Goal: Task Accomplishment & Management: Complete application form

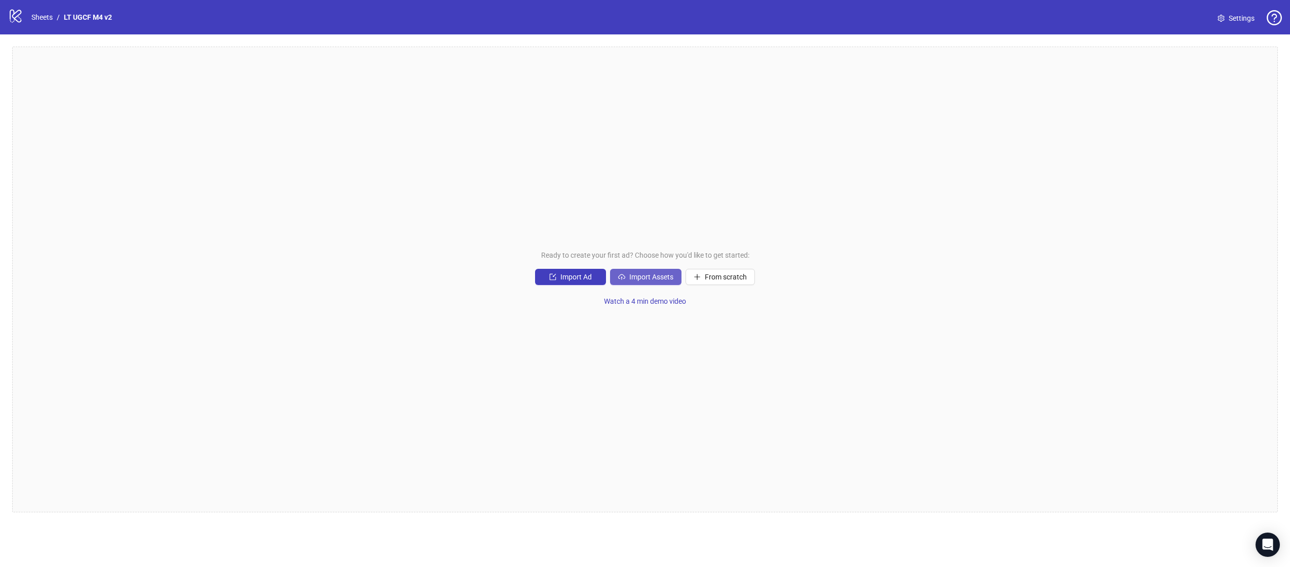
click at [623, 275] on icon "cloud-upload" at bounding box center [621, 277] width 7 height 7
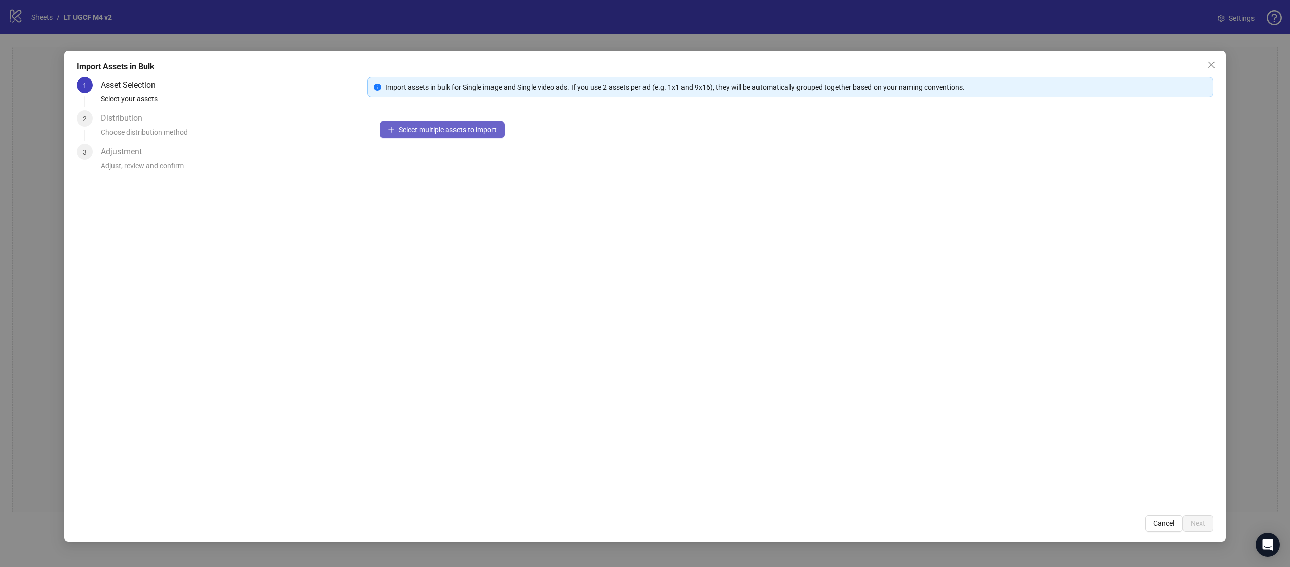
click at [470, 128] on span "Select multiple assets to import" at bounding box center [448, 130] width 98 height 8
click at [1198, 529] on button "Next" at bounding box center [1197, 524] width 31 height 16
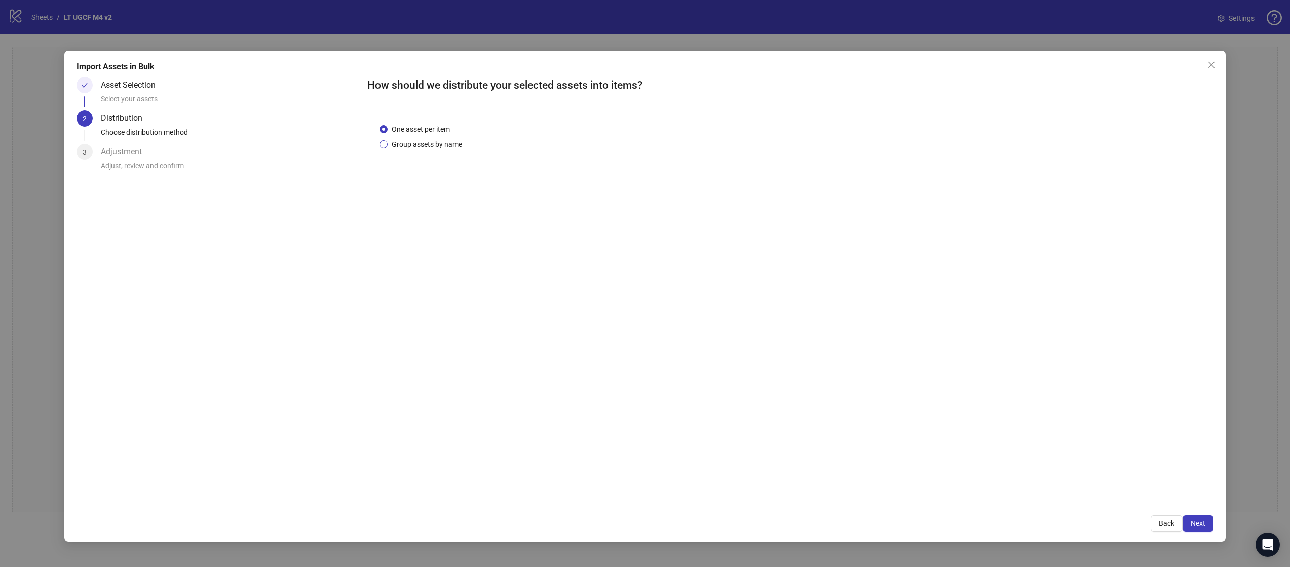
click at [439, 144] on span "Group assets by name" at bounding box center [426, 144] width 79 height 11
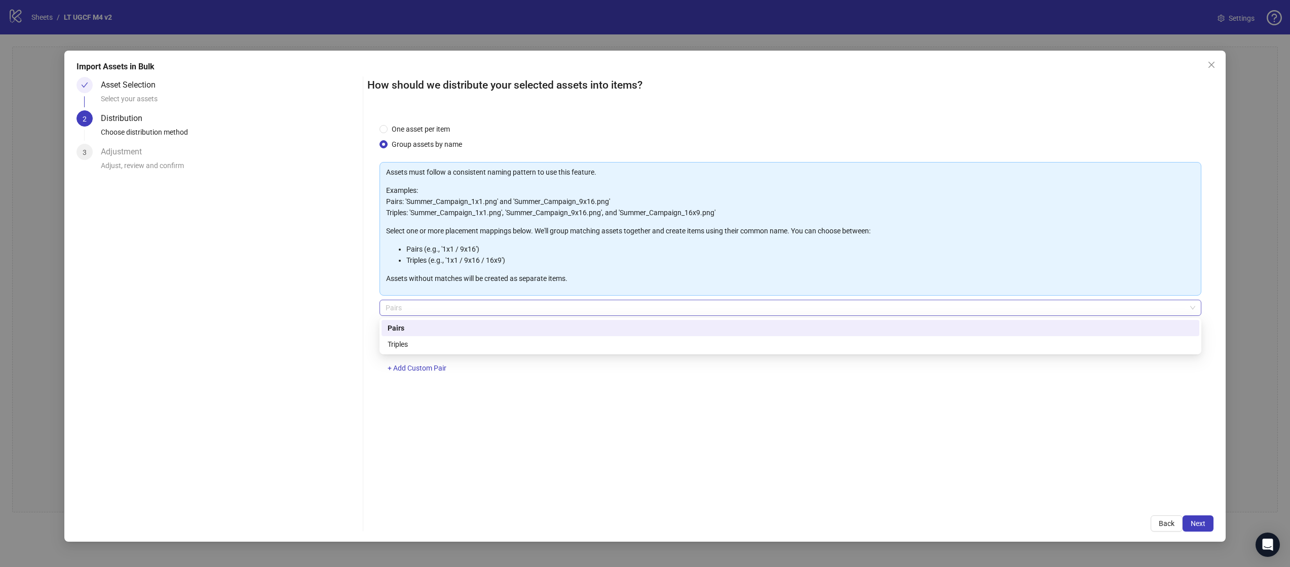
click at [472, 308] on span "Pairs" at bounding box center [789, 307] width 809 height 15
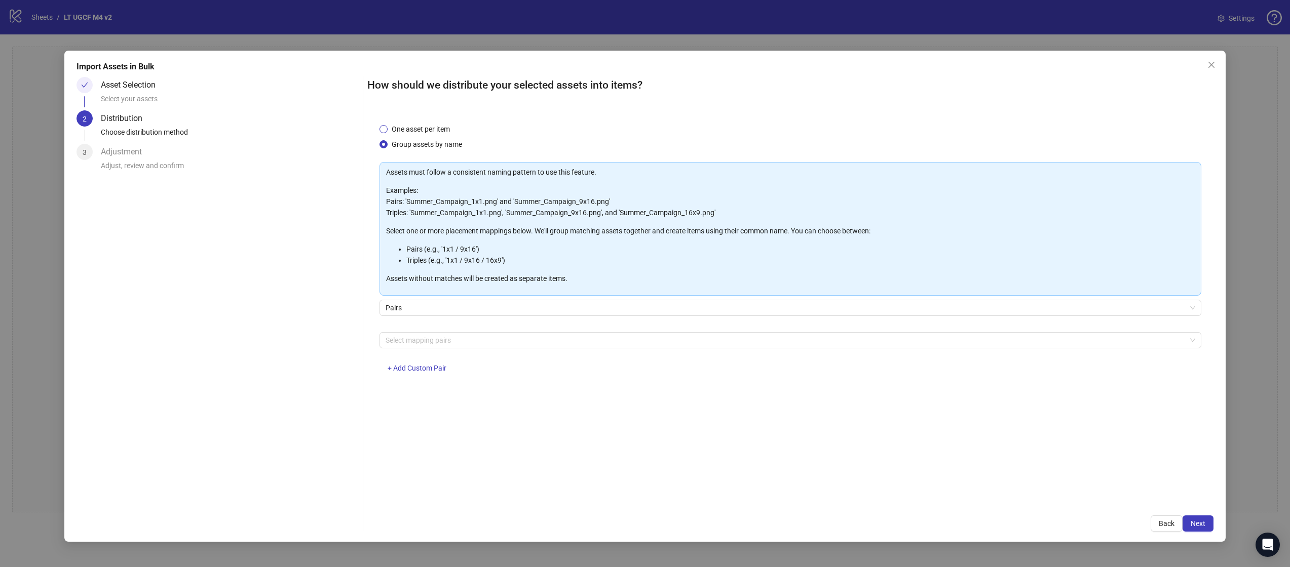
click at [425, 128] on span "One asset per item" at bounding box center [420, 129] width 66 height 11
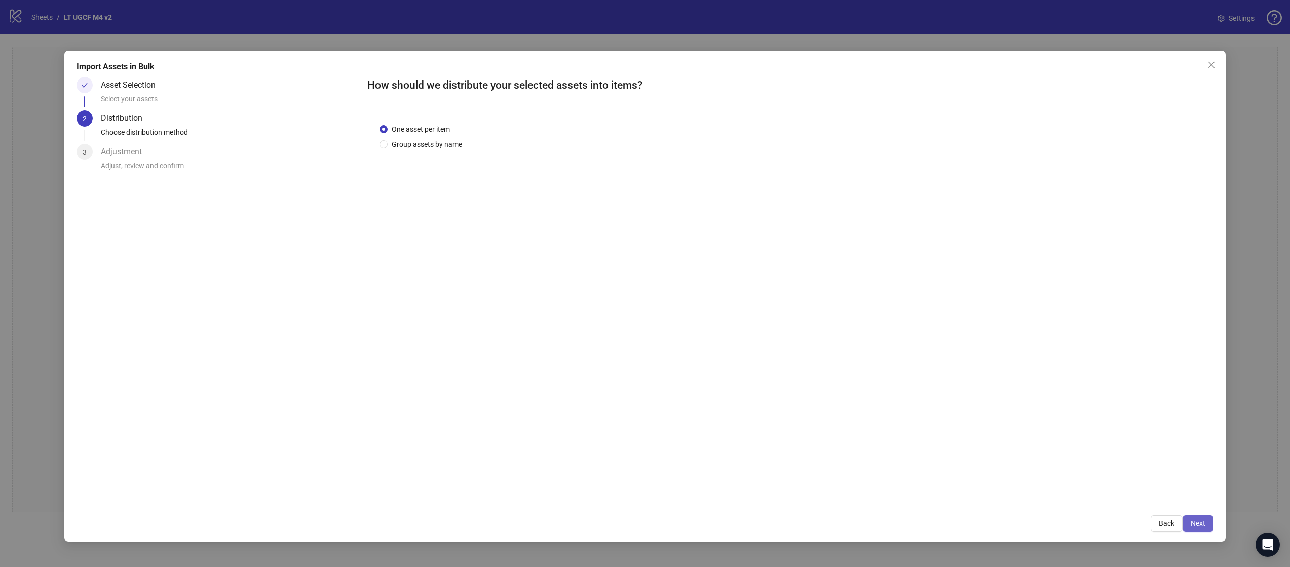
click at [1195, 523] on span "Next" at bounding box center [1197, 524] width 15 height 8
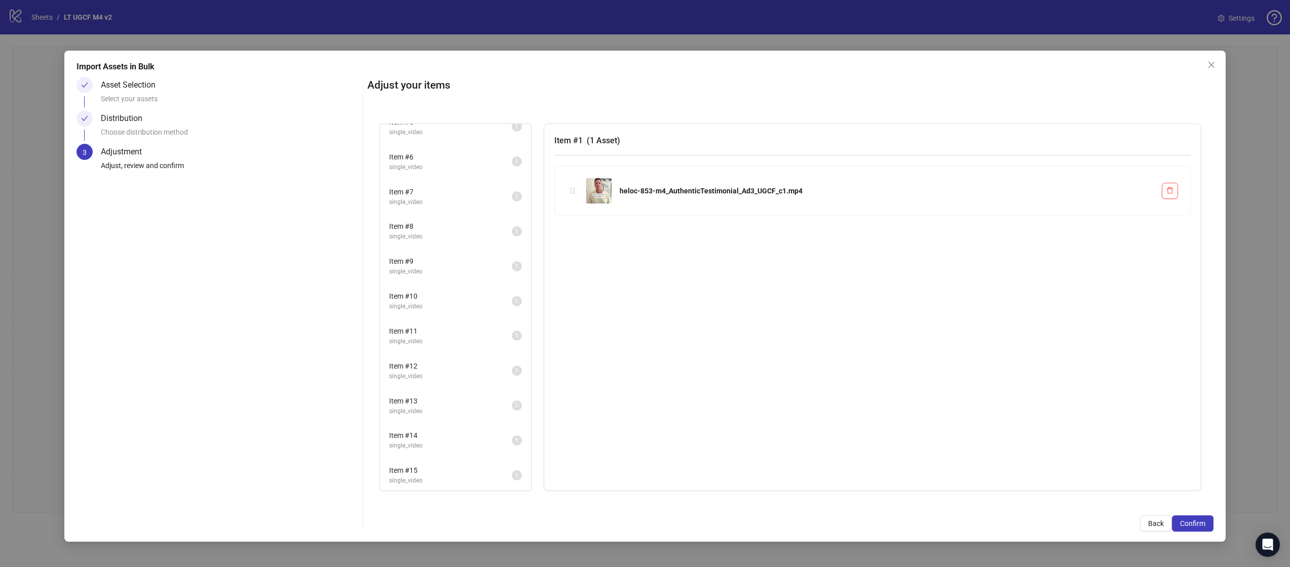
scroll to position [260, 0]
click at [1197, 521] on span "Confirm" at bounding box center [1192, 524] width 25 height 8
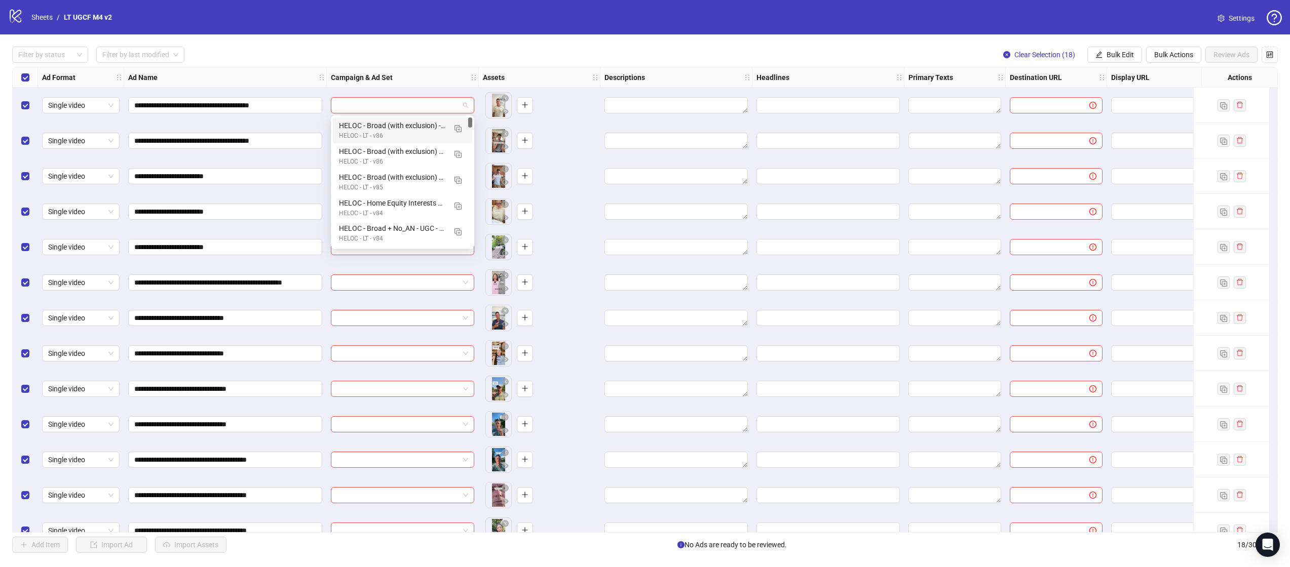
click at [382, 107] on input "search" at bounding box center [398, 105] width 122 height 15
click at [384, 40] on div "**********" at bounding box center [645, 299] width 1290 height 531
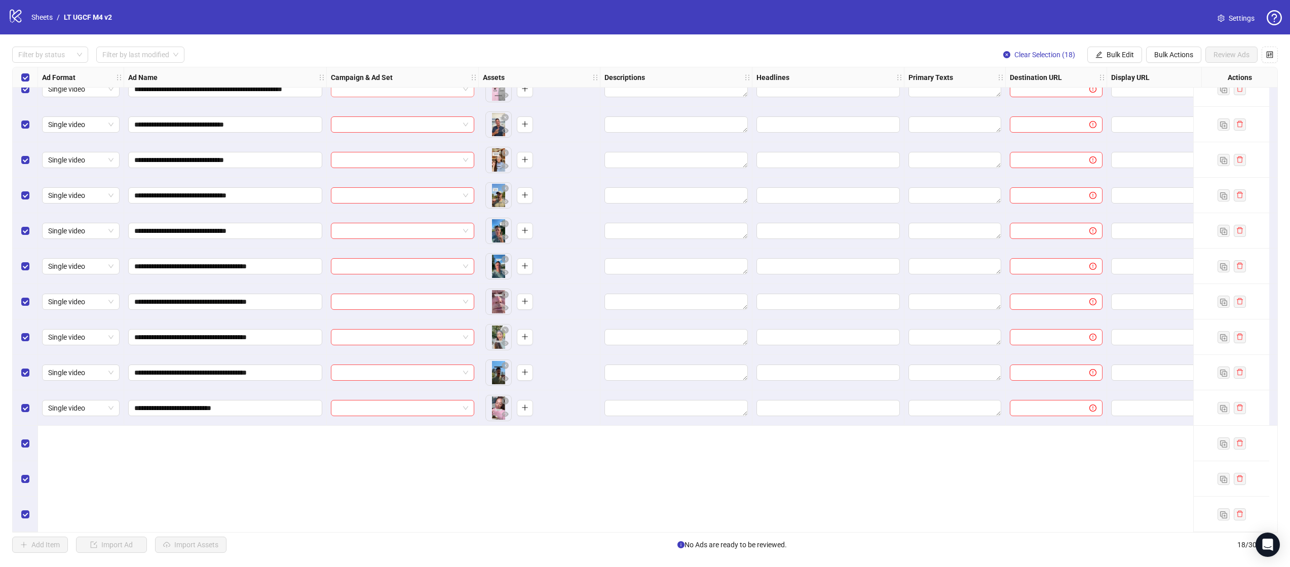
scroll to position [0, 0]
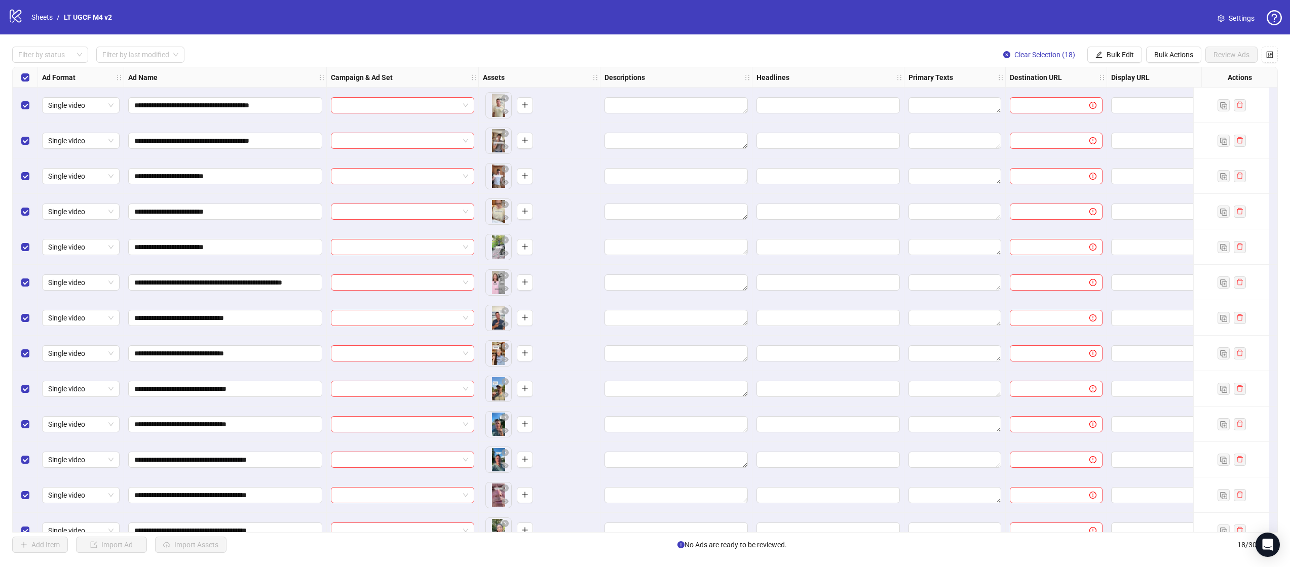
click at [399, 86] on div "Campaign & Ad Set" at bounding box center [403, 77] width 152 height 20
click at [48, 17] on link "Sheets" at bounding box center [41, 17] width 25 height 11
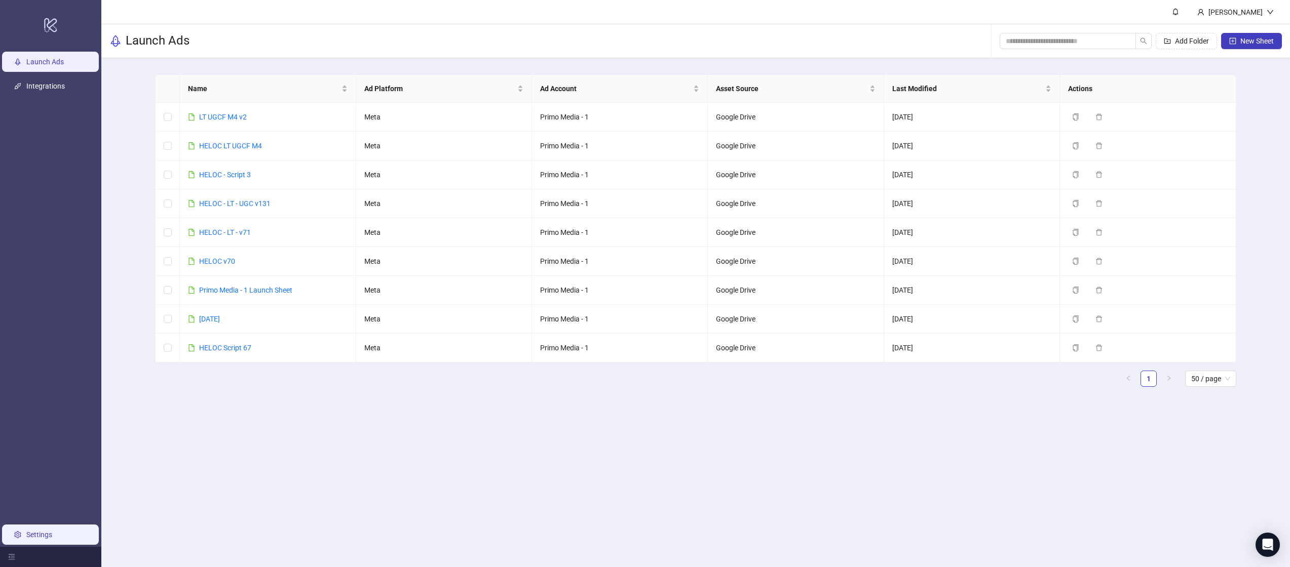
click at [52, 539] on link "Settings" at bounding box center [39, 535] width 26 height 8
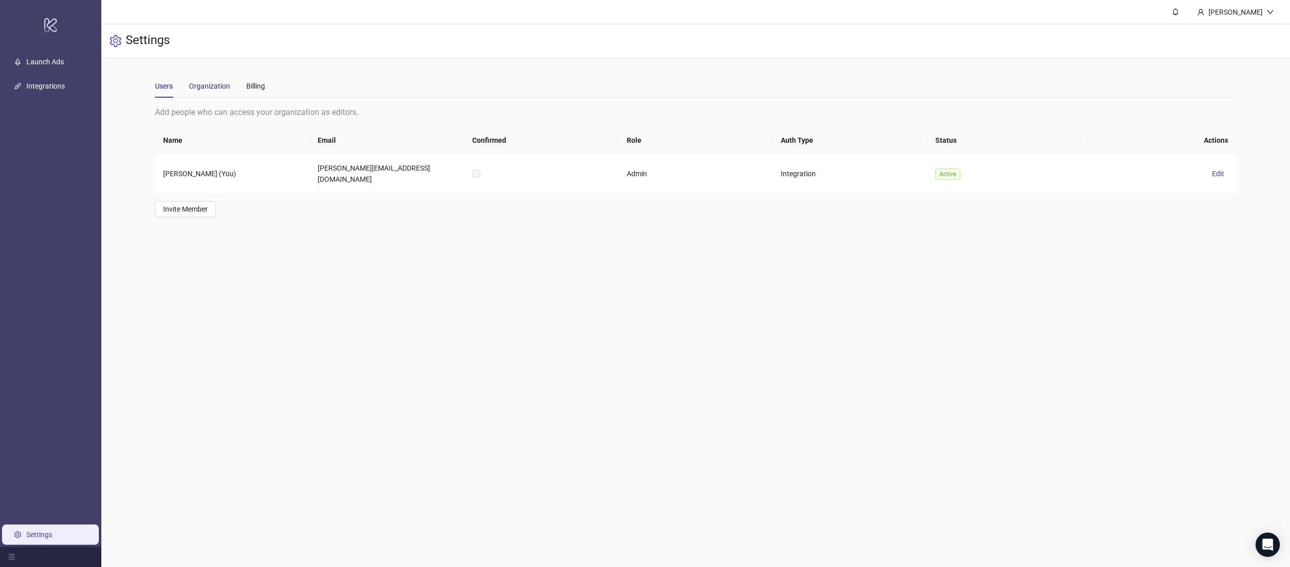
click at [194, 82] on div "Organization" at bounding box center [209, 86] width 41 height 11
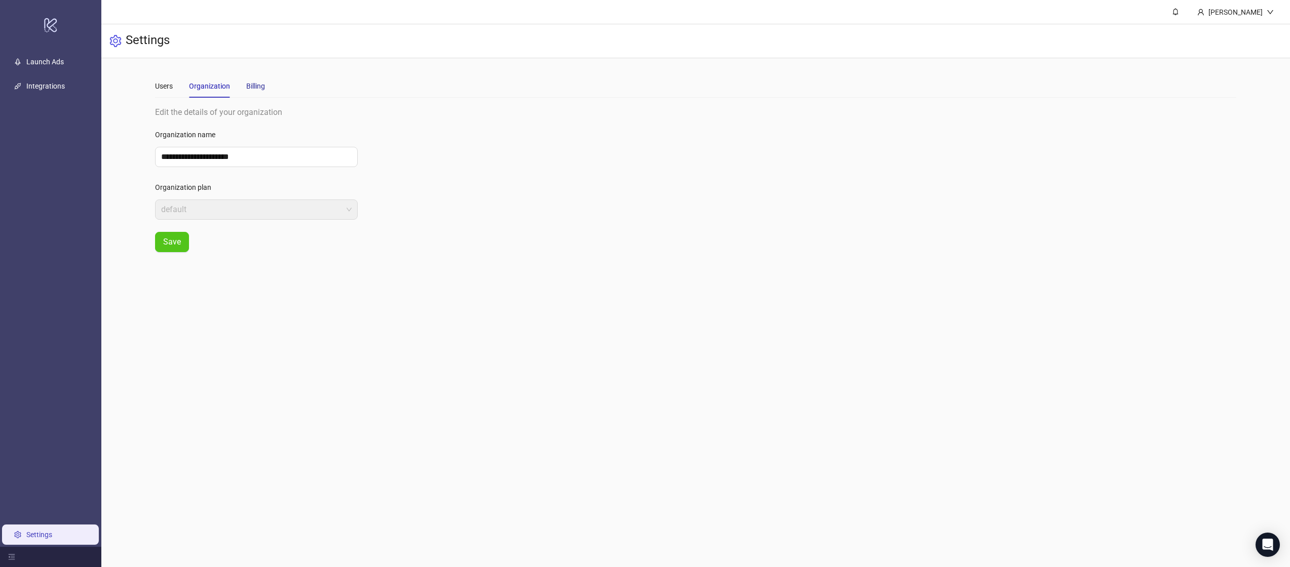
click at [247, 83] on div "Billing" at bounding box center [255, 86] width 19 height 11
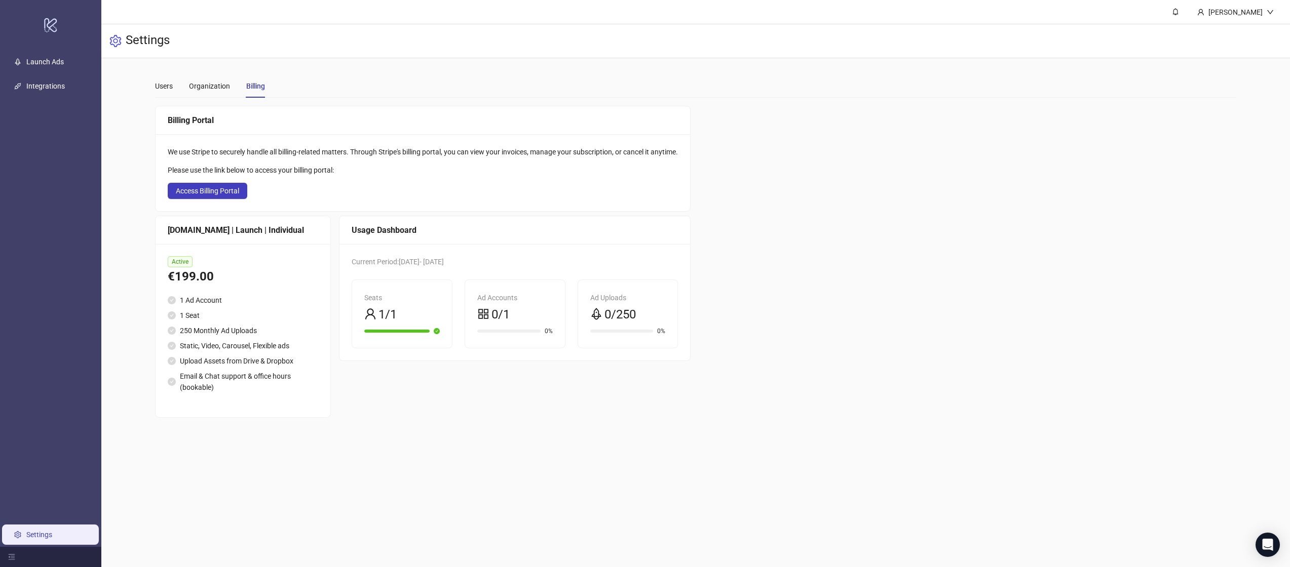
click at [496, 302] on div "Ad Accounts" at bounding box center [514, 297] width 75 height 11
click at [489, 324] on span at bounding box center [483, 314] width 12 height 19
click at [196, 83] on div "Organization" at bounding box center [209, 86] width 41 height 11
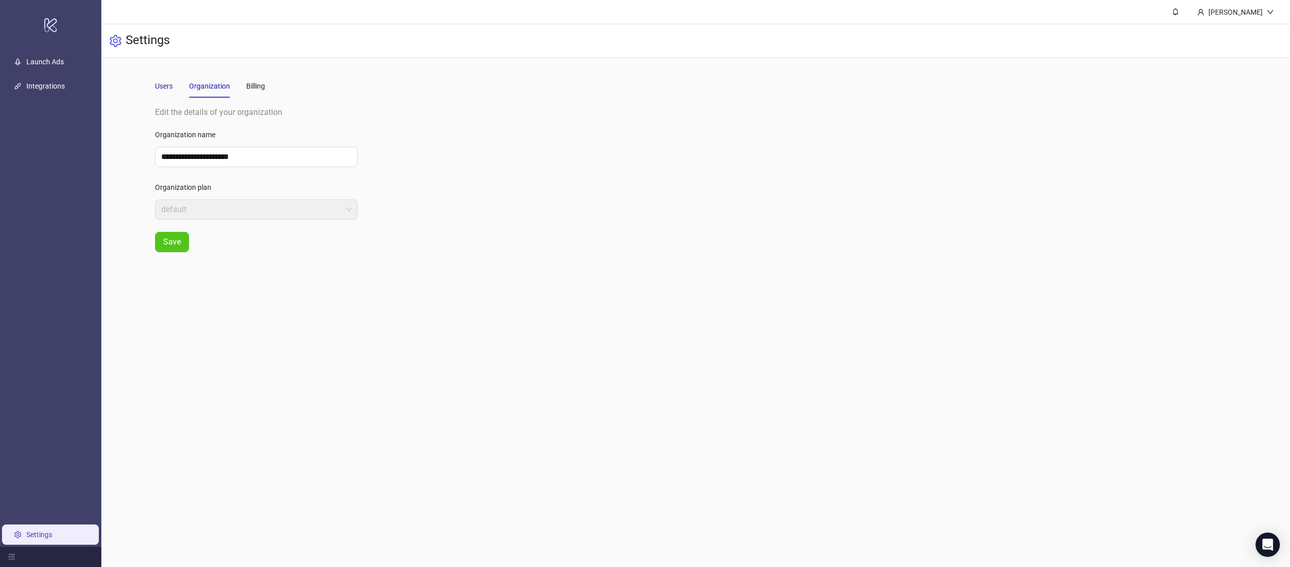
click at [164, 86] on div "Users" at bounding box center [164, 86] width 18 height 11
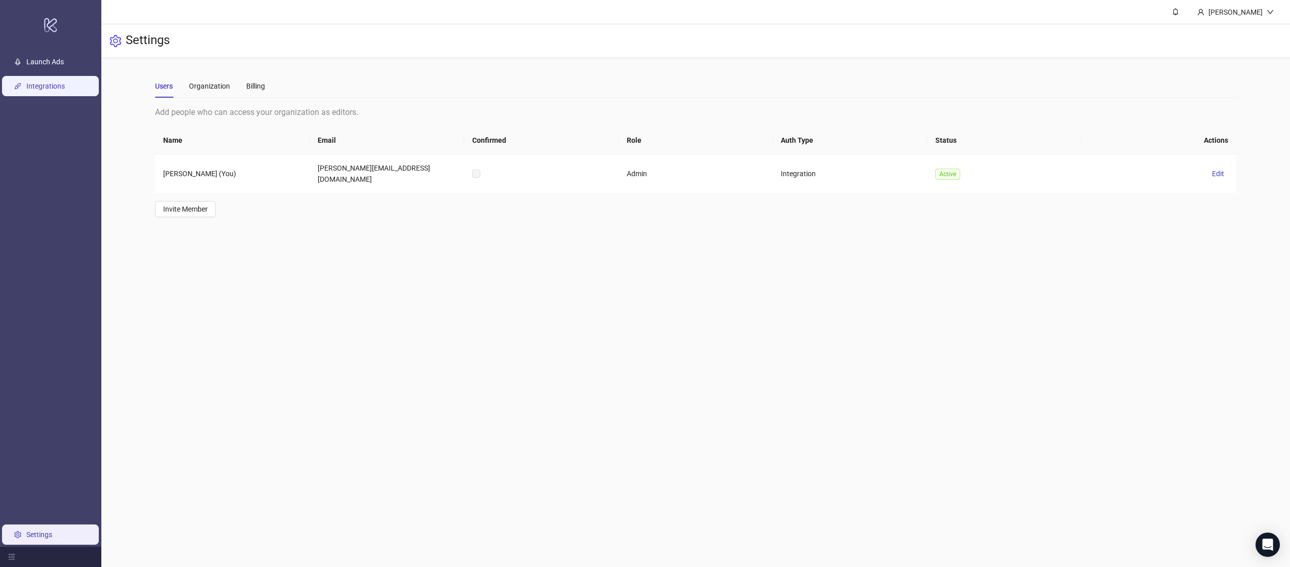
click at [65, 86] on link "Integrations" at bounding box center [45, 86] width 38 height 8
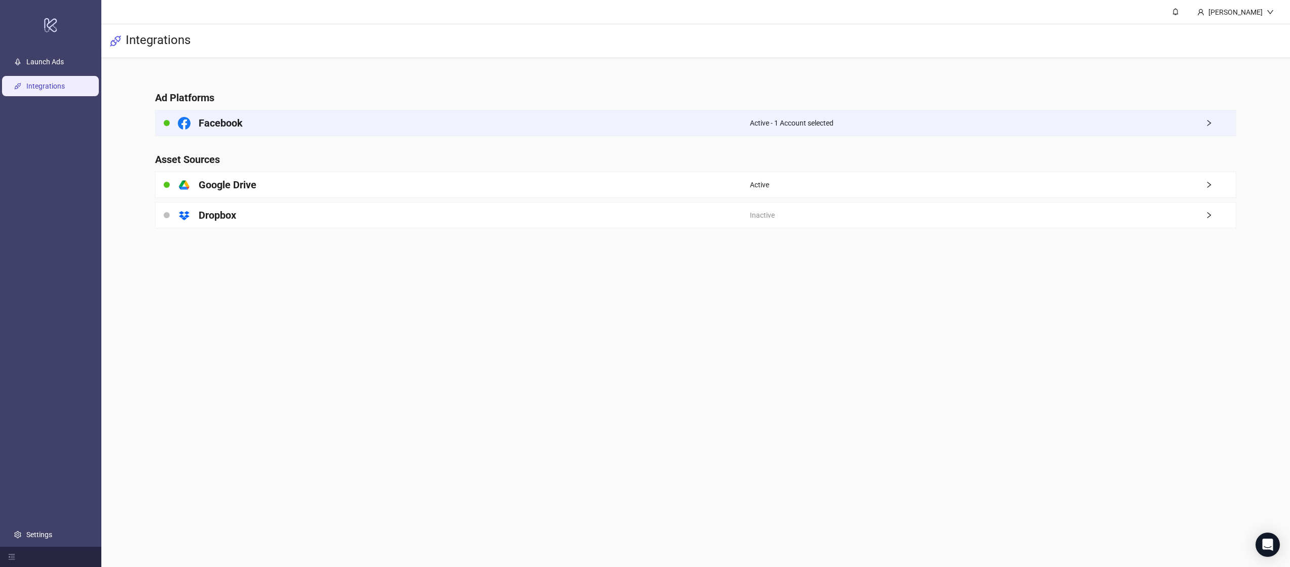
click at [572, 128] on div "Facebook" at bounding box center [452, 122] width 594 height 25
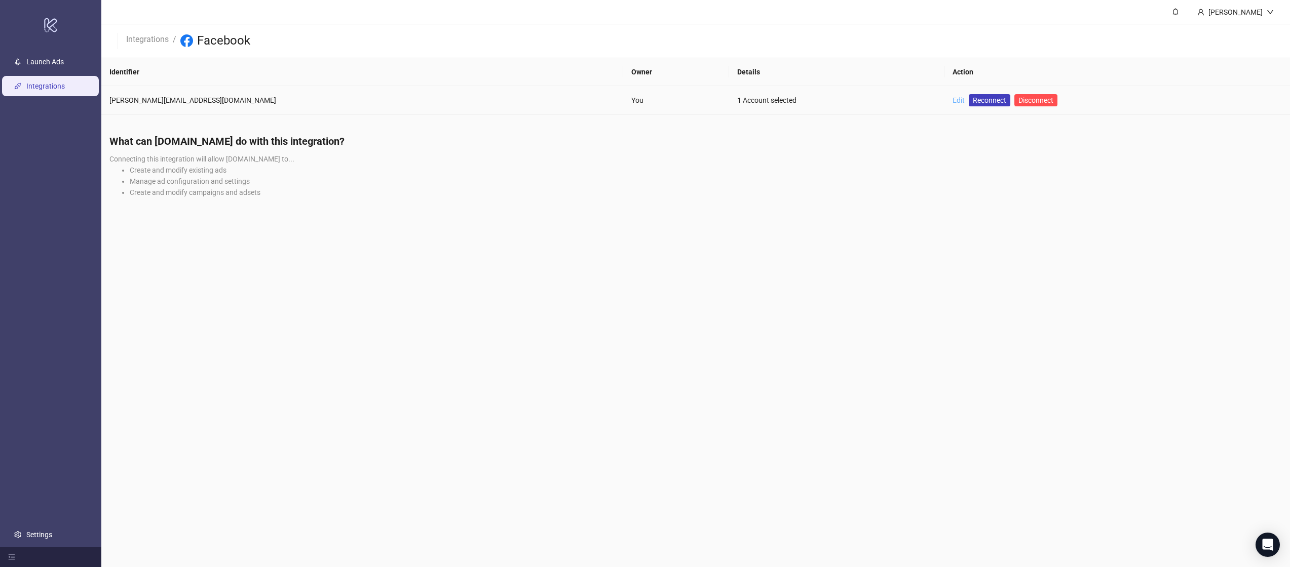
click at [952, 100] on link "Edit" at bounding box center [958, 100] width 12 height 8
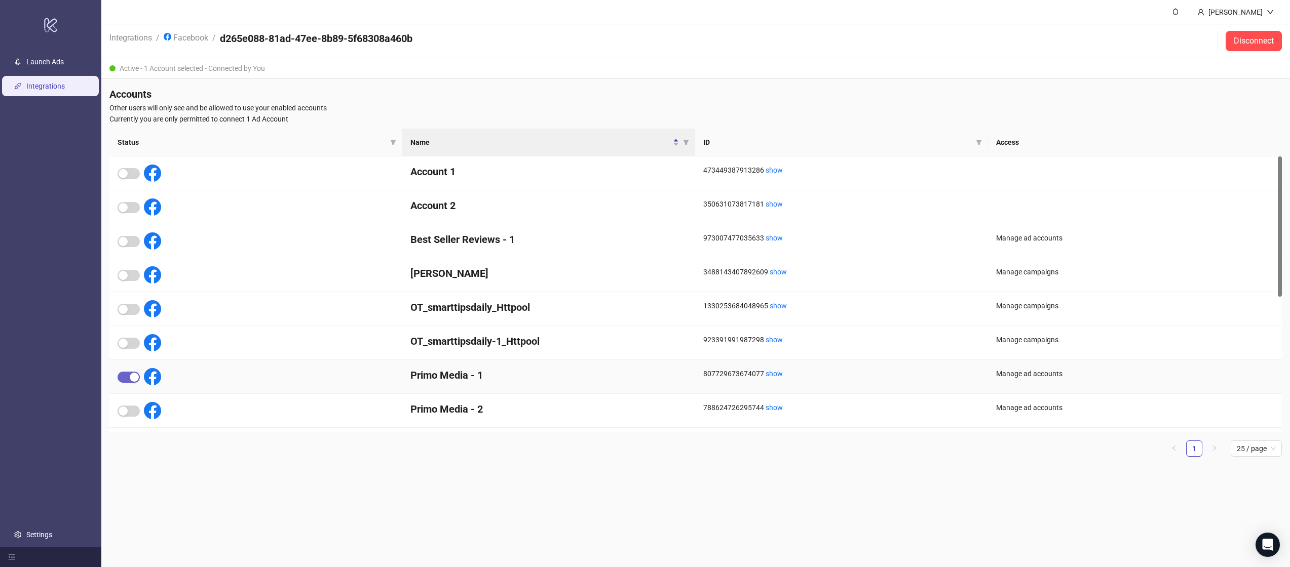
click at [131, 374] on div "button" at bounding box center [134, 377] width 9 height 9
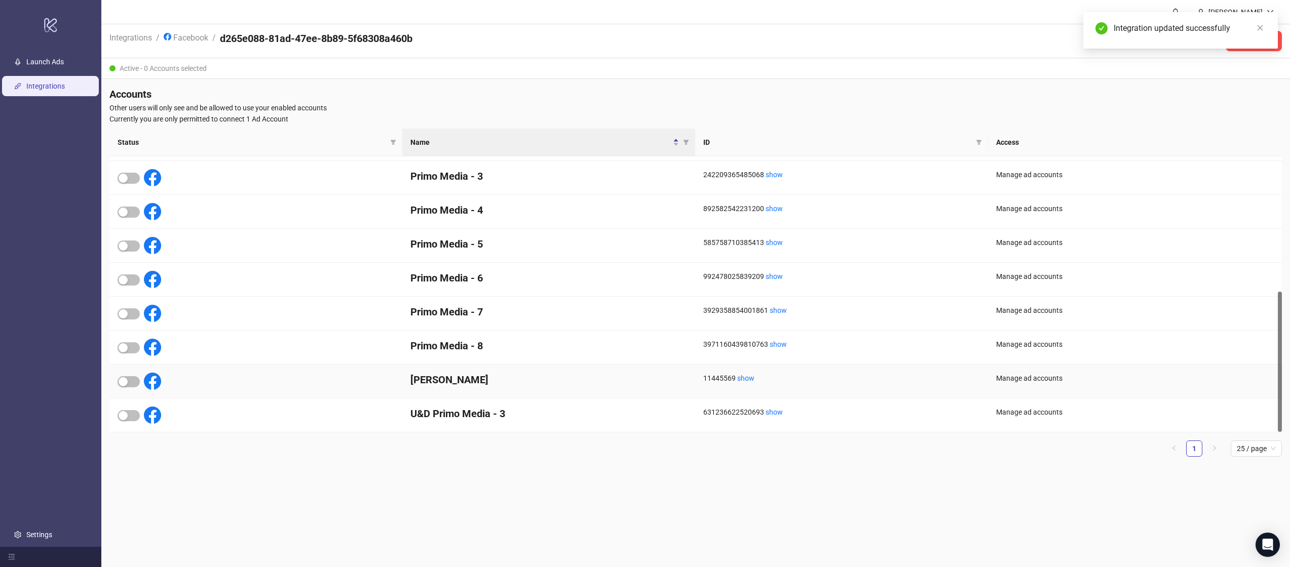
scroll to position [266, 0]
click at [122, 351] on div "button" at bounding box center [123, 348] width 9 height 9
click at [50, 62] on link "Launch Ads" at bounding box center [44, 62] width 37 height 8
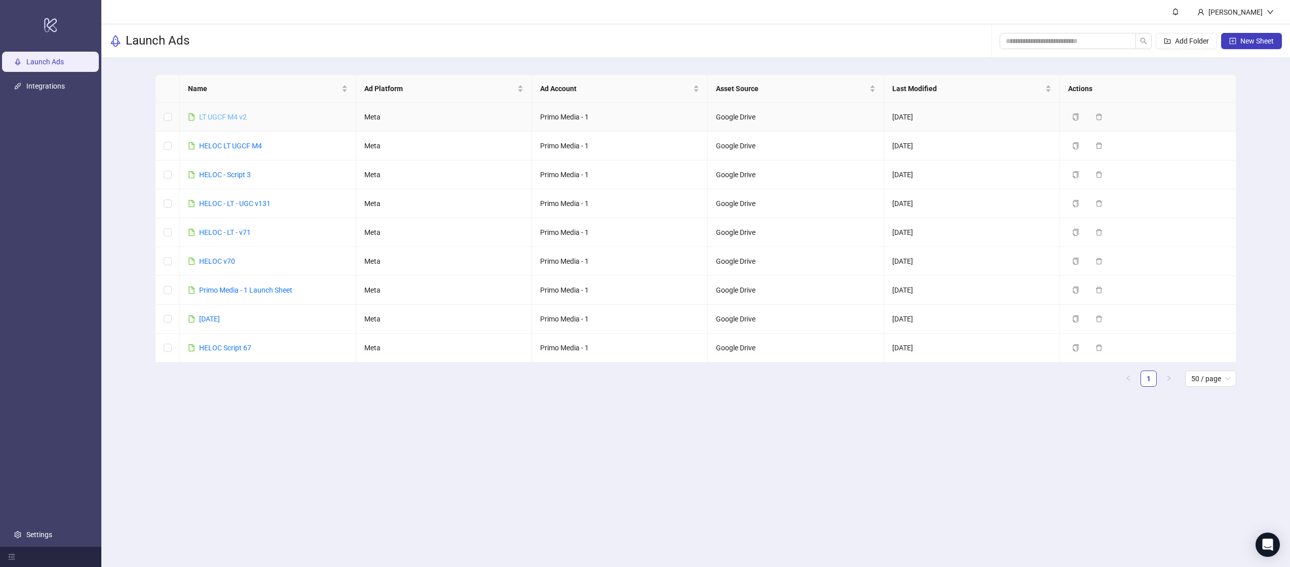
click at [228, 115] on link "LT UGCF M4 v2" at bounding box center [223, 117] width 48 height 8
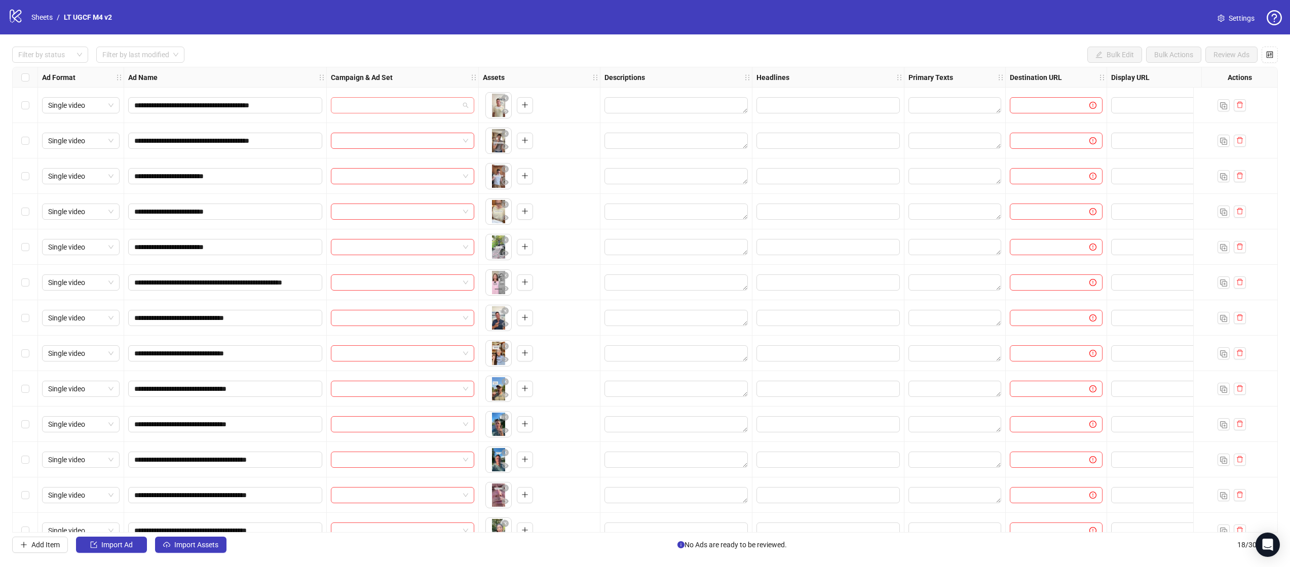
click at [450, 100] on input "search" at bounding box center [398, 105] width 122 height 15
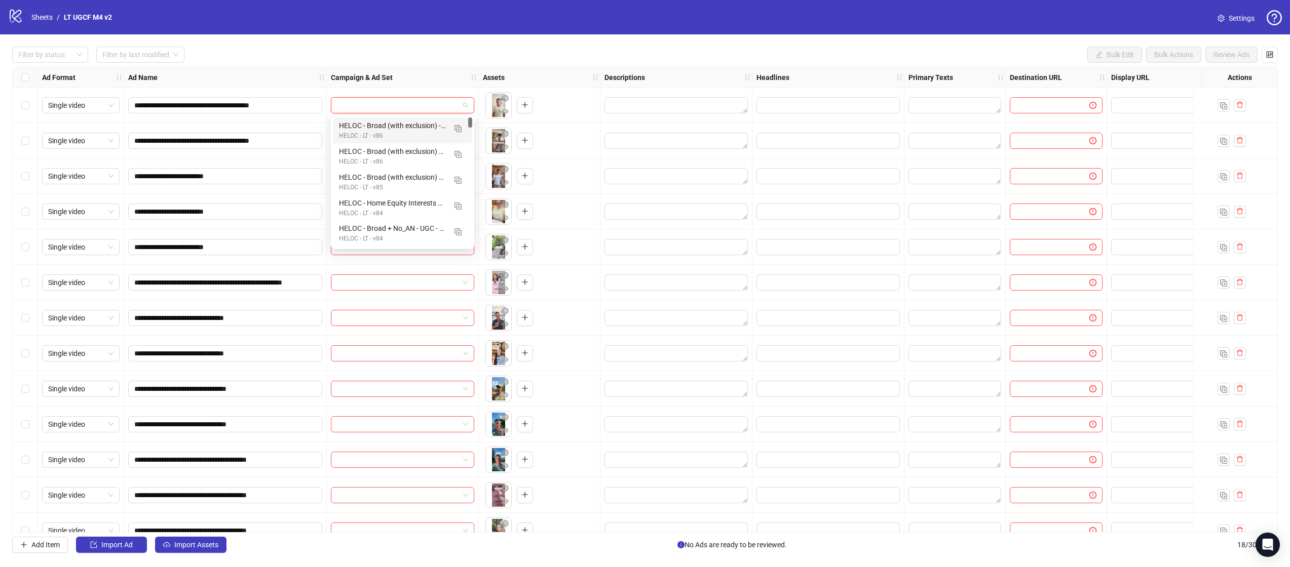
click at [442, 71] on div "Campaign & Ad Set" at bounding box center [403, 77] width 152 height 20
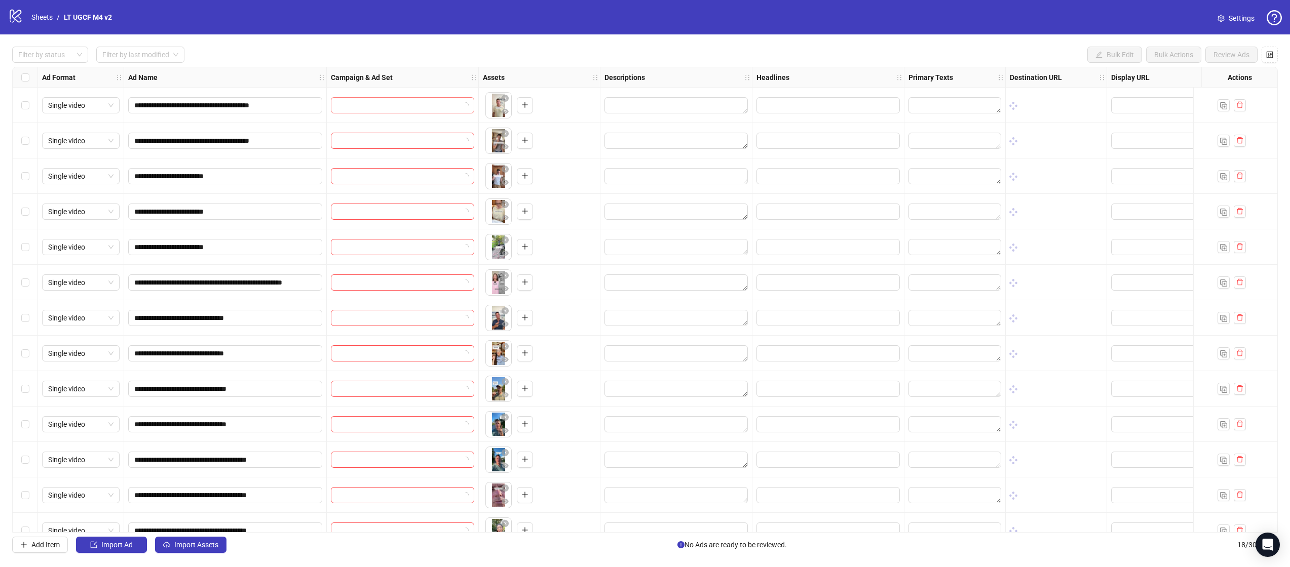
click at [356, 105] on input "search" at bounding box center [398, 105] width 122 height 15
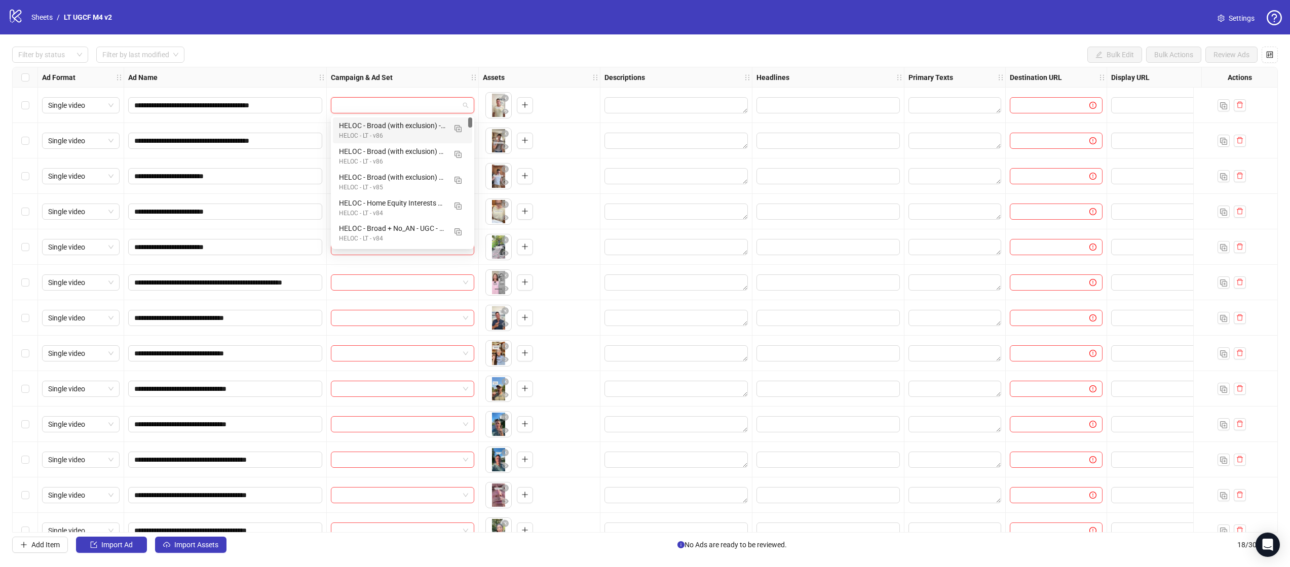
click at [259, 57] on div "Filter by status Filter by last modified Bulk Edit Bulk Actions Review Ads" at bounding box center [644, 55] width 1265 height 16
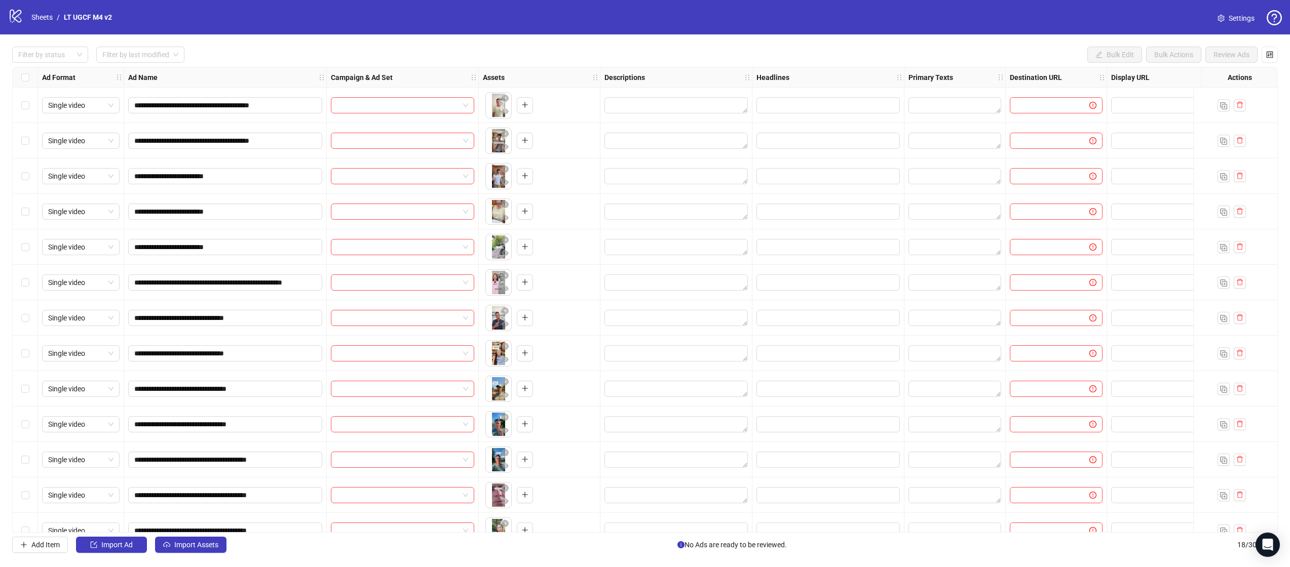
click at [1251, 15] on span "Settings" at bounding box center [1241, 18] width 26 height 11
click at [35, 15] on link "Sheets" at bounding box center [41, 17] width 25 height 11
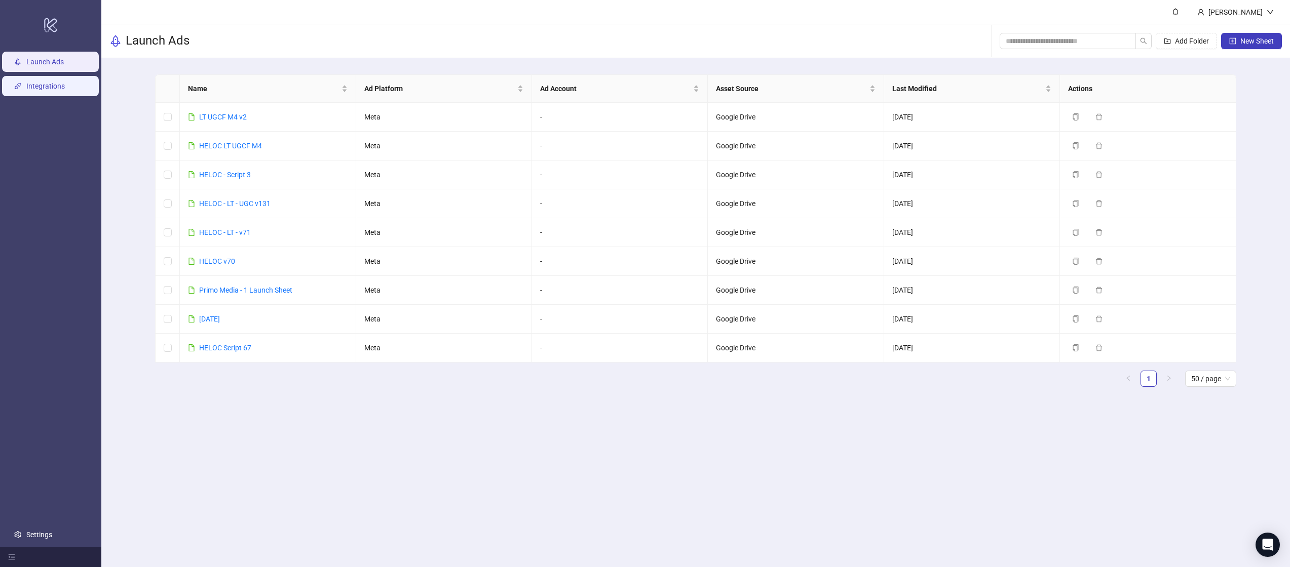
click at [52, 82] on link "Integrations" at bounding box center [45, 86] width 38 height 8
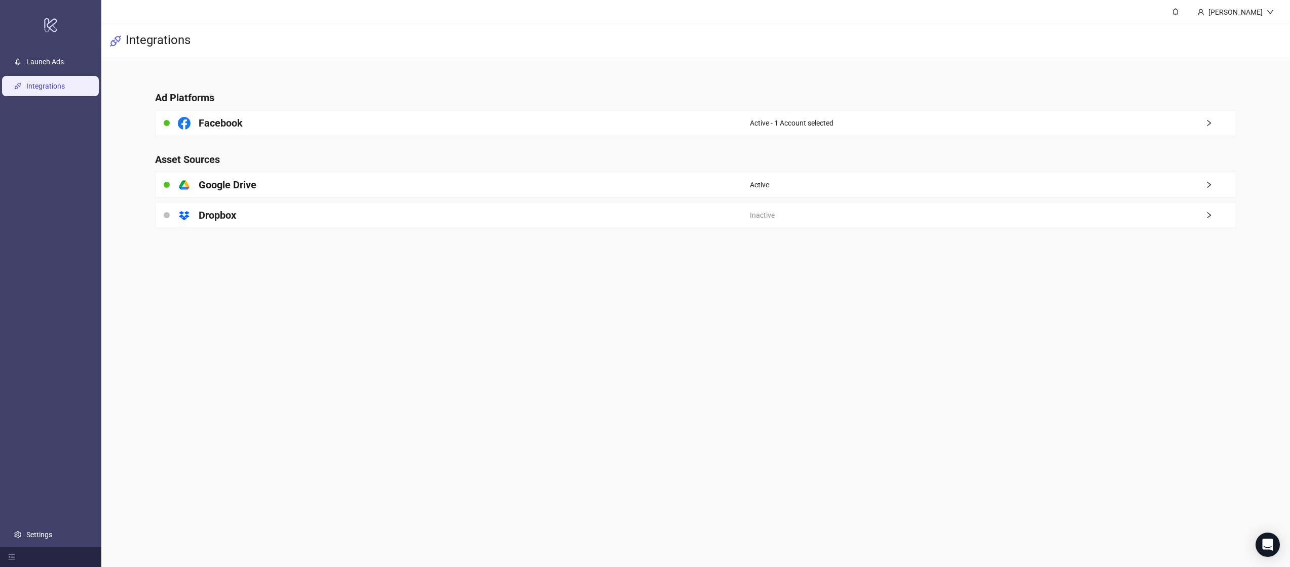
click at [284, 96] on h4 "Ad Platforms" at bounding box center [695, 98] width 1081 height 14
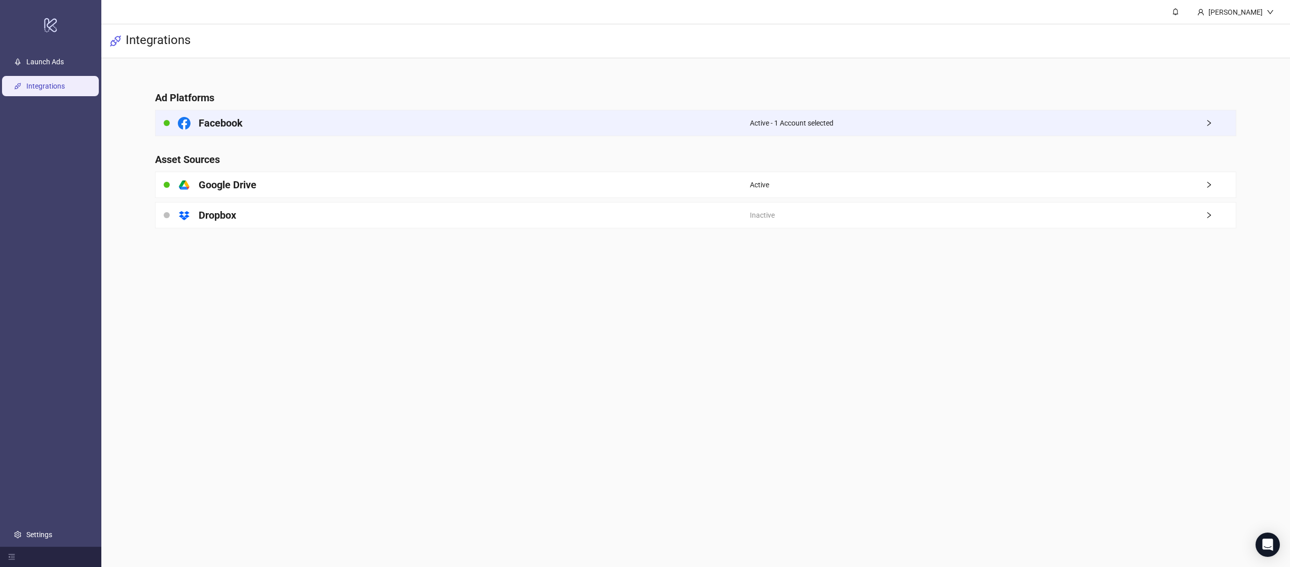
click at [284, 119] on div "Facebook" at bounding box center [452, 122] width 594 height 25
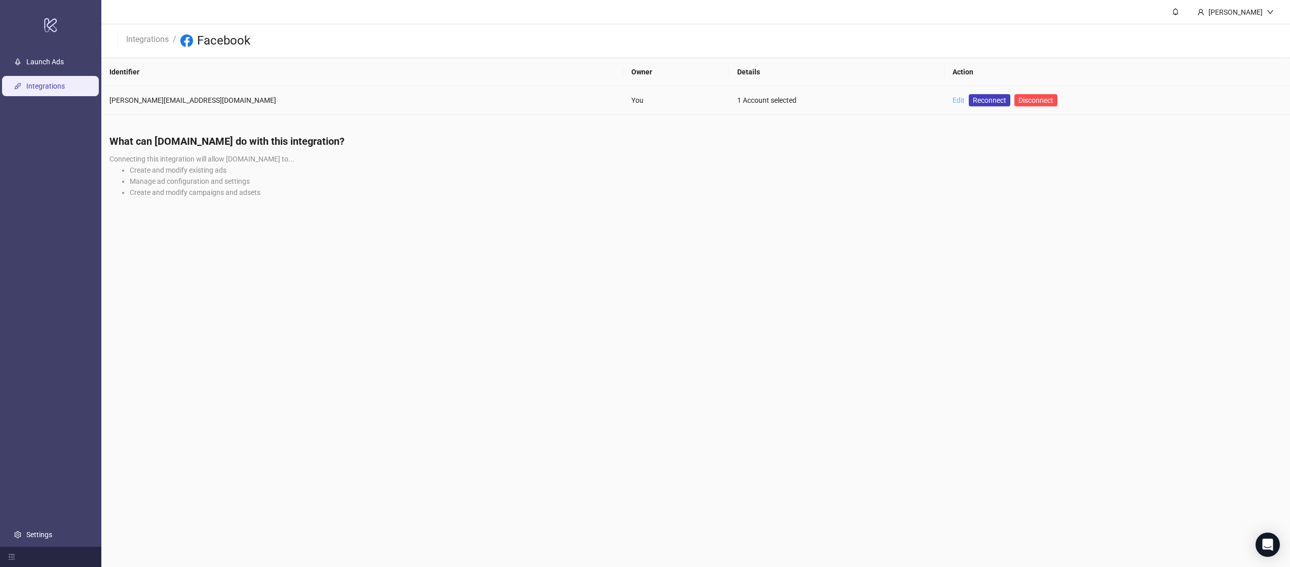
click at [952, 99] on link "Edit" at bounding box center [958, 100] width 12 height 8
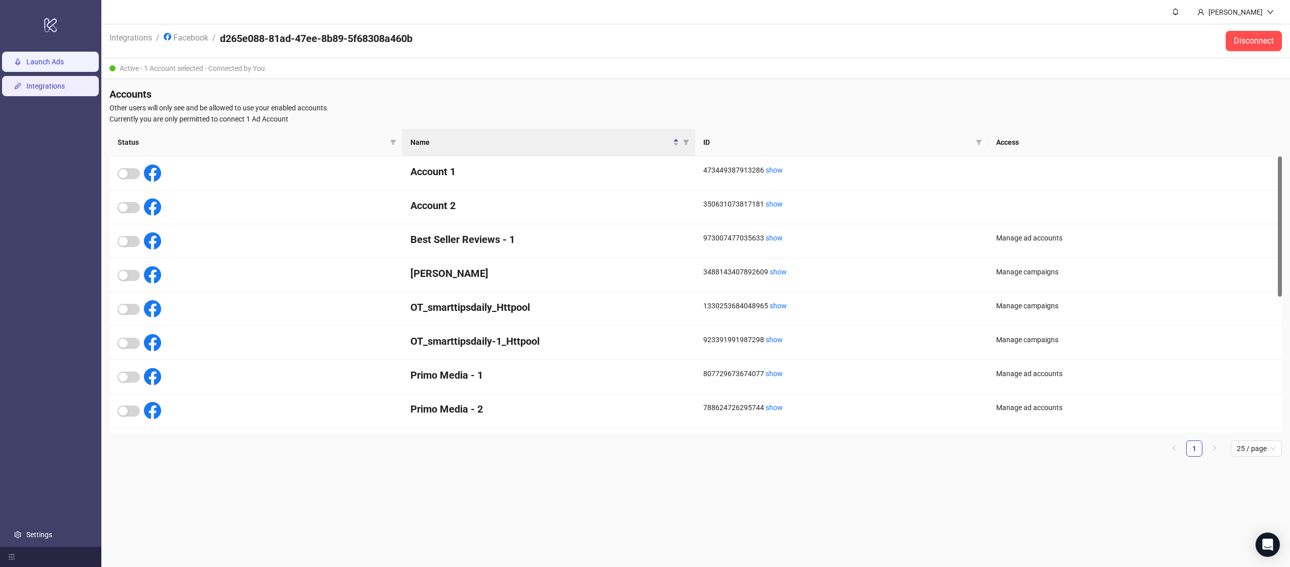
click at [45, 60] on link "Launch Ads" at bounding box center [44, 62] width 37 height 8
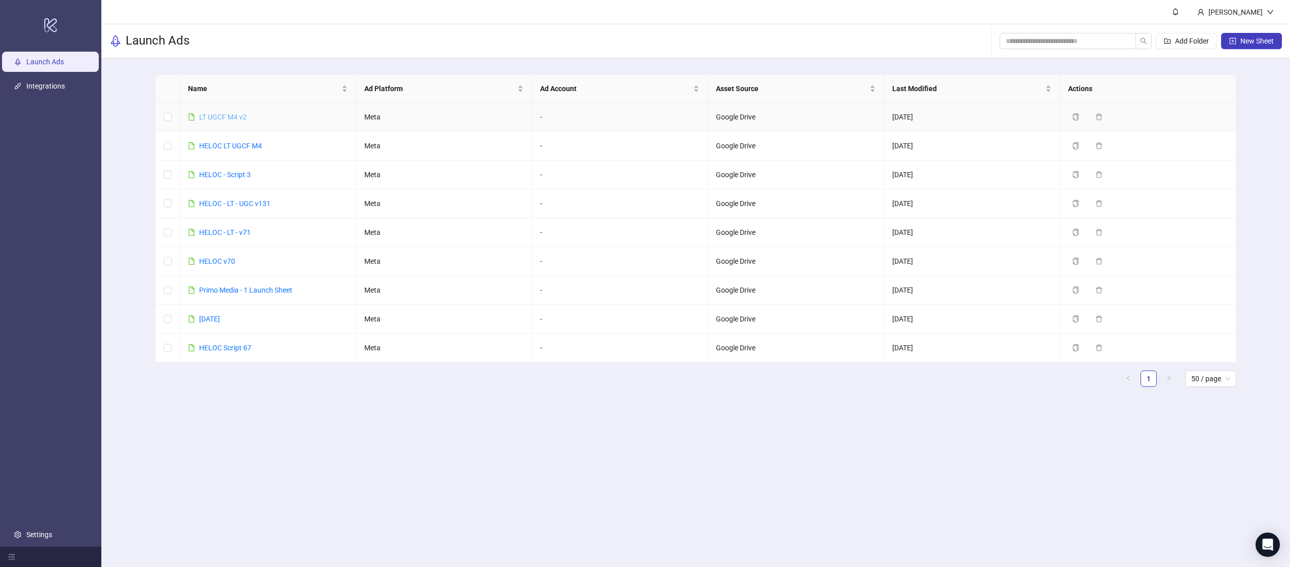
click at [246, 116] on link "LT UGCF M4 v2" at bounding box center [223, 117] width 48 height 8
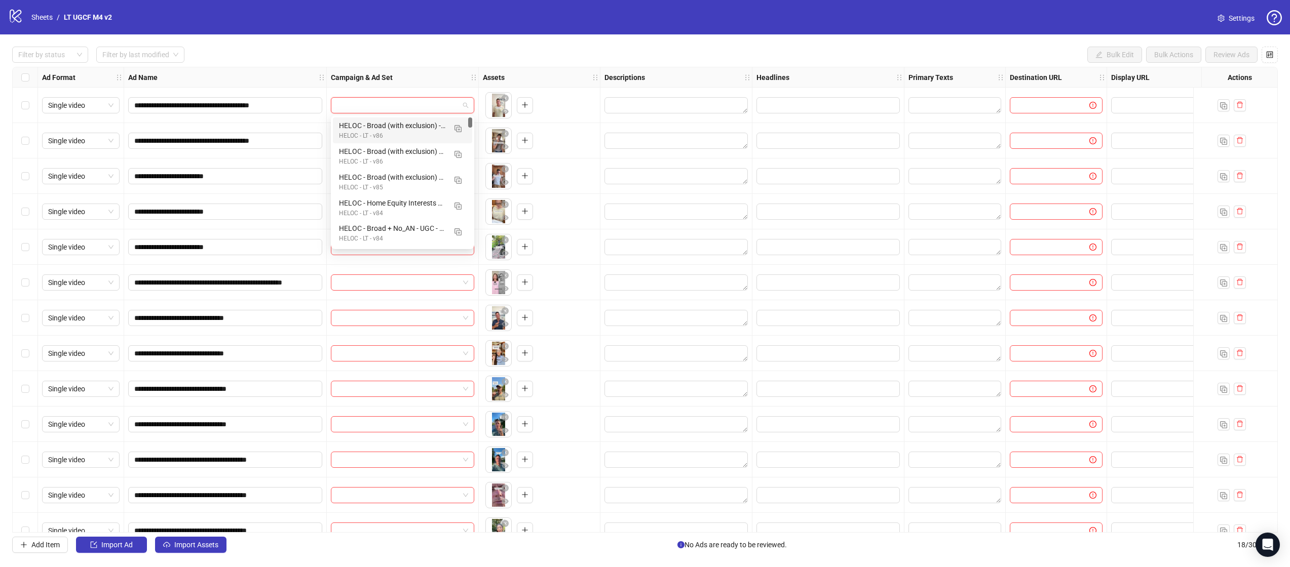
click at [455, 107] on input "search" at bounding box center [398, 105] width 122 height 15
click at [47, 20] on link "Sheets" at bounding box center [41, 17] width 25 height 11
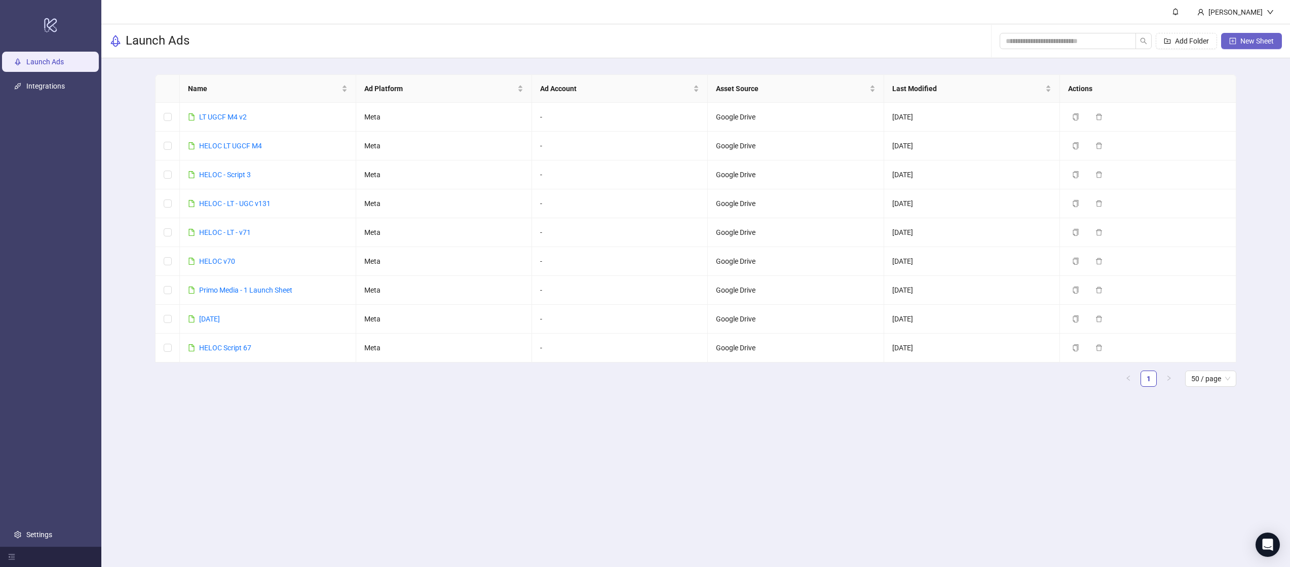
click at [1240, 42] on span "New Sheet" at bounding box center [1256, 41] width 33 height 8
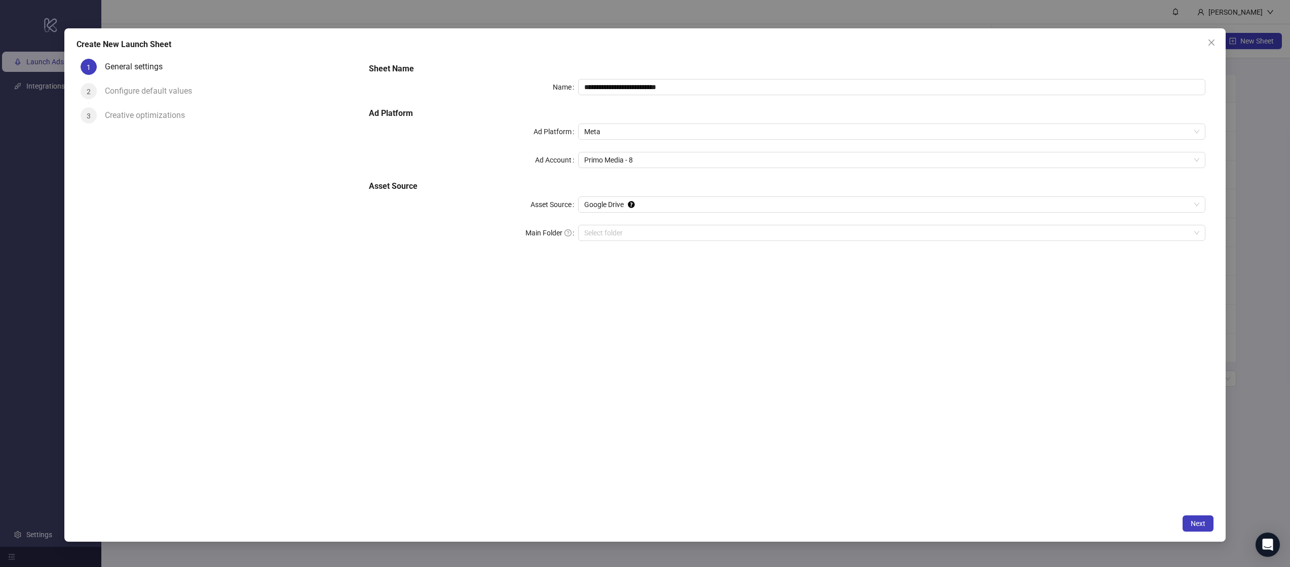
click at [183, 263] on div "1 General settings 2 Configure default values 3 Creative optimizations" at bounding box center [218, 282] width 284 height 455
click at [1212, 35] on button "Close" at bounding box center [1211, 42] width 16 height 16
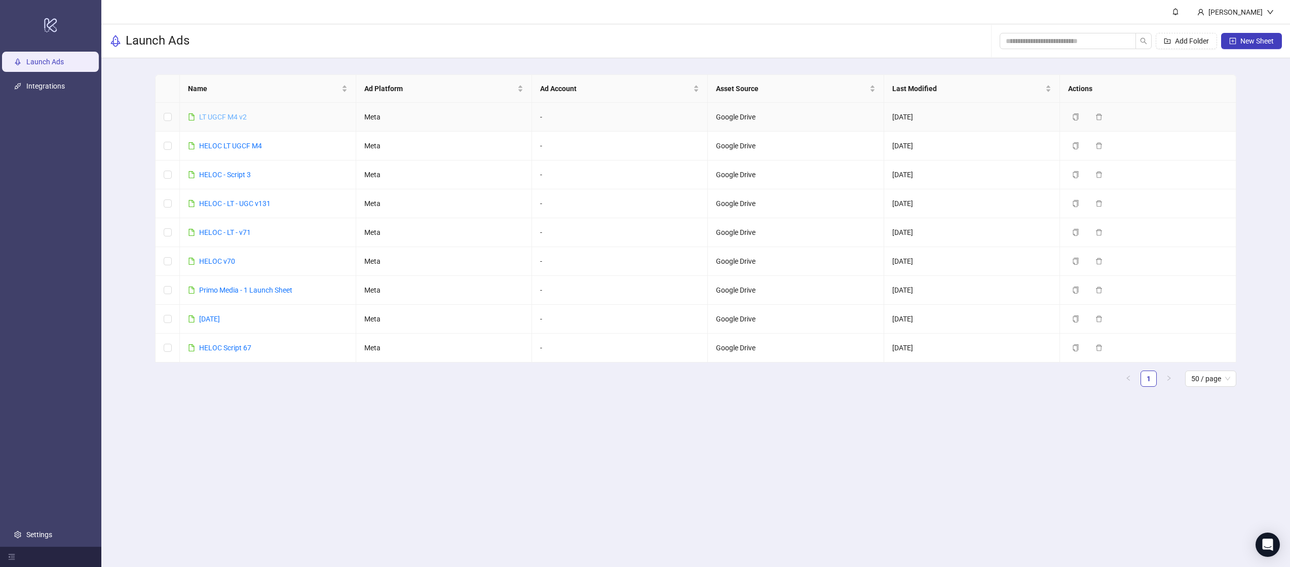
click at [218, 115] on link "LT UGCF M4 v2" at bounding box center [223, 117] width 48 height 8
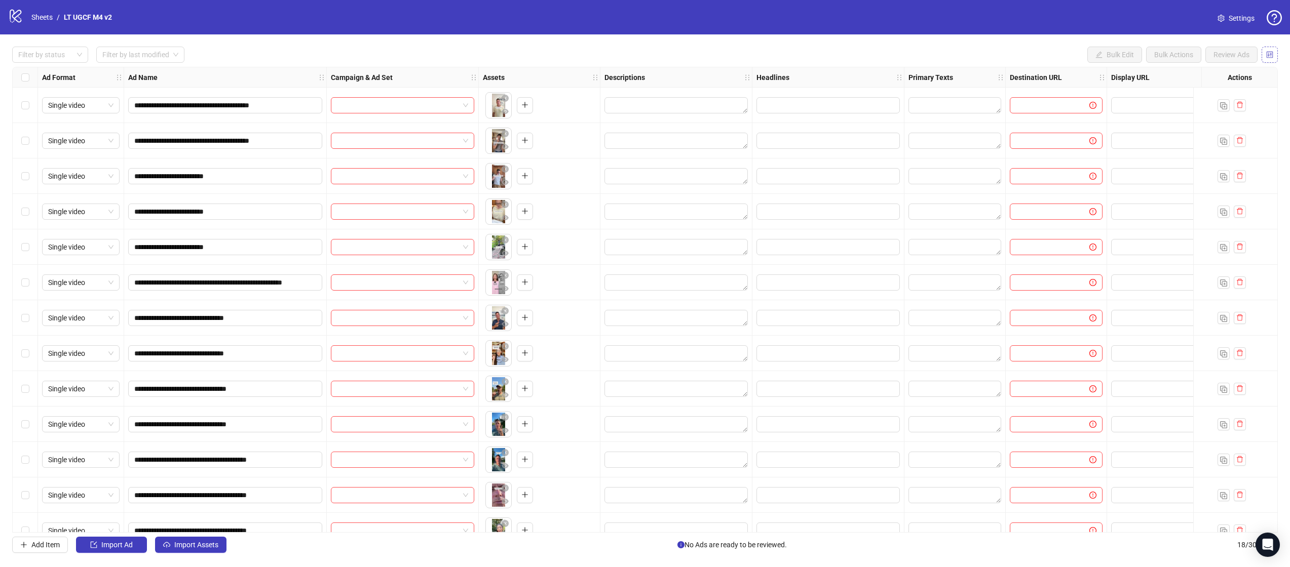
click at [1267, 58] on icon "control" at bounding box center [1269, 54] width 7 height 7
click at [1240, 7] on div "logo/logo-mobile Sheets / LT UGCF M4 v2 Settings" at bounding box center [645, 17] width 1290 height 34
click at [1236, 20] on span "Settings" at bounding box center [1241, 18] width 26 height 11
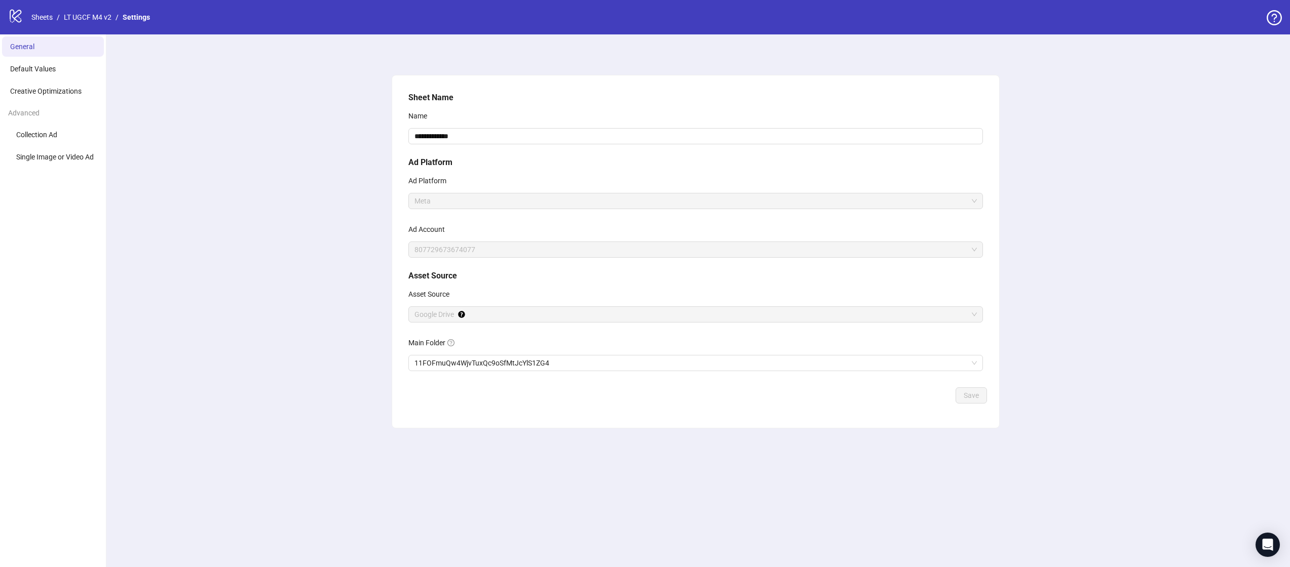
click at [462, 201] on span "Meta" at bounding box center [695, 200] width 562 height 15
click at [462, 272] on h5 "Asset Source" at bounding box center [695, 276] width 574 height 12
click at [470, 255] on span "807729673674077" at bounding box center [695, 249] width 562 height 15
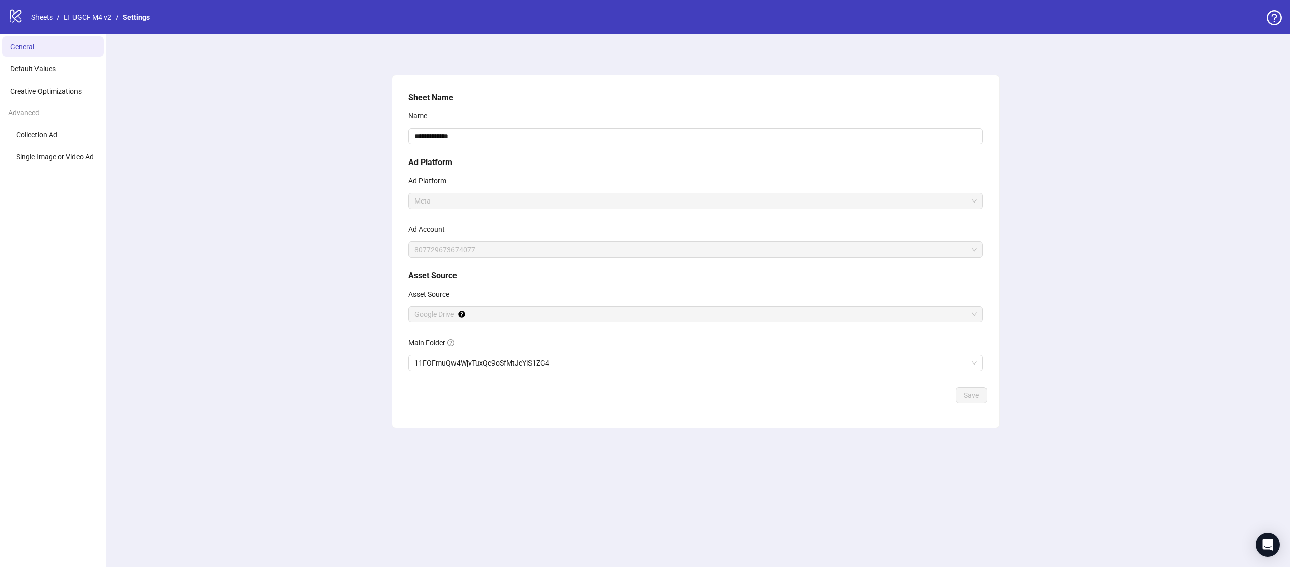
click at [21, 27] on div "logo/logo-mobile Sheets / LT UGCF M4 v2 / Settings" at bounding box center [645, 17] width 1290 height 34
click at [48, 18] on link "Sheets" at bounding box center [41, 17] width 25 height 11
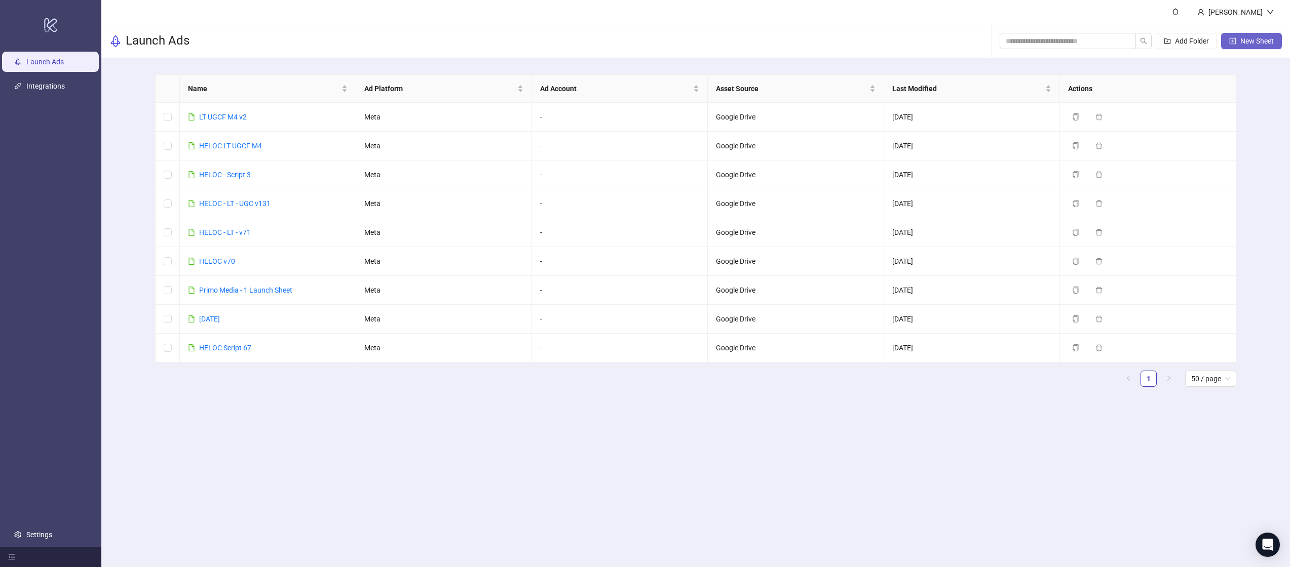
click at [1258, 37] on span "New Sheet" at bounding box center [1256, 41] width 33 height 8
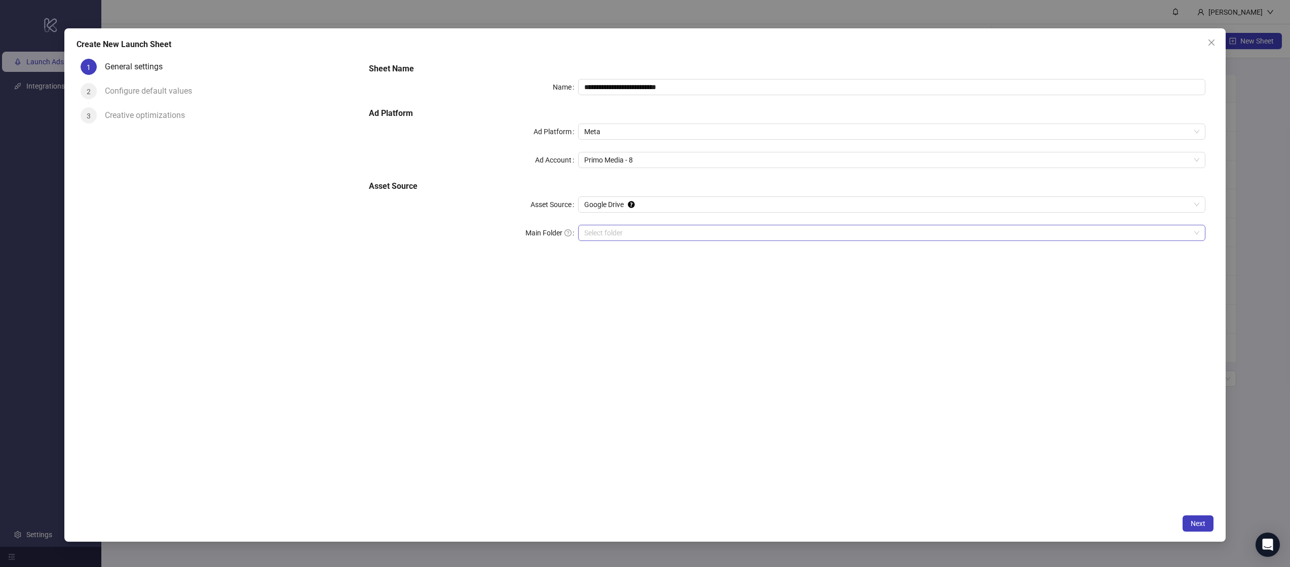
click at [614, 230] on input "Main Folder" at bounding box center [887, 232] width 606 height 15
click at [1205, 526] on button "Next" at bounding box center [1197, 524] width 31 height 16
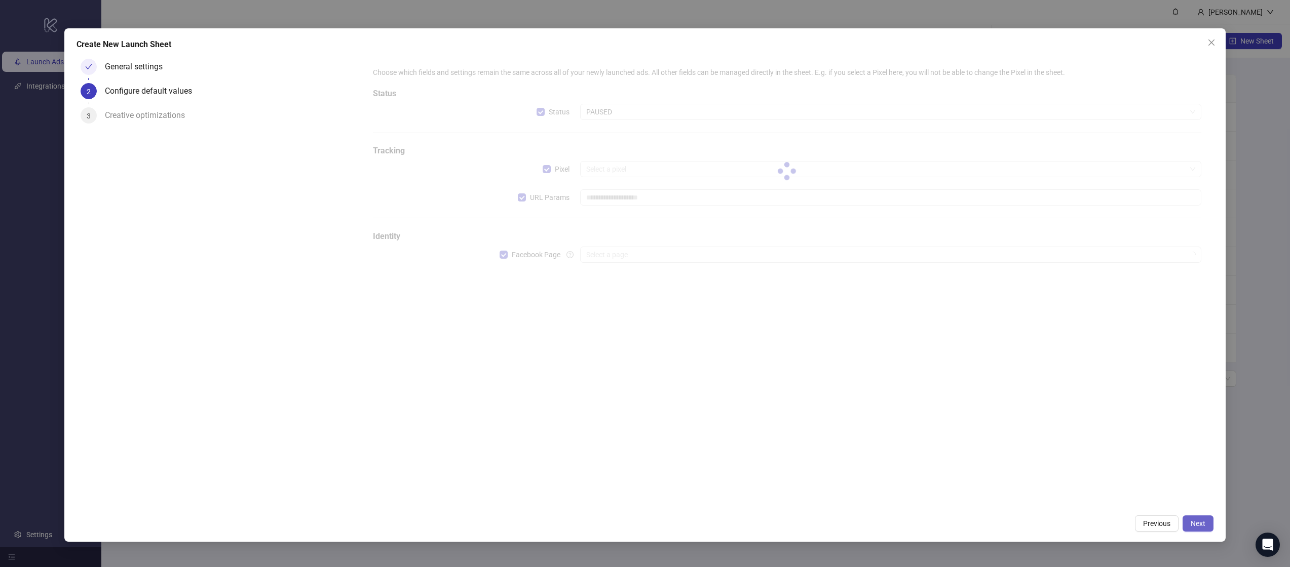
type input "**********"
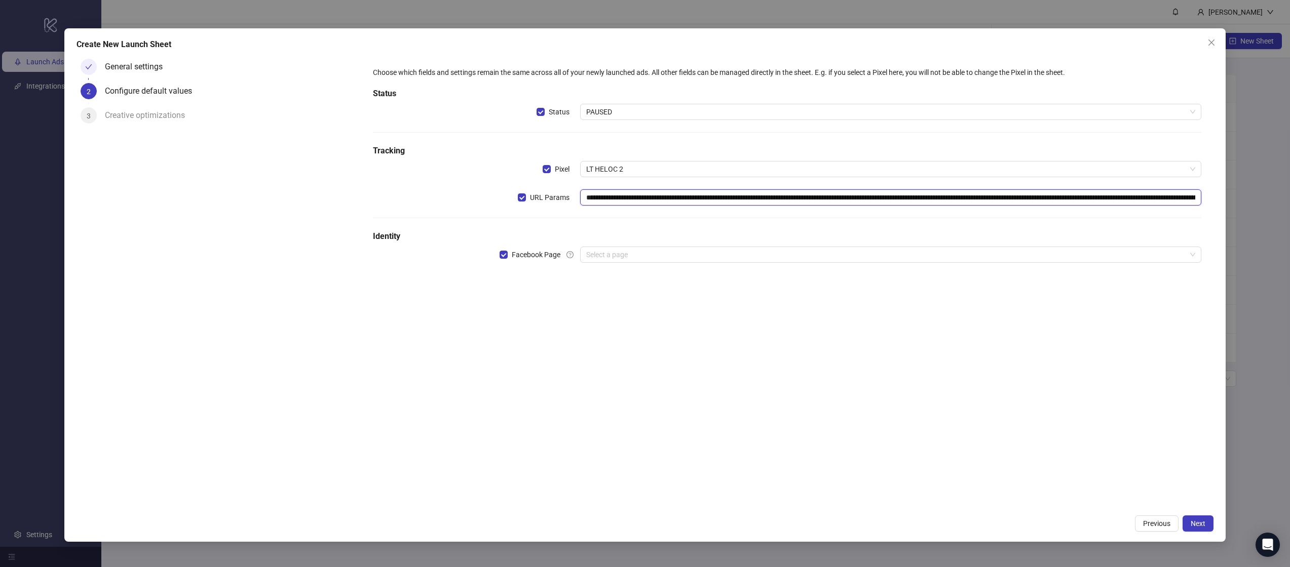
click at [608, 199] on input "**********" at bounding box center [890, 197] width 621 height 16
click at [619, 171] on span "LT HELOC 2" at bounding box center [890, 169] width 609 height 15
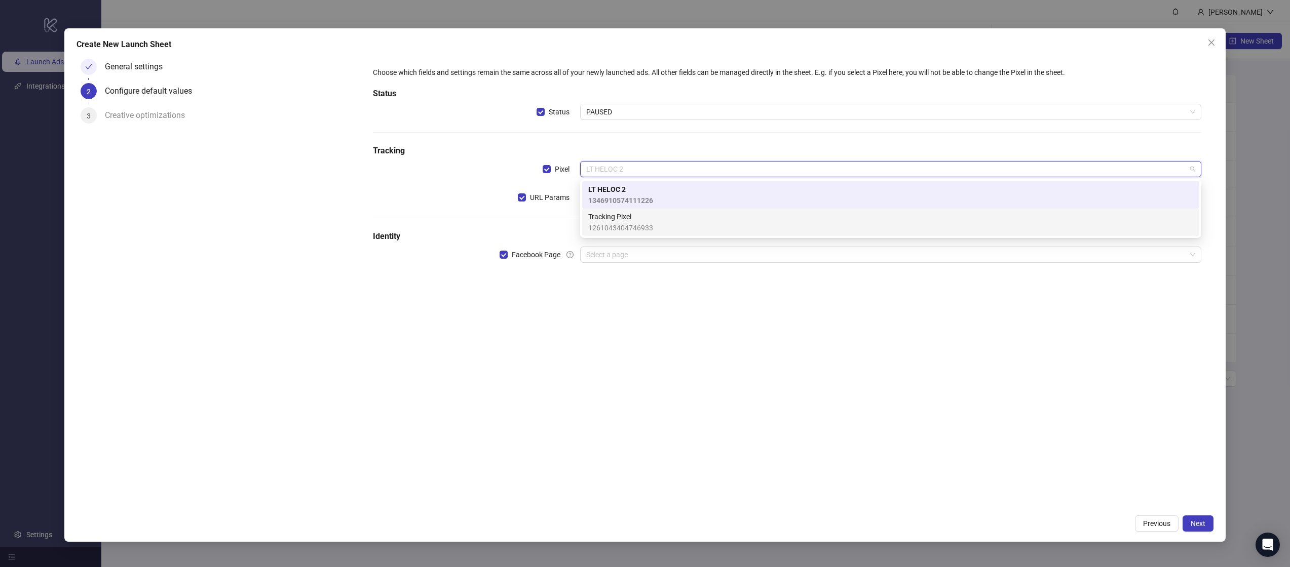
click at [624, 223] on span "1261043404746933" at bounding box center [620, 227] width 65 height 11
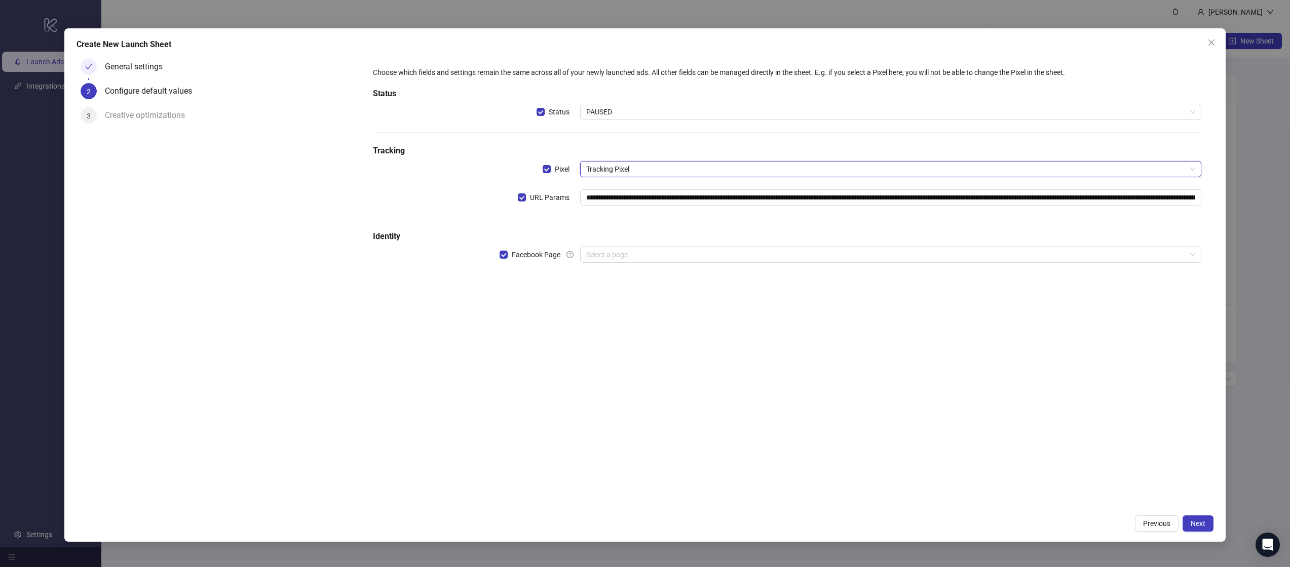
click at [655, 206] on div "**********" at bounding box center [787, 171] width 836 height 216
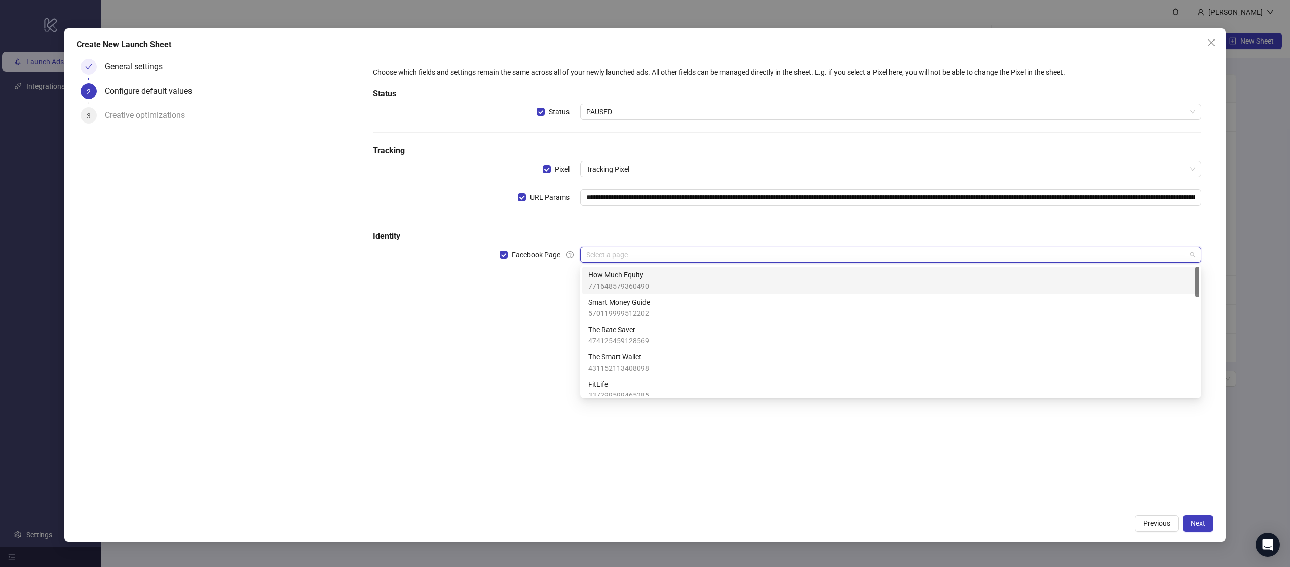
click at [613, 253] on input "search" at bounding box center [886, 254] width 600 height 15
type input "*****"
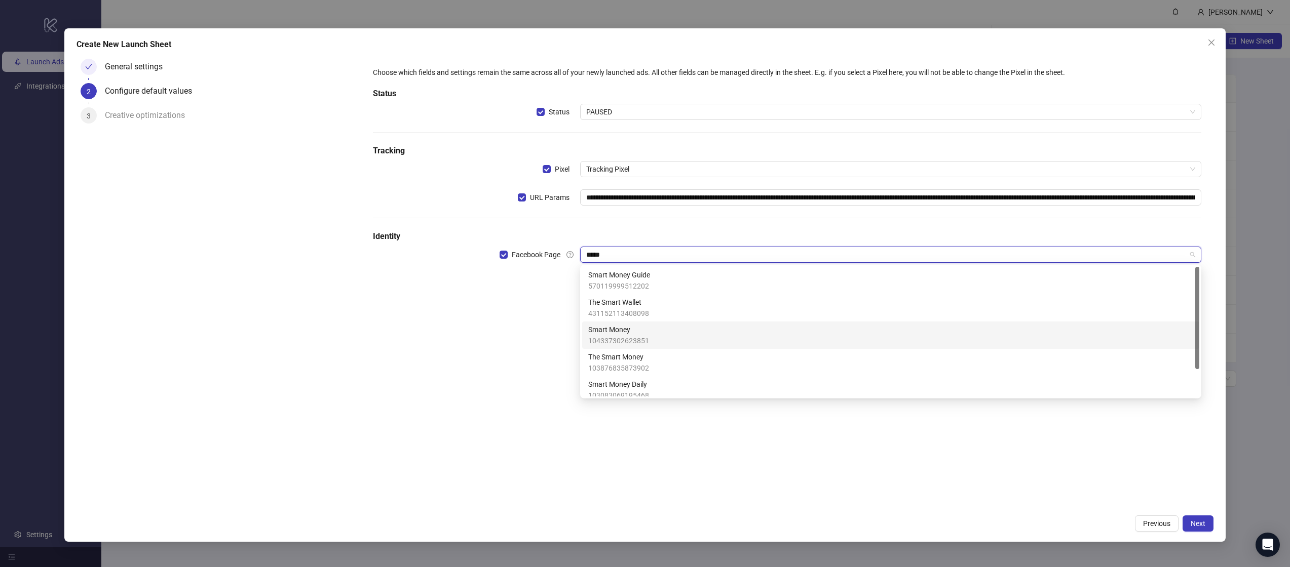
click at [662, 331] on div "Smart Money 104337302623851" at bounding box center [890, 335] width 605 height 22
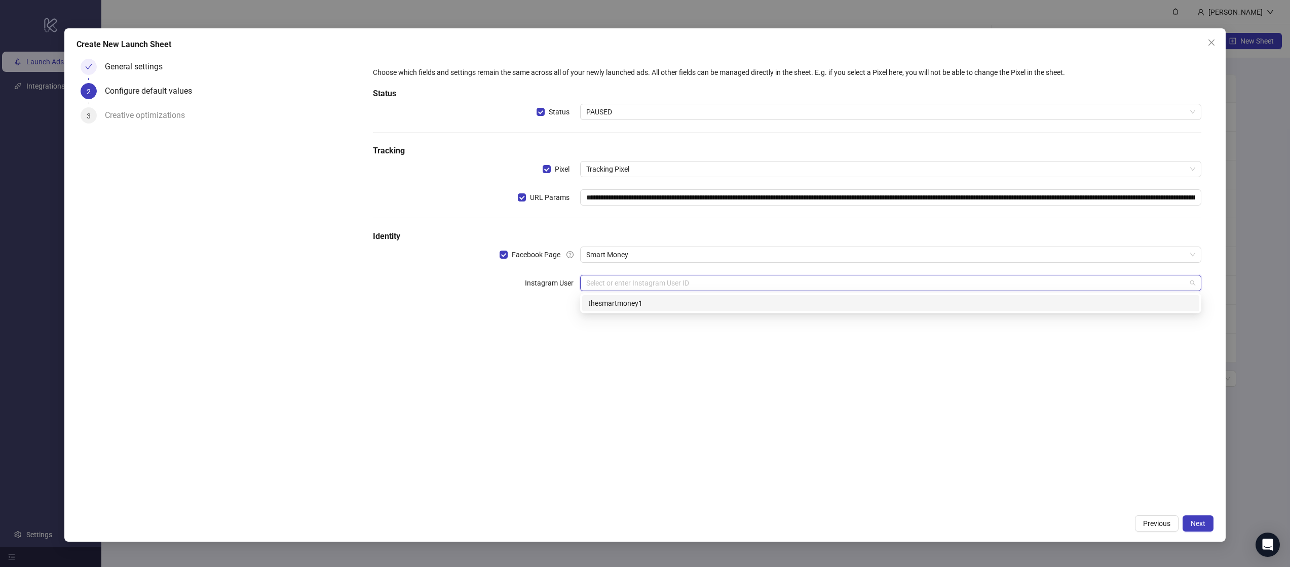
click at [632, 283] on input "search" at bounding box center [886, 283] width 600 height 15
click at [634, 302] on div "thesmartmoney1" at bounding box center [890, 303] width 605 height 11
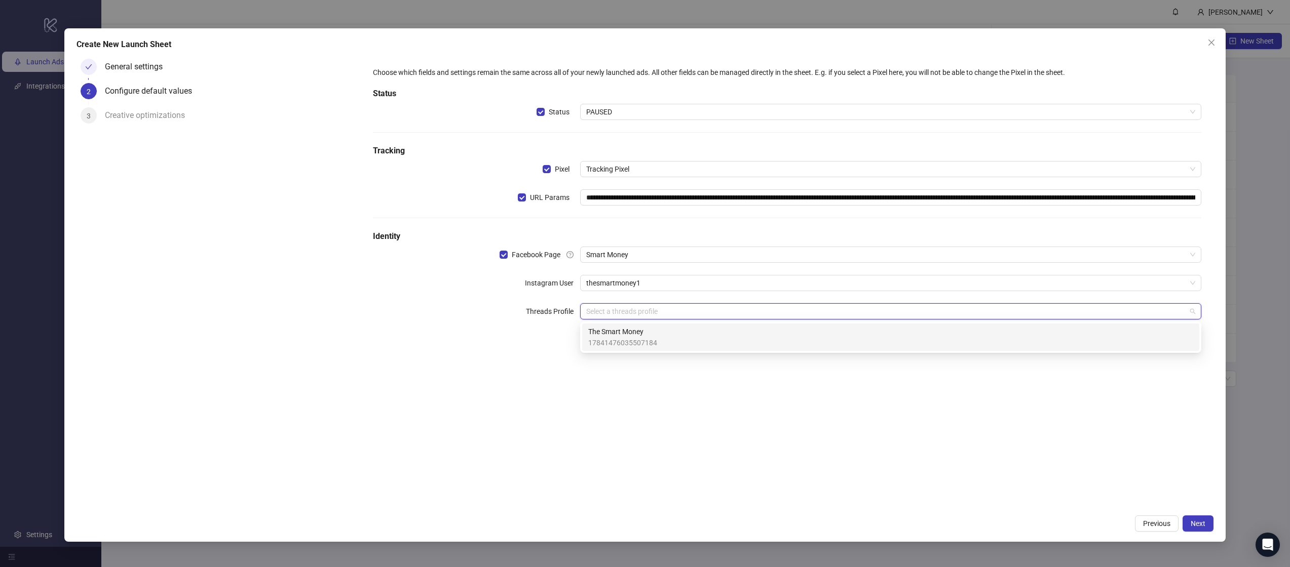
click at [631, 308] on input "search" at bounding box center [886, 311] width 600 height 15
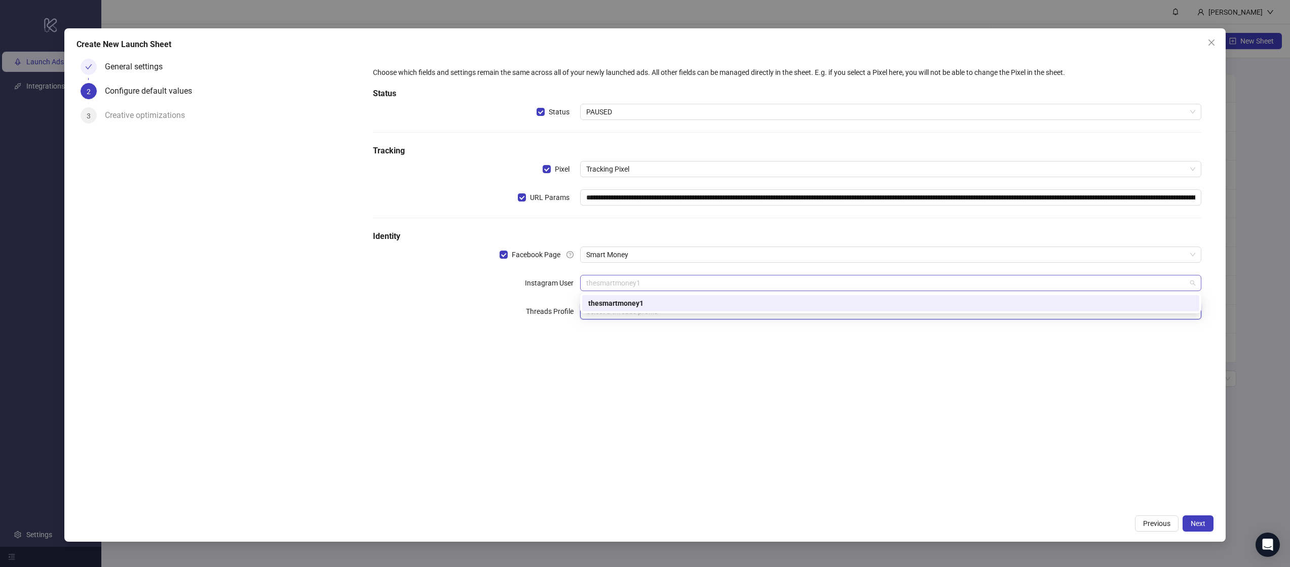
click at [636, 278] on span "thesmartmoney1" at bounding box center [890, 283] width 609 height 15
click at [635, 278] on span "thesmartmoney1" at bounding box center [890, 283] width 609 height 15
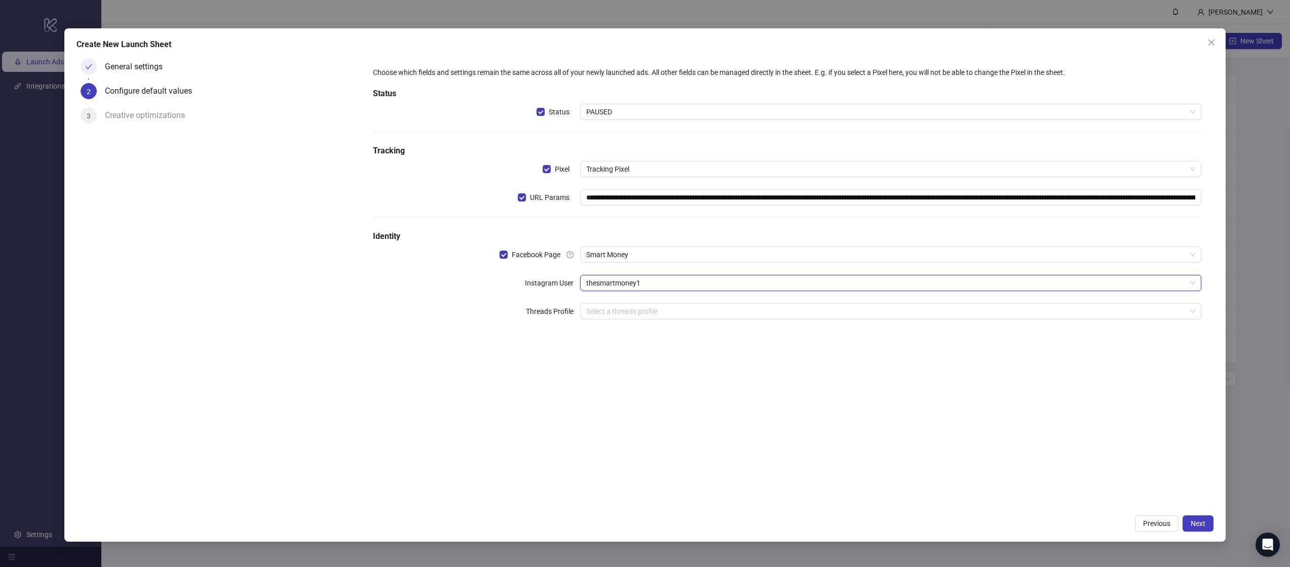
click at [593, 322] on div "**********" at bounding box center [787, 199] width 836 height 273
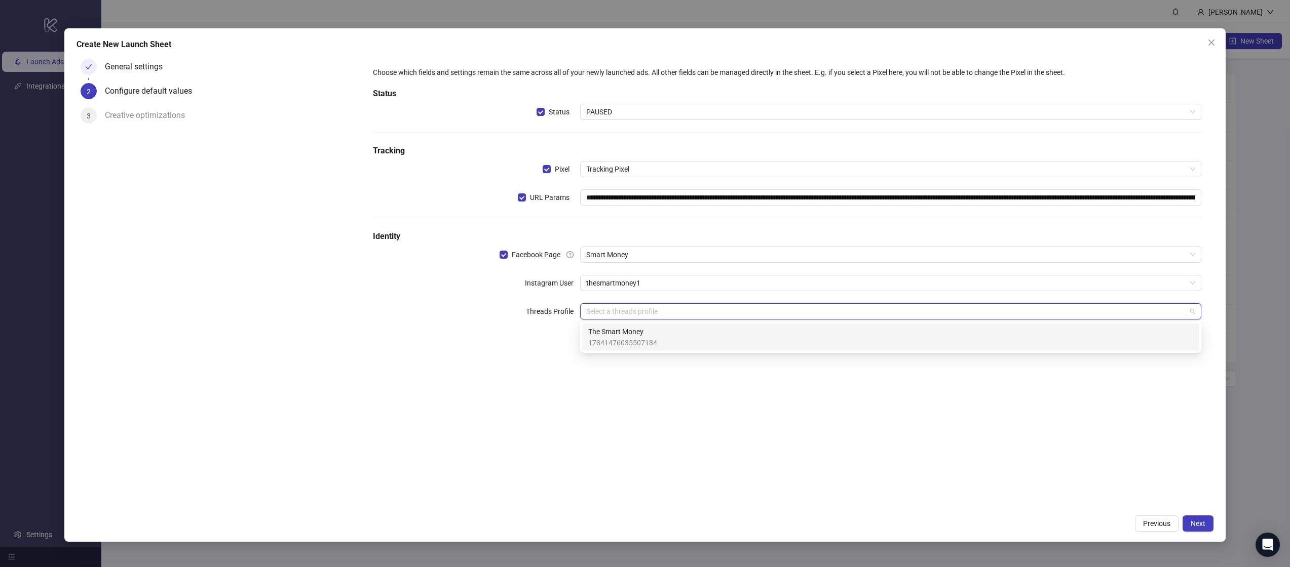
click at [609, 314] on input "search" at bounding box center [886, 311] width 600 height 15
click at [609, 334] on span "The Smart Money" at bounding box center [622, 331] width 69 height 11
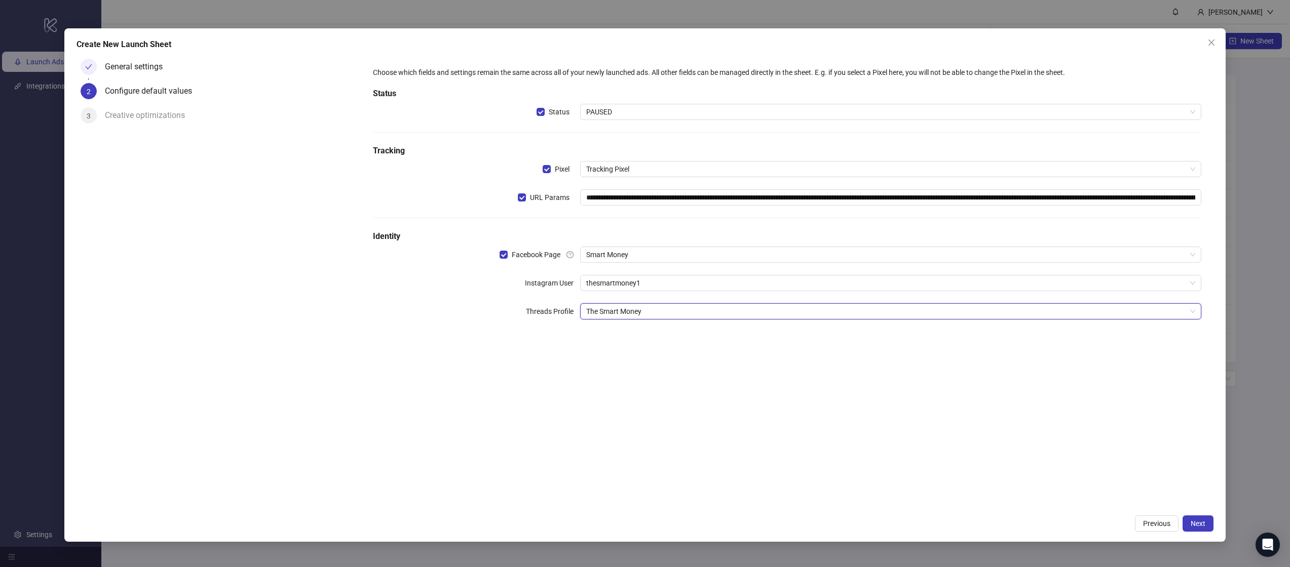
click at [650, 488] on div "**********" at bounding box center [787, 282] width 852 height 455
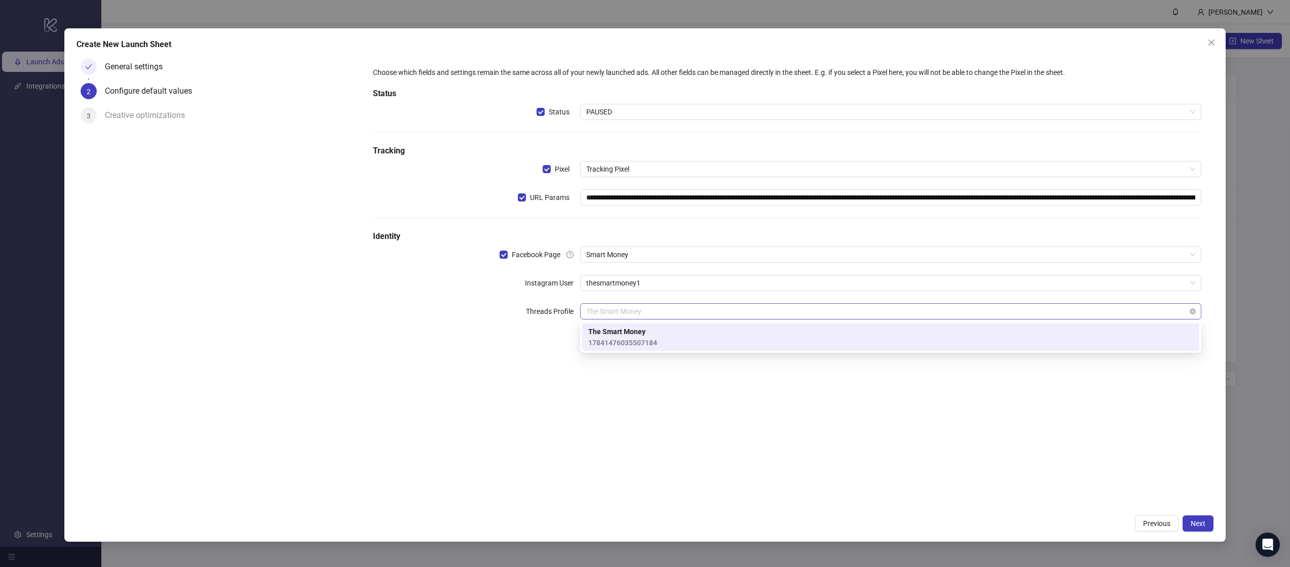
click at [1171, 316] on span "The Smart Money" at bounding box center [890, 311] width 609 height 15
click at [1049, 294] on div "**********" at bounding box center [787, 199] width 836 height 273
click at [597, 315] on span "The Smart Money" at bounding box center [890, 311] width 609 height 15
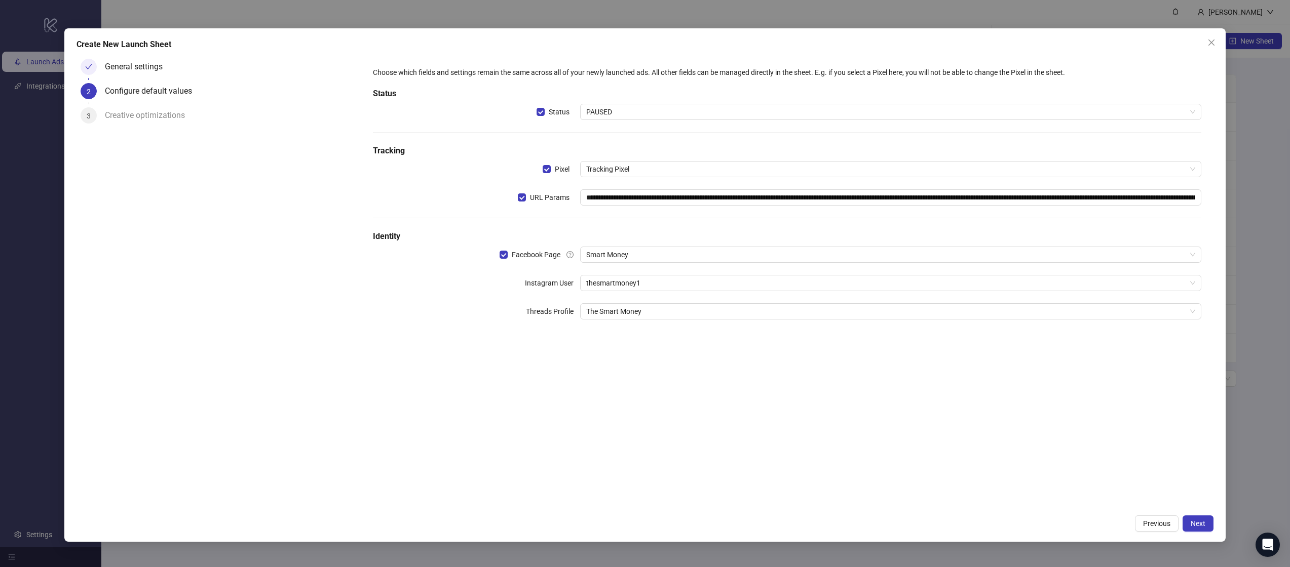
click at [585, 273] on div "**********" at bounding box center [787, 199] width 836 height 273
click at [1153, 520] on span "Previous" at bounding box center [1156, 524] width 27 height 8
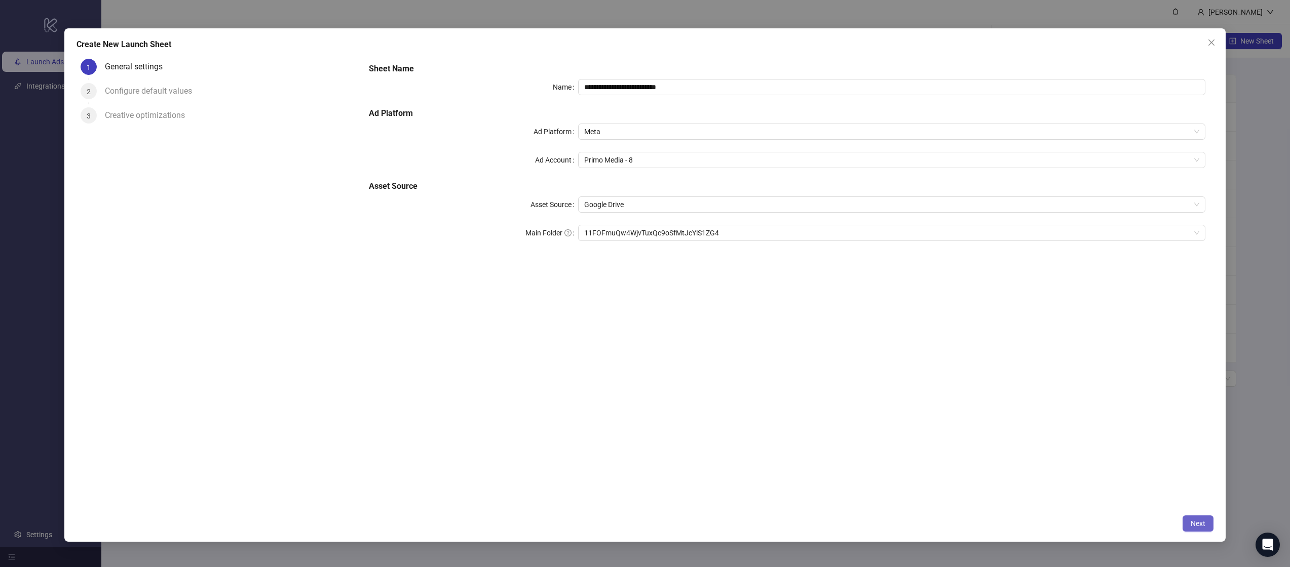
click at [1193, 525] on span "Next" at bounding box center [1197, 524] width 15 height 8
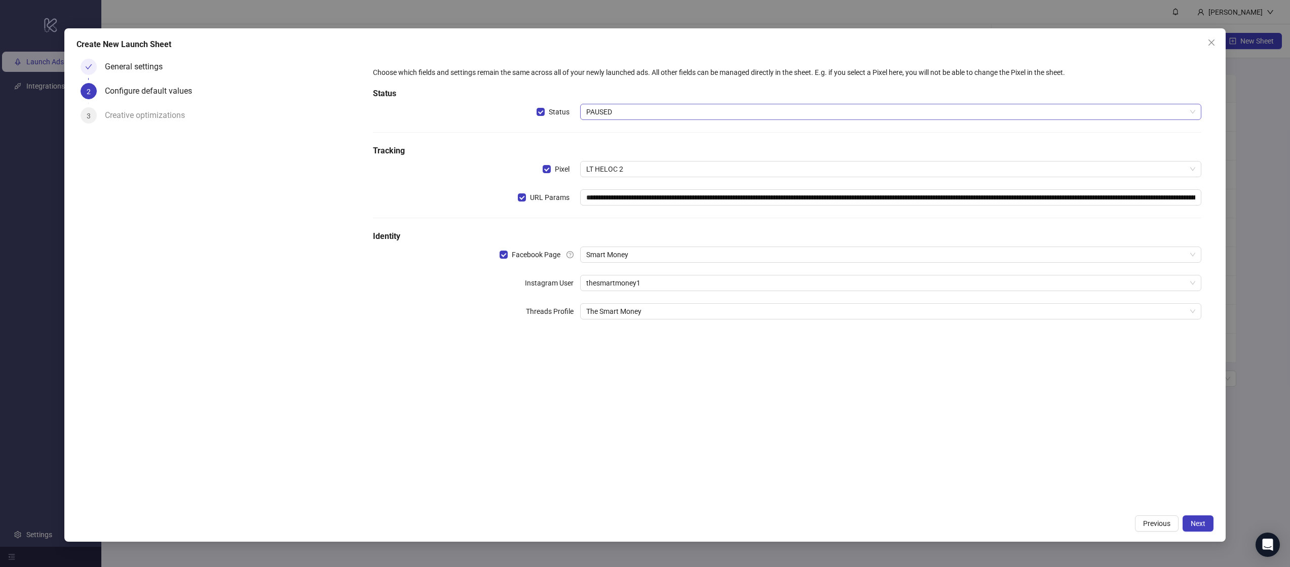
click at [600, 110] on span "PAUSED" at bounding box center [890, 111] width 609 height 15
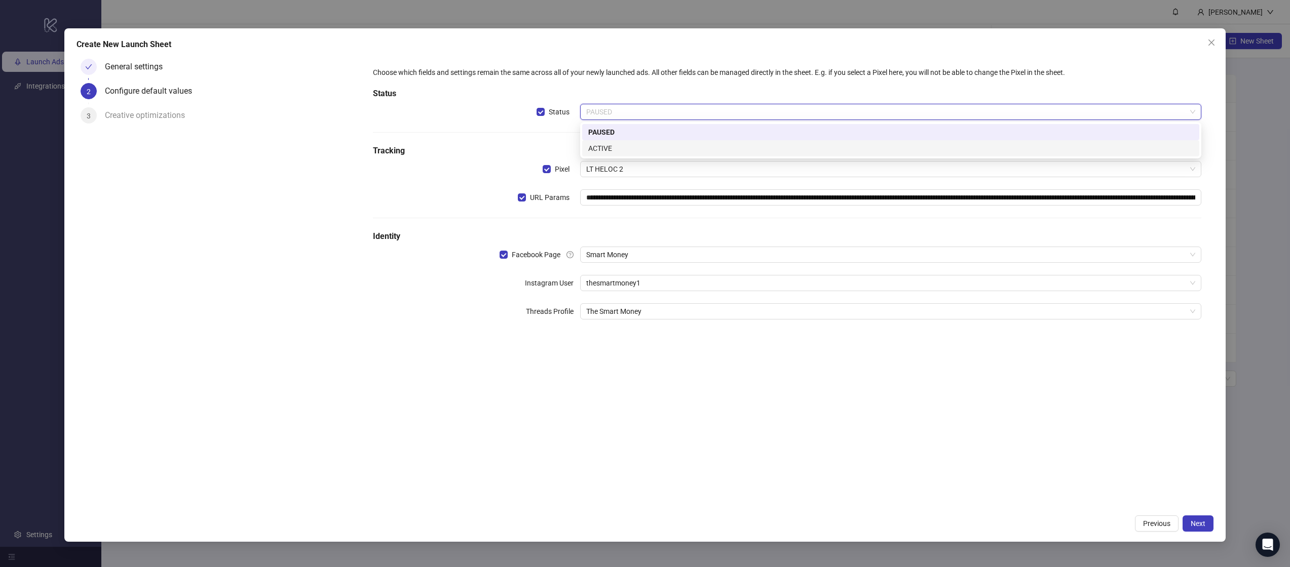
click at [606, 146] on div "ACTIVE" at bounding box center [890, 148] width 605 height 11
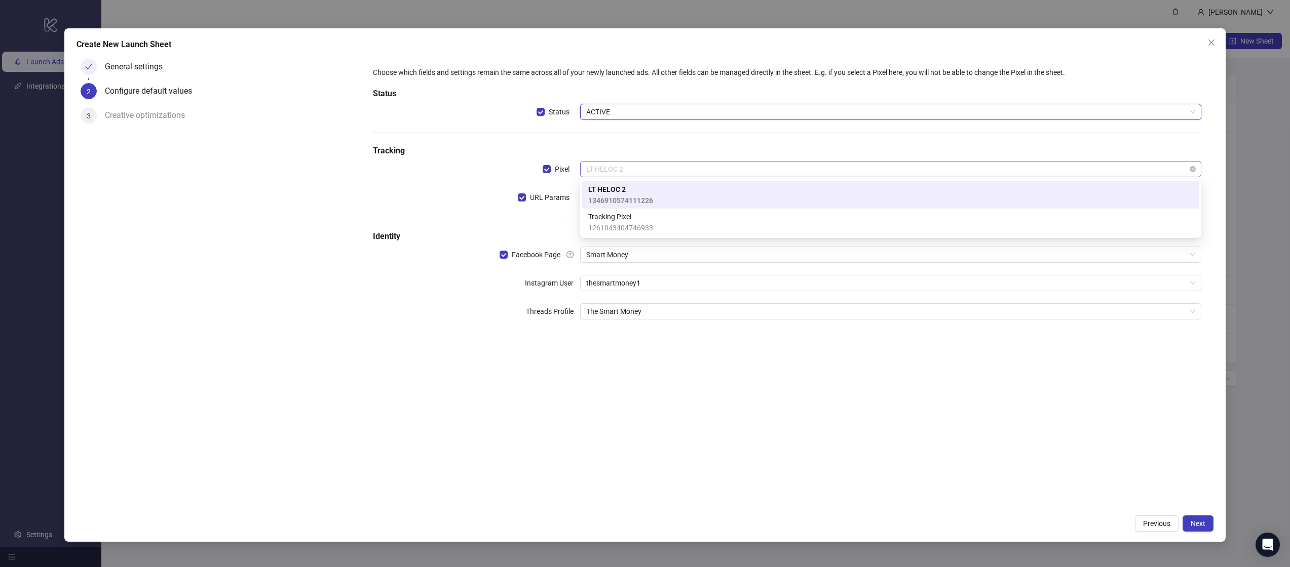
click at [609, 167] on span "LT HELOC 2" at bounding box center [890, 169] width 609 height 15
click at [614, 221] on span "Tracking Pixel" at bounding box center [620, 216] width 65 height 11
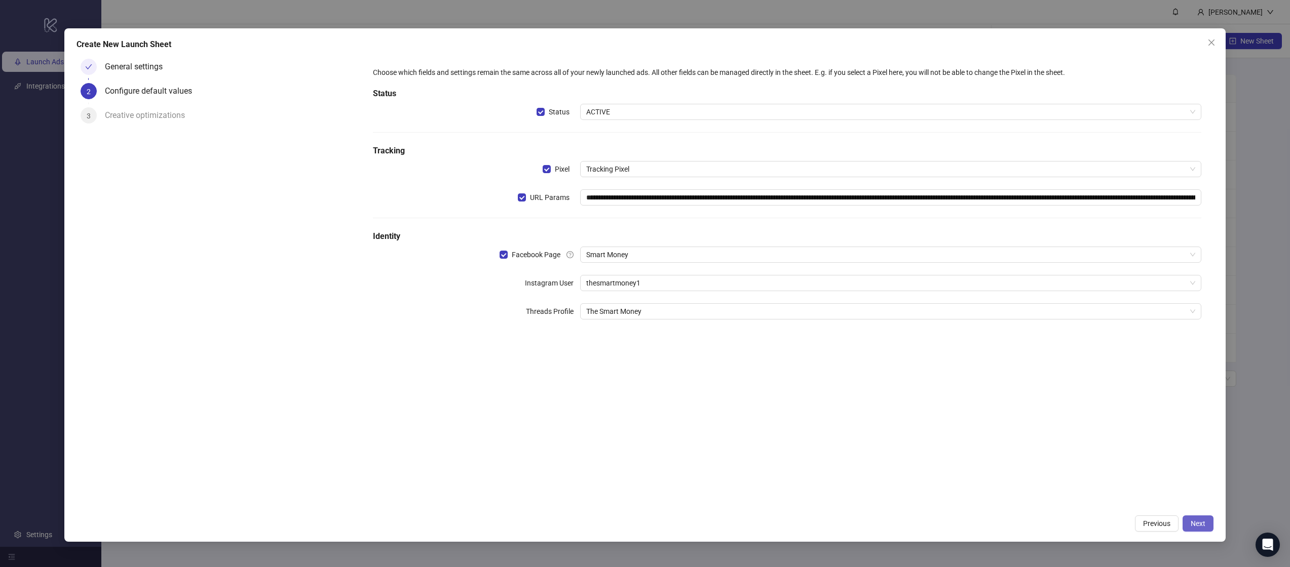
click at [1209, 517] on button "Next" at bounding box center [1197, 524] width 31 height 16
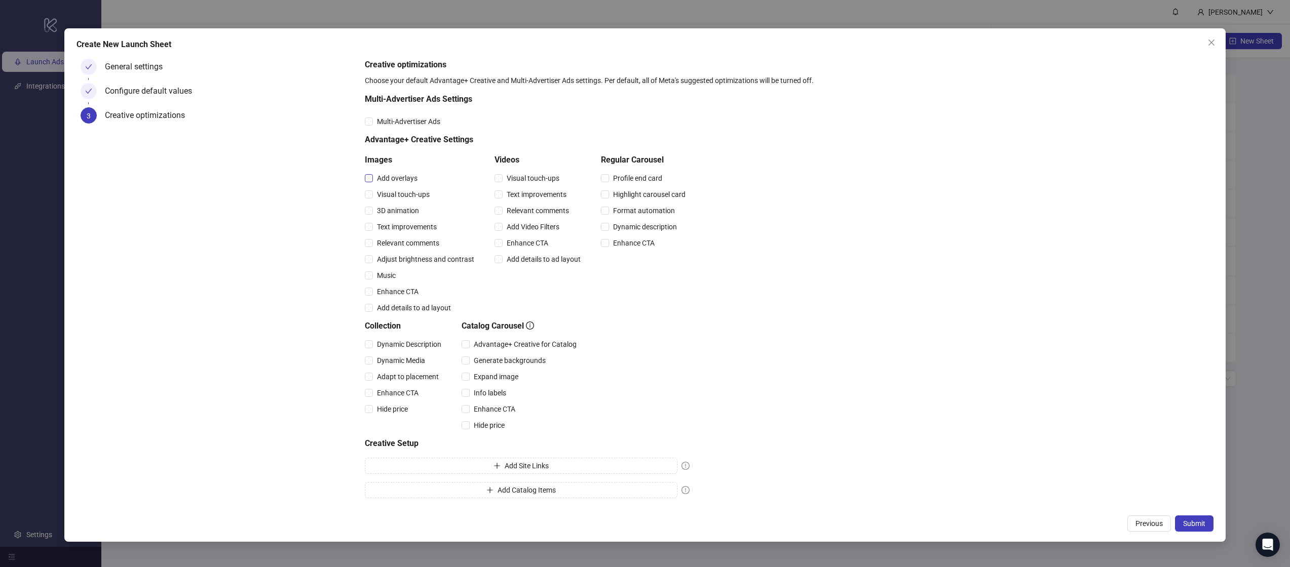
click at [392, 180] on span "Add overlays" at bounding box center [397, 178] width 49 height 11
click at [392, 195] on span "Visual touch-ups" at bounding box center [403, 194] width 61 height 11
click at [392, 207] on span "3D animation" at bounding box center [398, 210] width 50 height 11
click at [385, 227] on span "Text improvements" at bounding box center [407, 226] width 68 height 11
click at [385, 250] on div "Relevant comments" at bounding box center [421, 243] width 113 height 16
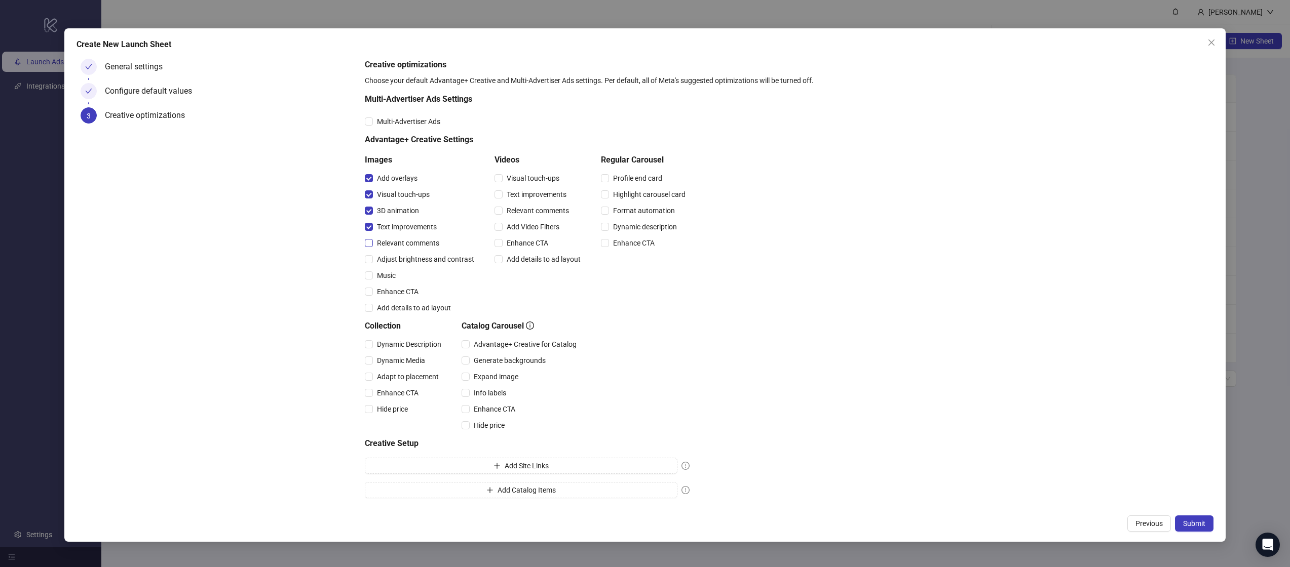
click at [385, 245] on span "Relevant comments" at bounding box center [408, 243] width 70 height 11
click at [385, 260] on span "Adjust brightness and contrast" at bounding box center [425, 259] width 105 height 11
click at [382, 272] on span "Music" at bounding box center [386, 275] width 27 height 11
click at [536, 180] on span "Visual touch-ups" at bounding box center [532, 178] width 61 height 11
click at [534, 199] on span "Text improvements" at bounding box center [536, 194] width 68 height 11
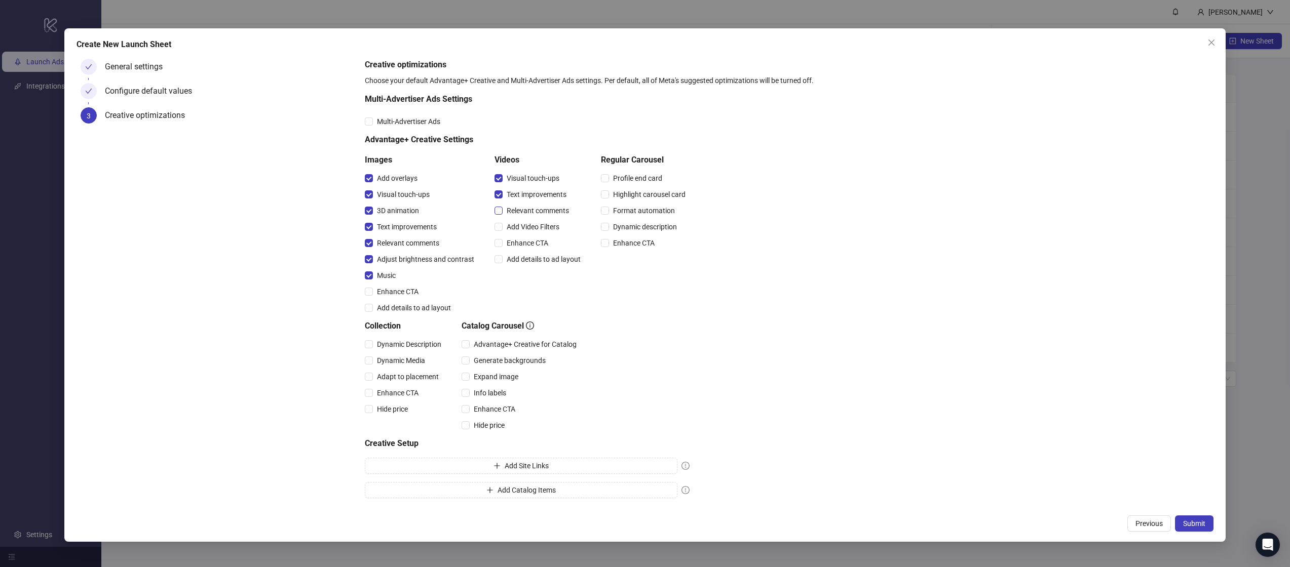
click at [533, 208] on span "Relevant comments" at bounding box center [537, 210] width 70 height 11
click at [528, 226] on span "Add Video Filters" at bounding box center [532, 226] width 61 height 11
click at [526, 242] on span "Enhance CTA" at bounding box center [527, 243] width 50 height 11
click at [528, 270] on div "Videos Visual touch-ups Text improvements Relevant comments Add Video Filters E…" at bounding box center [539, 235] width 90 height 162
click at [540, 267] on div "Videos Visual touch-ups Text improvements Relevant comments Add Video Filters E…" at bounding box center [539, 235] width 90 height 162
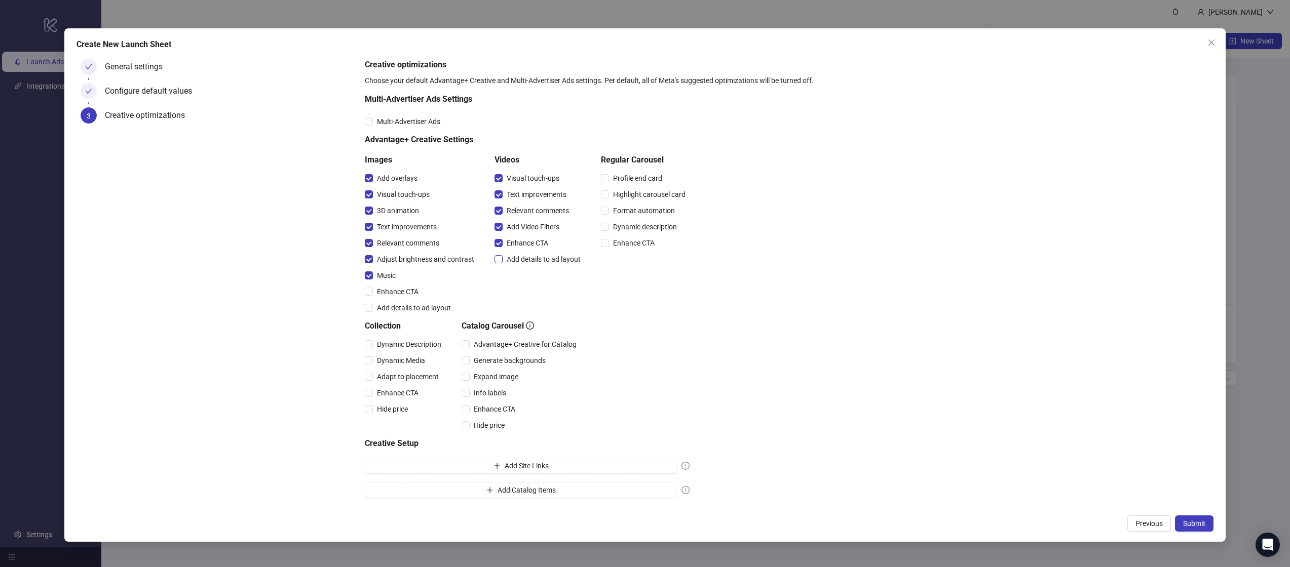
click at [535, 260] on span "Add details to ad layout" at bounding box center [543, 259] width 82 height 11
click at [400, 292] on span "Enhance CTA" at bounding box center [398, 291] width 50 height 11
click at [400, 304] on span "Add details to ad layout" at bounding box center [414, 307] width 82 height 11
click at [396, 334] on div "Collection Dynamic Description Dynamic Media Adapt to placement Enhance CTA Hid…" at bounding box center [405, 376] width 81 height 113
click at [395, 341] on span "Dynamic Description" at bounding box center [409, 344] width 72 height 11
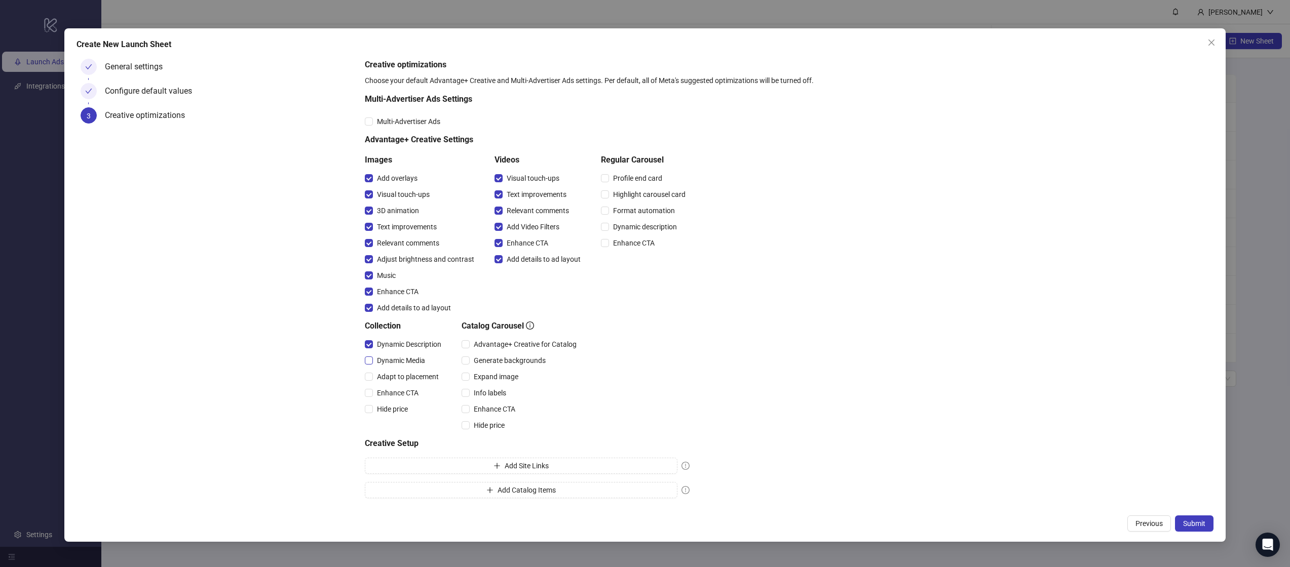
click at [395, 365] on span "Dynamic Media" at bounding box center [401, 360] width 56 height 11
click at [395, 378] on span "Adapt to placement" at bounding box center [408, 376] width 70 height 11
click at [393, 394] on span "Enhance CTA" at bounding box center [398, 392] width 50 height 11
click at [386, 410] on span "Hide price" at bounding box center [392, 409] width 39 height 11
click at [492, 424] on span "Hide price" at bounding box center [489, 425] width 39 height 11
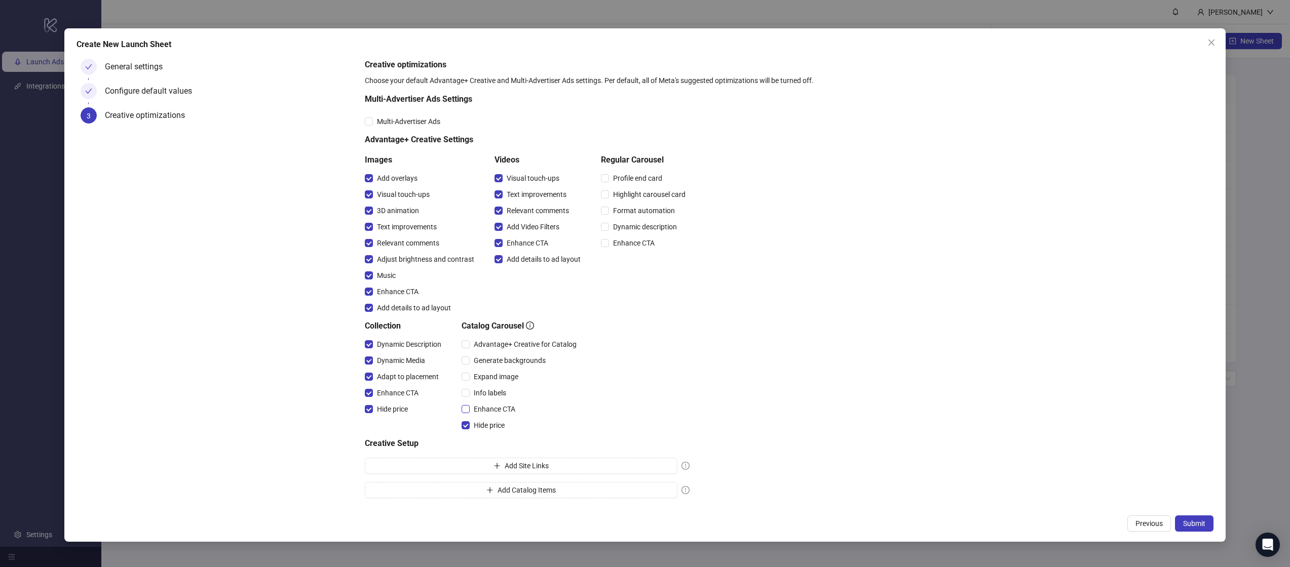
click at [492, 410] on span "Enhance CTA" at bounding box center [495, 409] width 50 height 11
click at [492, 394] on span "Info labels" at bounding box center [490, 392] width 41 height 11
click at [491, 372] on span "Expand image" at bounding box center [496, 376] width 53 height 11
click at [496, 355] on span "Generate backgrounds" at bounding box center [510, 360] width 80 height 11
click at [503, 342] on span "Advantage+ Creative for Catalog" at bounding box center [525, 344] width 111 height 11
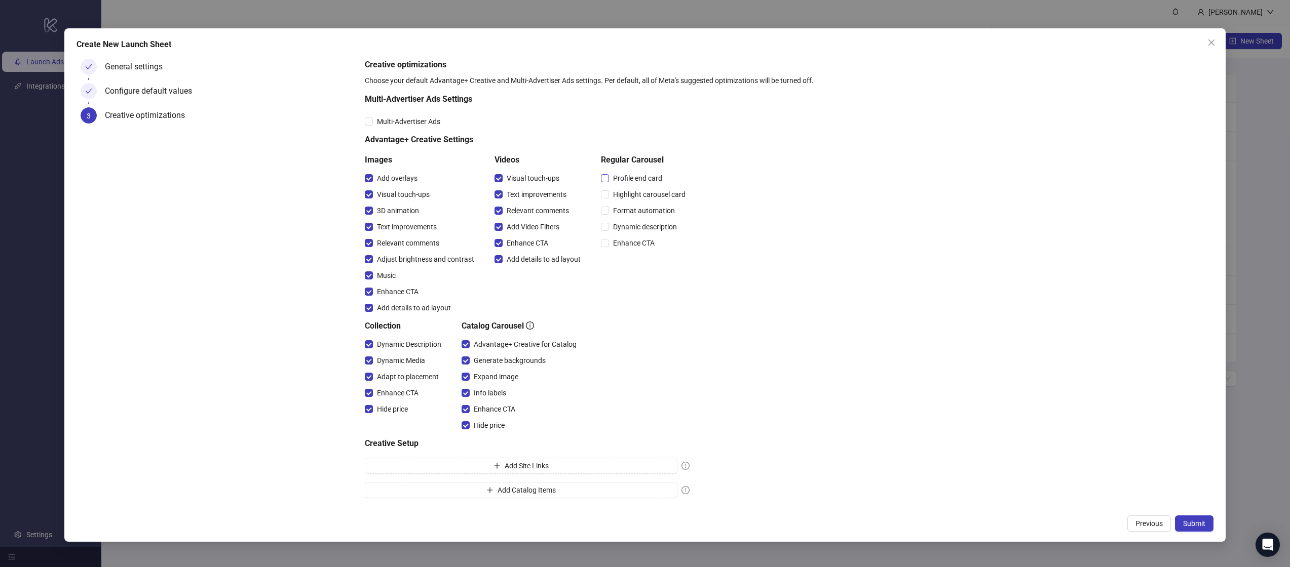
click at [622, 173] on span "Profile end card" at bounding box center [637, 178] width 57 height 11
click at [622, 202] on div "Profile end card Highlight carousel card Format automation Dynamic description …" at bounding box center [645, 210] width 89 height 81
click at [618, 196] on span "Highlight carousel card" at bounding box center [649, 194] width 81 height 11
click at [618, 208] on span "Format automation" at bounding box center [644, 210] width 70 height 11
click at [617, 224] on span "Dynamic description" at bounding box center [645, 226] width 72 height 11
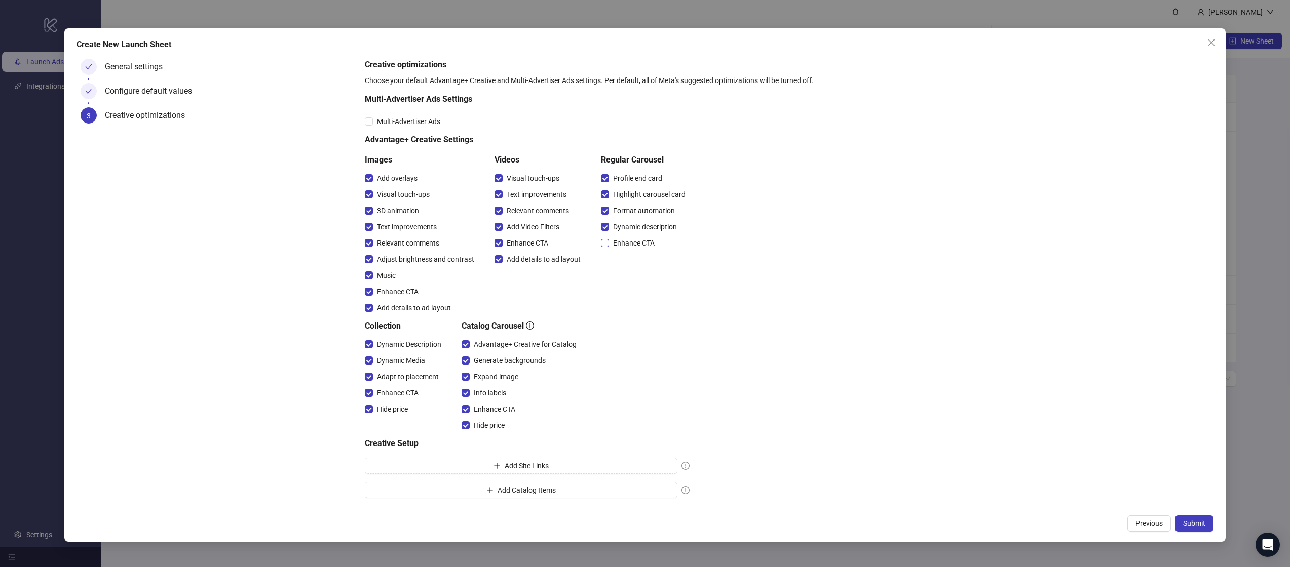
click at [617, 240] on span "Enhance CTA" at bounding box center [634, 243] width 50 height 11
click at [377, 127] on div "Multi-Advertiser Ads" at bounding box center [527, 121] width 325 height 16
click at [368, 127] on div "Multi-Advertiser Ads" at bounding box center [527, 121] width 325 height 16
click at [1189, 526] on span "Submit" at bounding box center [1194, 524] width 22 height 8
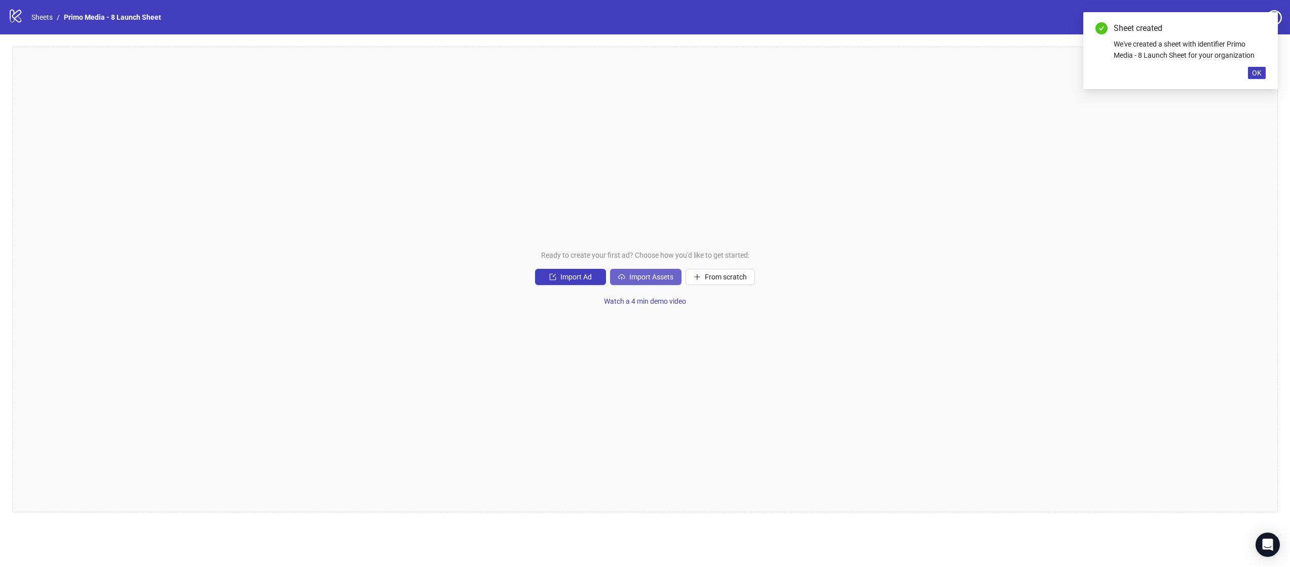
click at [661, 272] on button "Import Assets" at bounding box center [645, 277] width 71 height 16
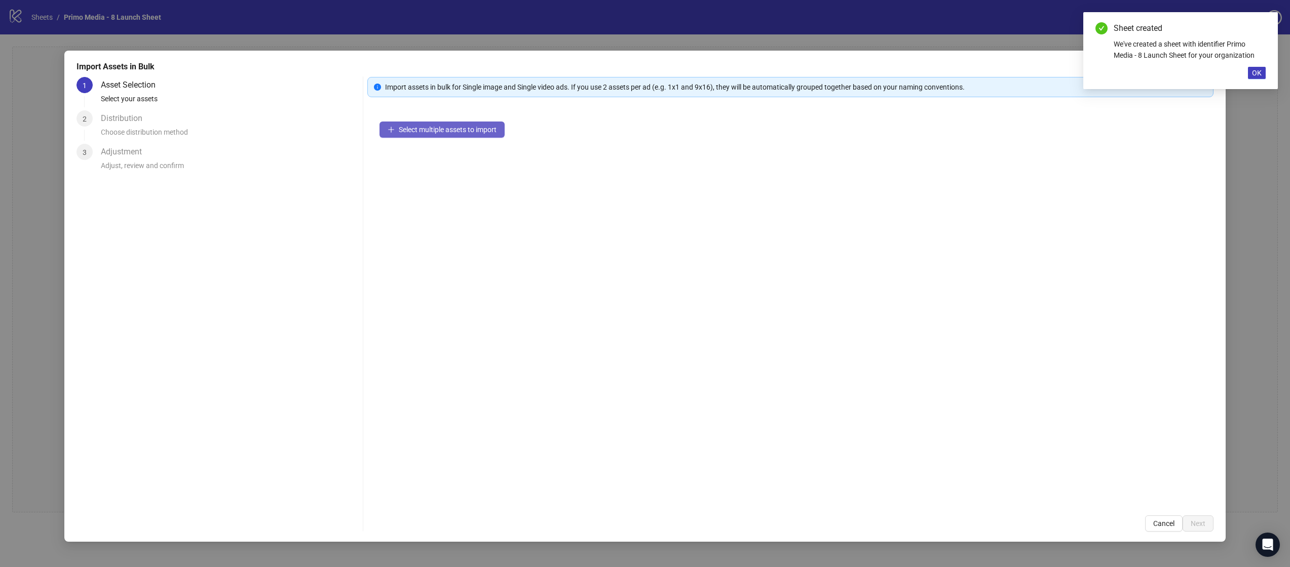
click at [463, 134] on button "Select multiple assets to import" at bounding box center [441, 130] width 125 height 16
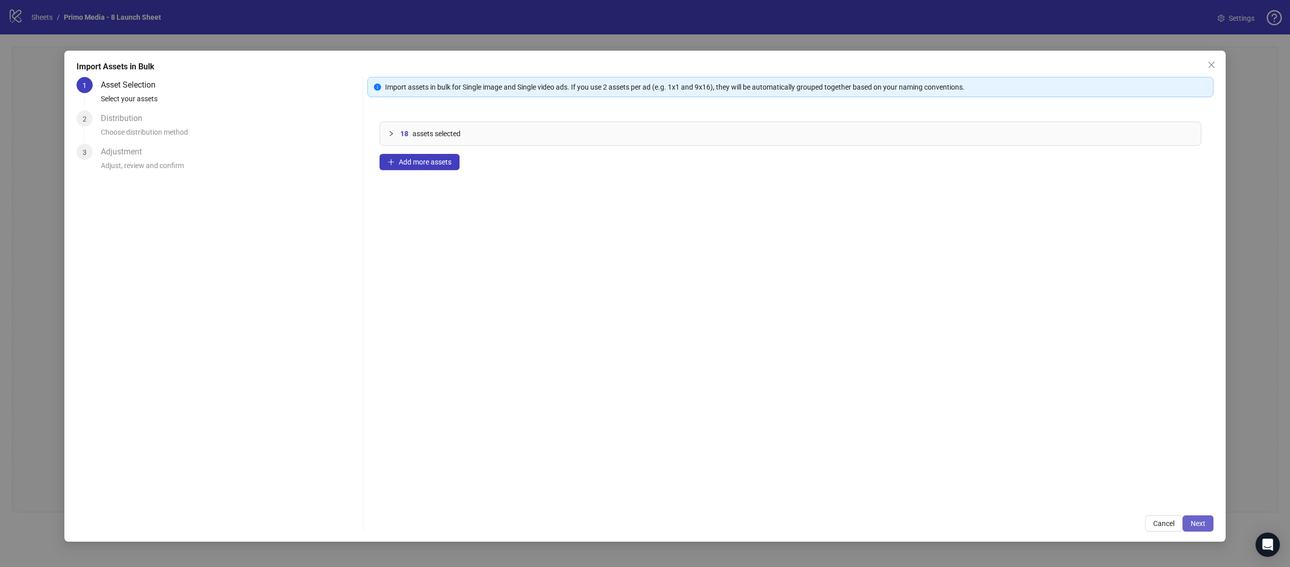
click at [1198, 519] on button "Next" at bounding box center [1197, 524] width 31 height 16
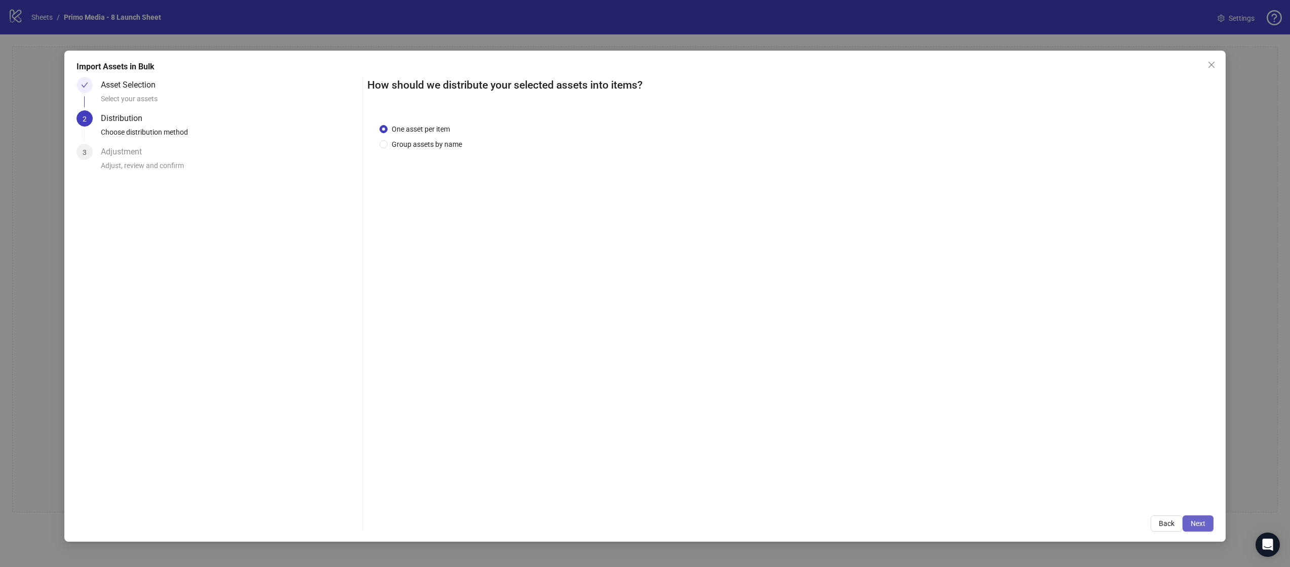
click at [1199, 525] on span "Next" at bounding box center [1197, 524] width 15 height 8
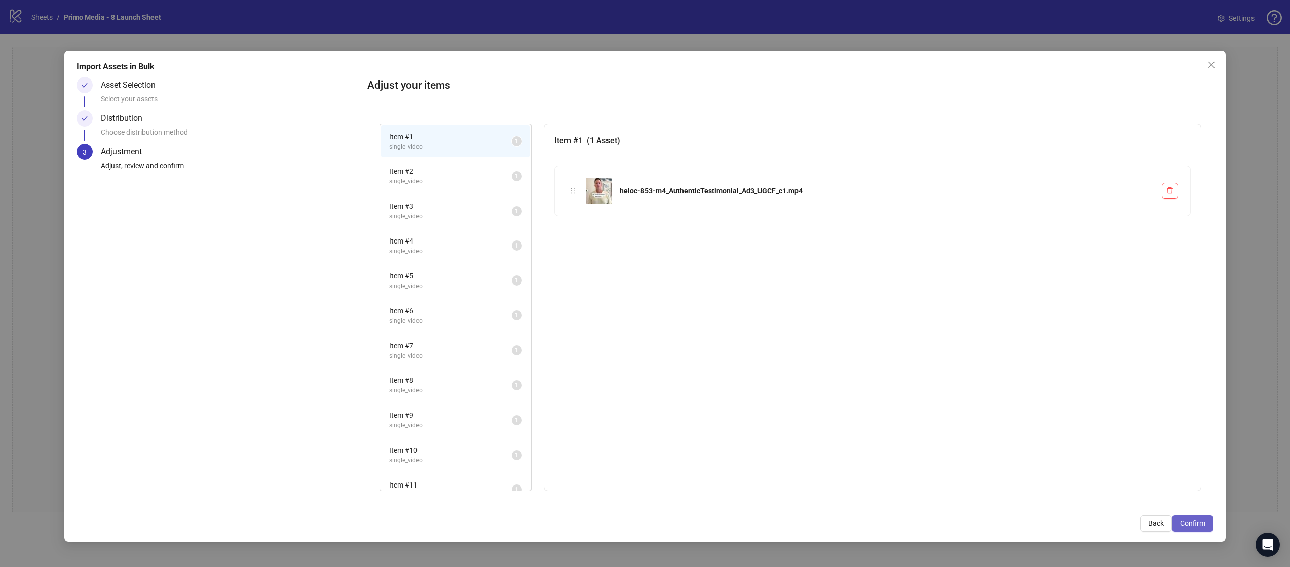
click at [1199, 525] on span "Confirm" at bounding box center [1192, 524] width 25 height 8
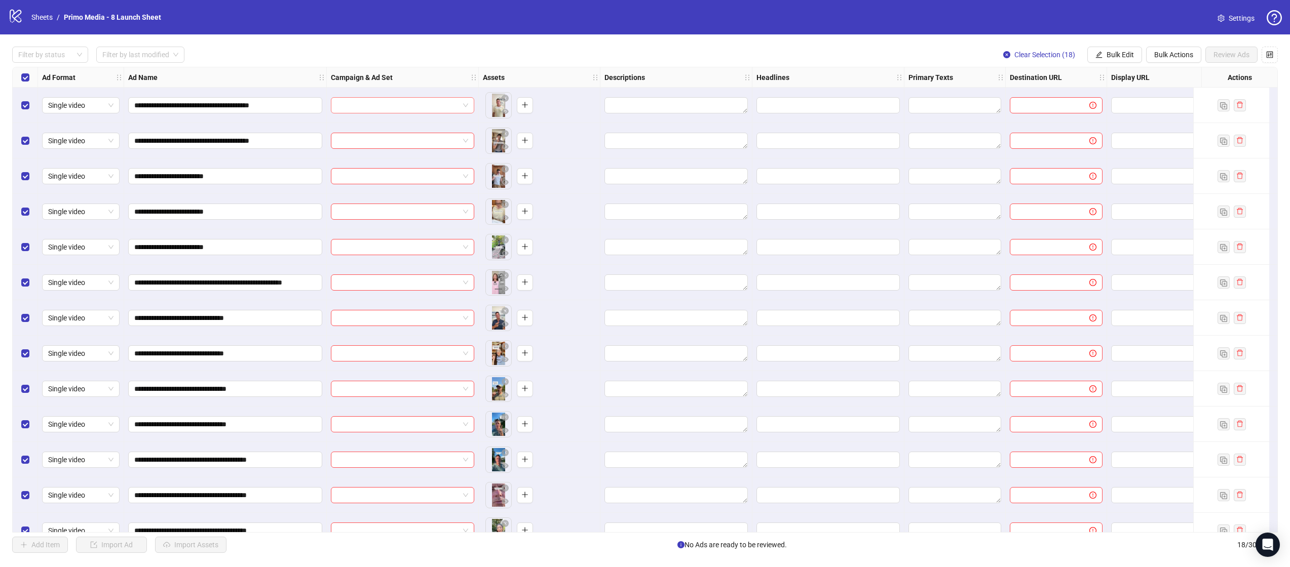
click at [404, 110] on input "search" at bounding box center [398, 105] width 122 height 15
click at [404, 67] on div "Campaign & Ad Set" at bounding box center [403, 77] width 152 height 20
click at [285, 106] on input "**********" at bounding box center [224, 105] width 180 height 11
click at [156, 106] on input "**********" at bounding box center [224, 105] width 180 height 11
click at [167, 107] on input "**********" at bounding box center [224, 105] width 180 height 11
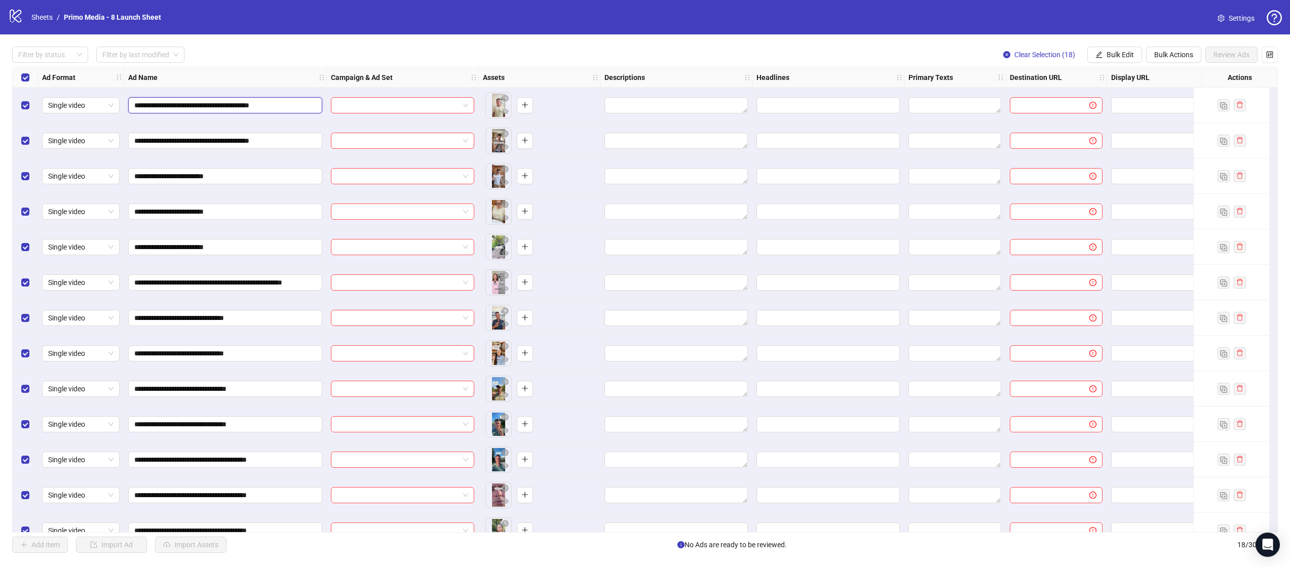
click at [163, 107] on input "**********" at bounding box center [224, 105] width 180 height 11
click at [166, 107] on input "**********" at bounding box center [224, 105] width 180 height 11
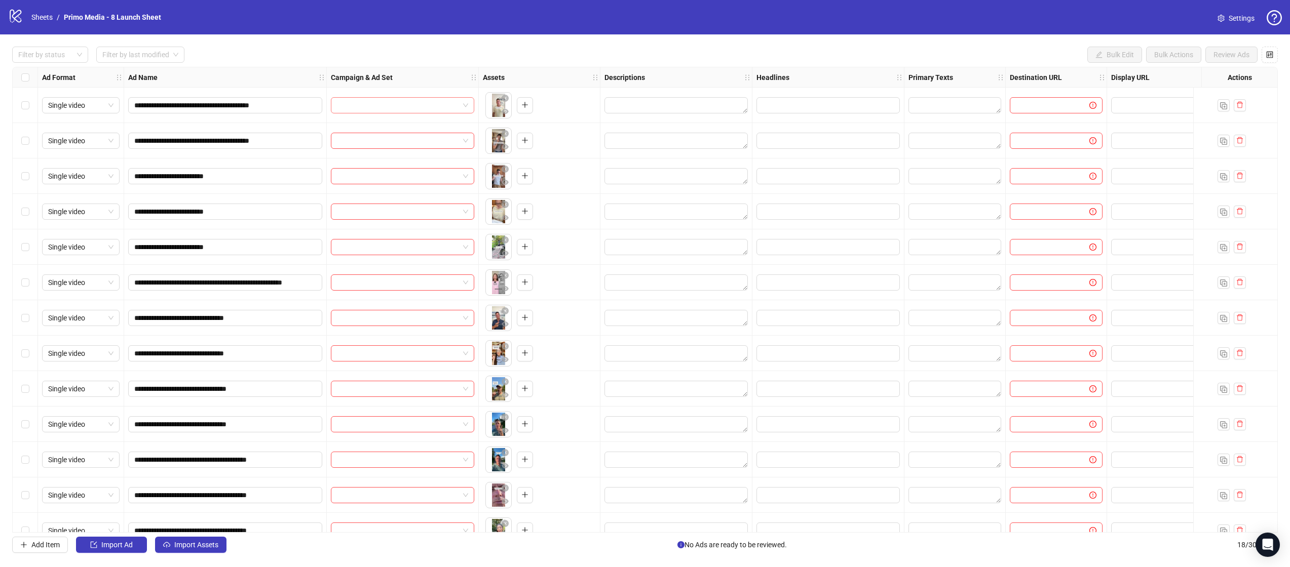
click at [389, 110] on input "search" at bounding box center [398, 105] width 122 height 15
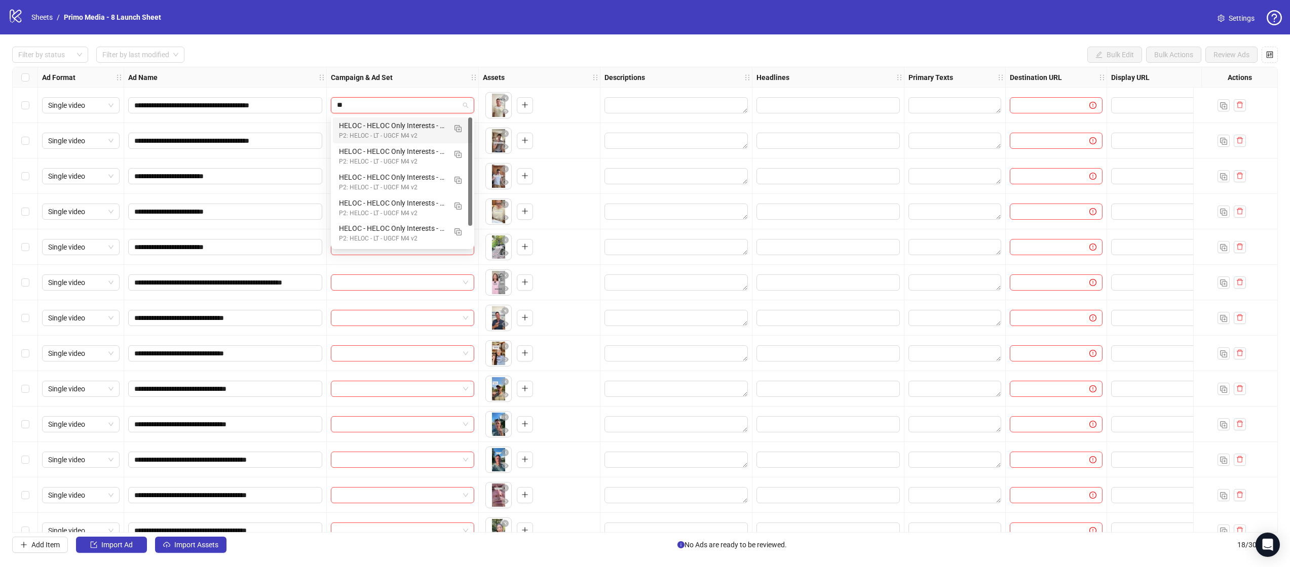
type input "***"
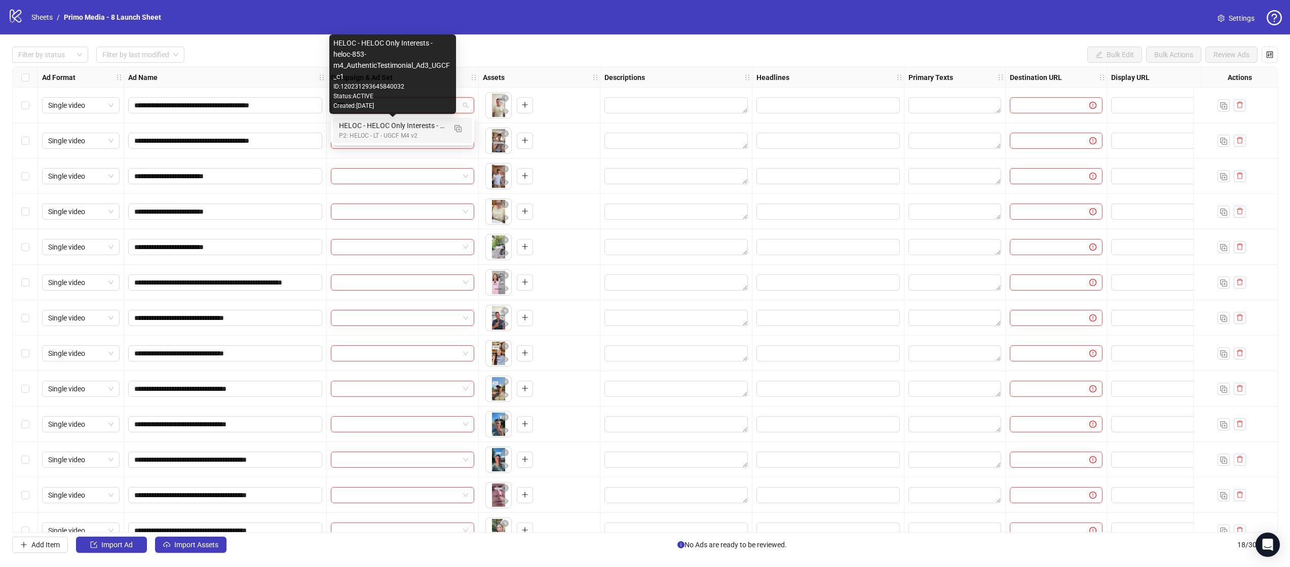
click at [394, 129] on div "HELOC - HELOC Only Interests - heloc-853-m4_AuthenticTestimonial_Ad3_UGCF_c1" at bounding box center [392, 125] width 107 height 11
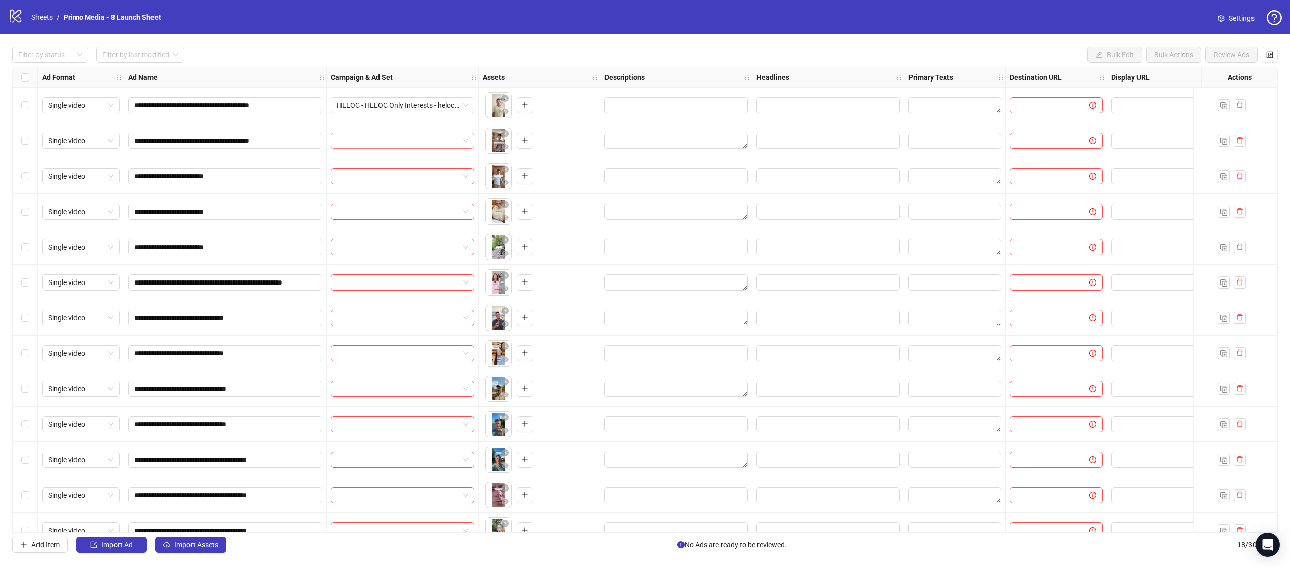
click at [383, 138] on input "search" at bounding box center [398, 140] width 122 height 15
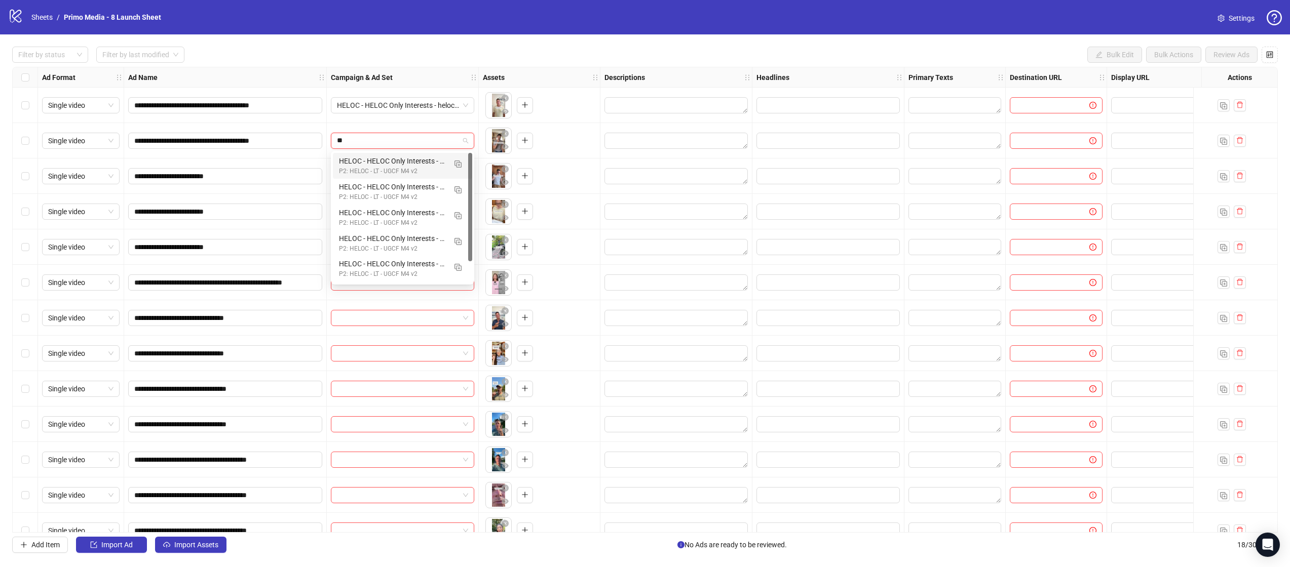
type input "***"
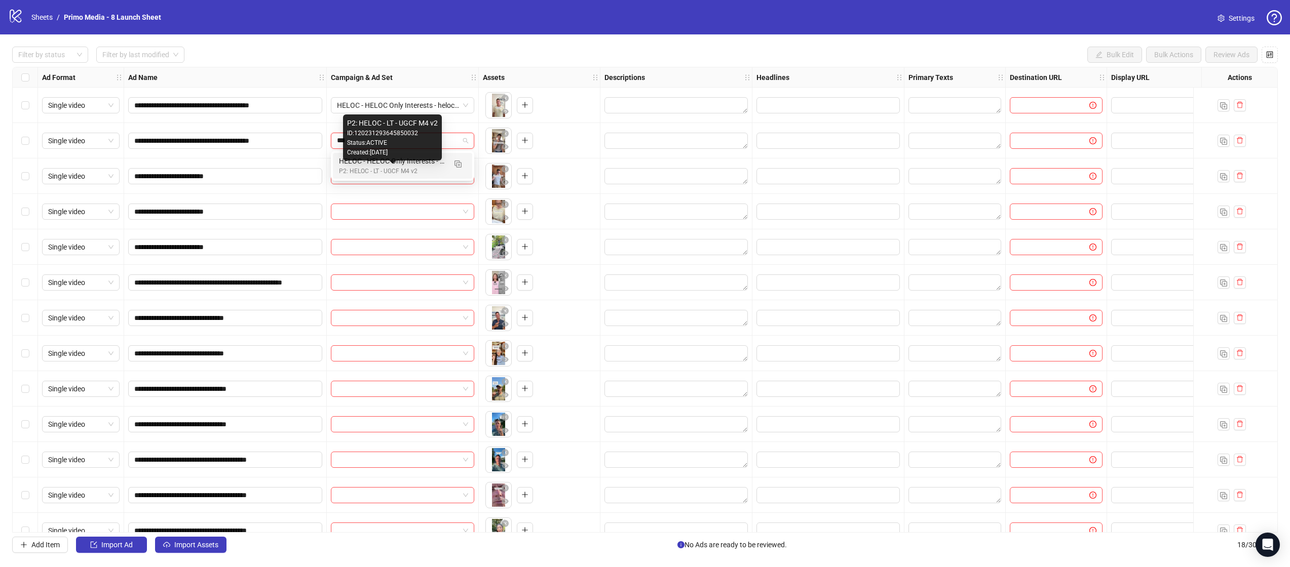
click at [391, 167] on div "P2: HELOC - LT - UGCF M4 v2" at bounding box center [392, 172] width 107 height 10
click at [363, 175] on input "search" at bounding box center [398, 176] width 122 height 15
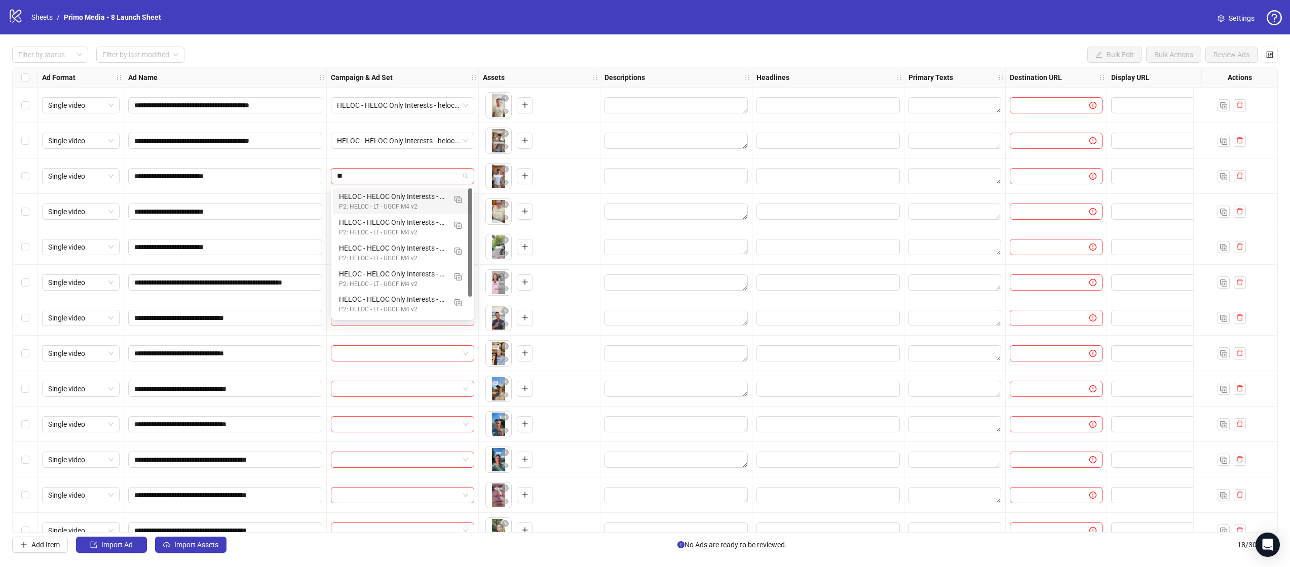
type input "***"
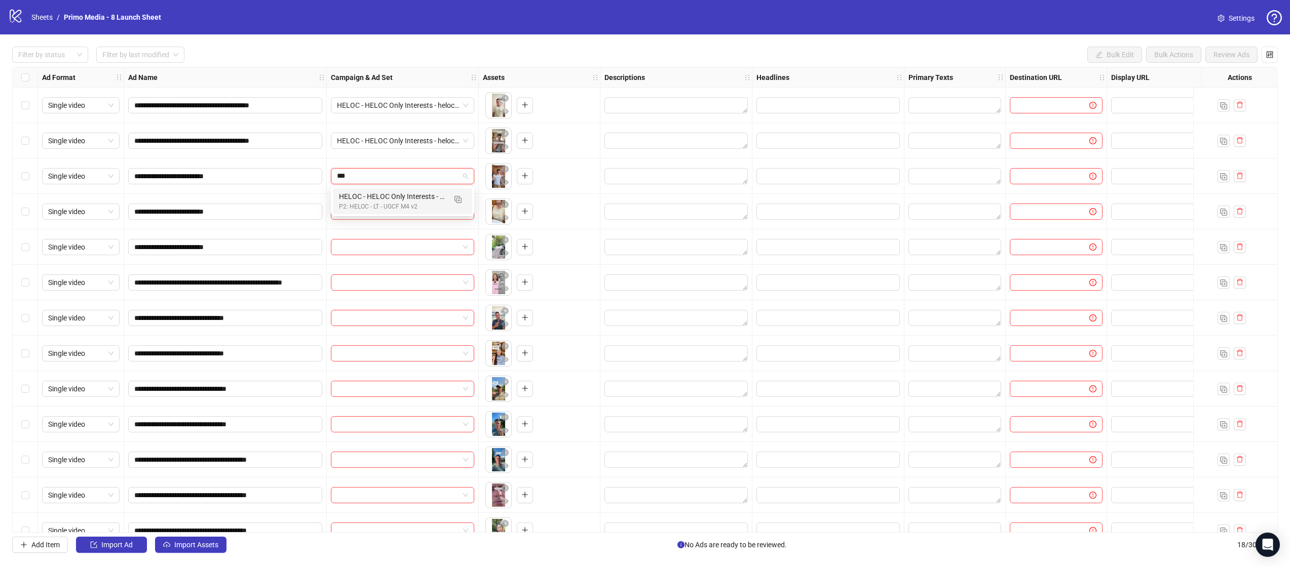
click at [341, 203] on div "P2: HELOC - LT - UGCF M4 v2" at bounding box center [392, 207] width 107 height 10
click at [361, 208] on input "search" at bounding box center [398, 211] width 122 height 15
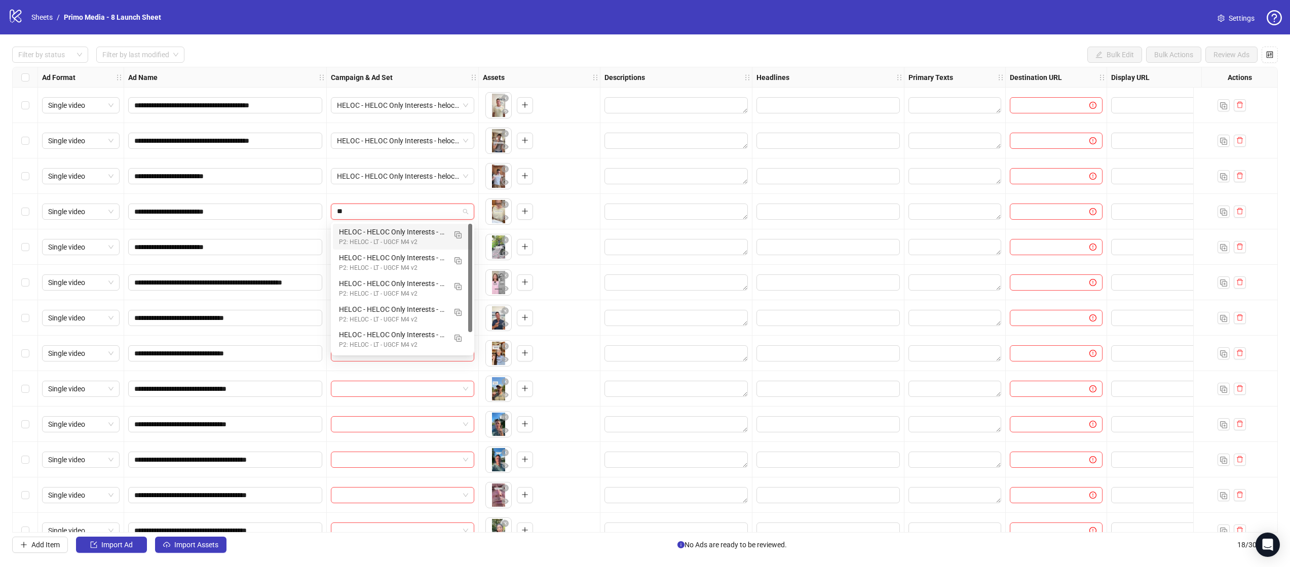
type input "***"
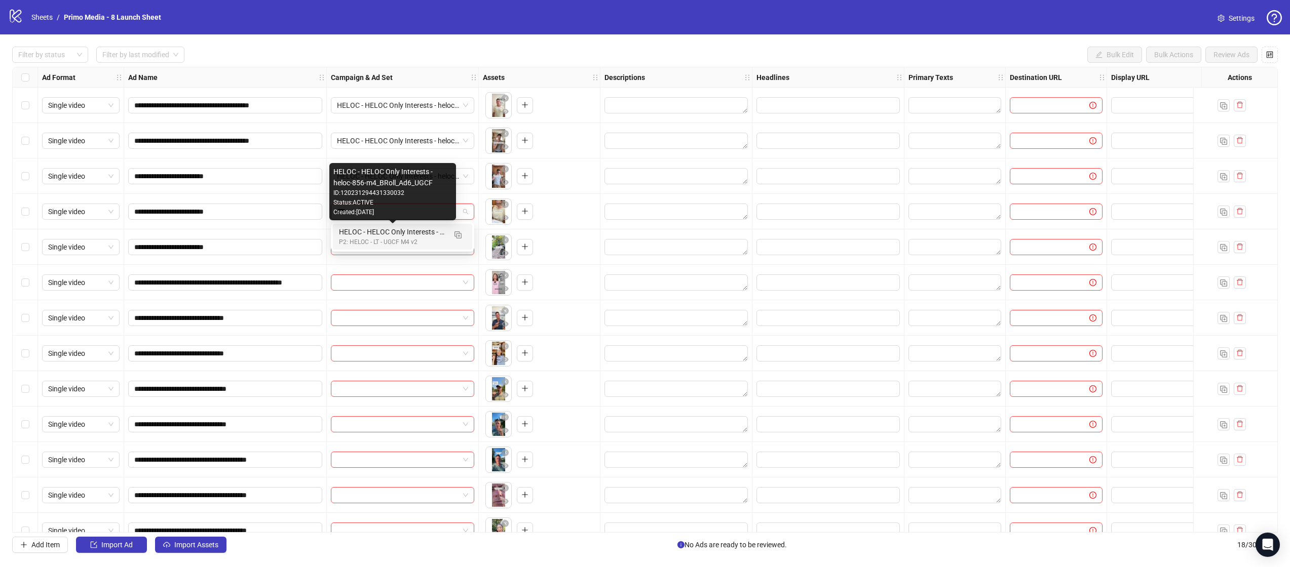
click at [357, 235] on div "HELOC - HELOC Only Interests - heloc-856-m4_BRoll_Ad6_UGCF" at bounding box center [392, 231] width 107 height 11
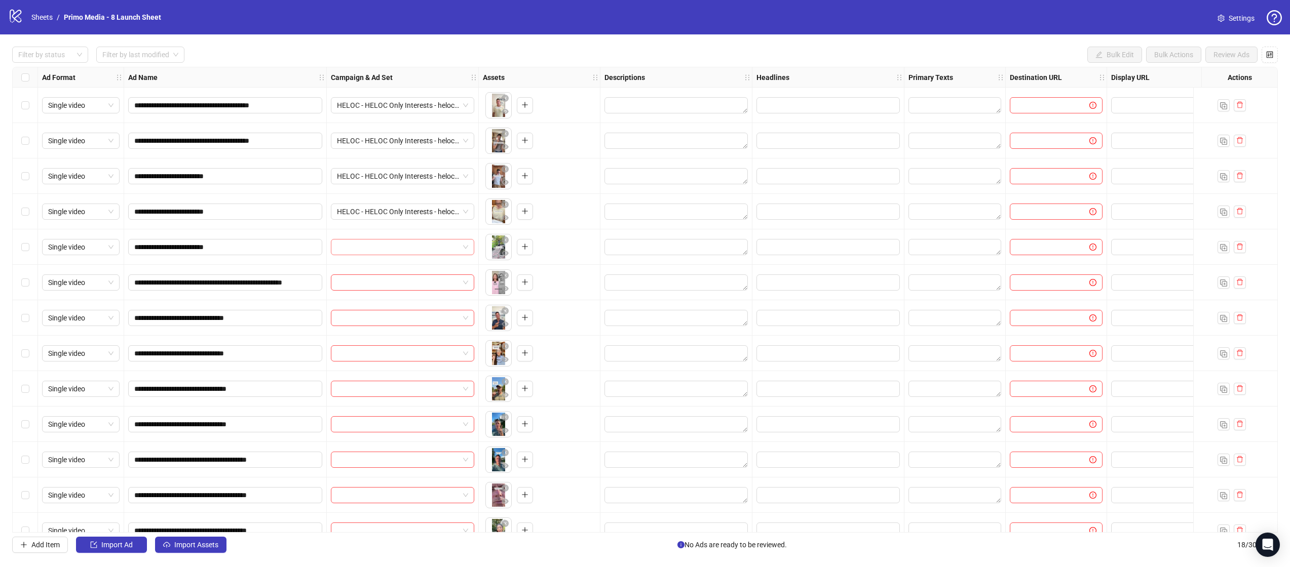
click at [382, 248] on input "search" at bounding box center [398, 247] width 122 height 15
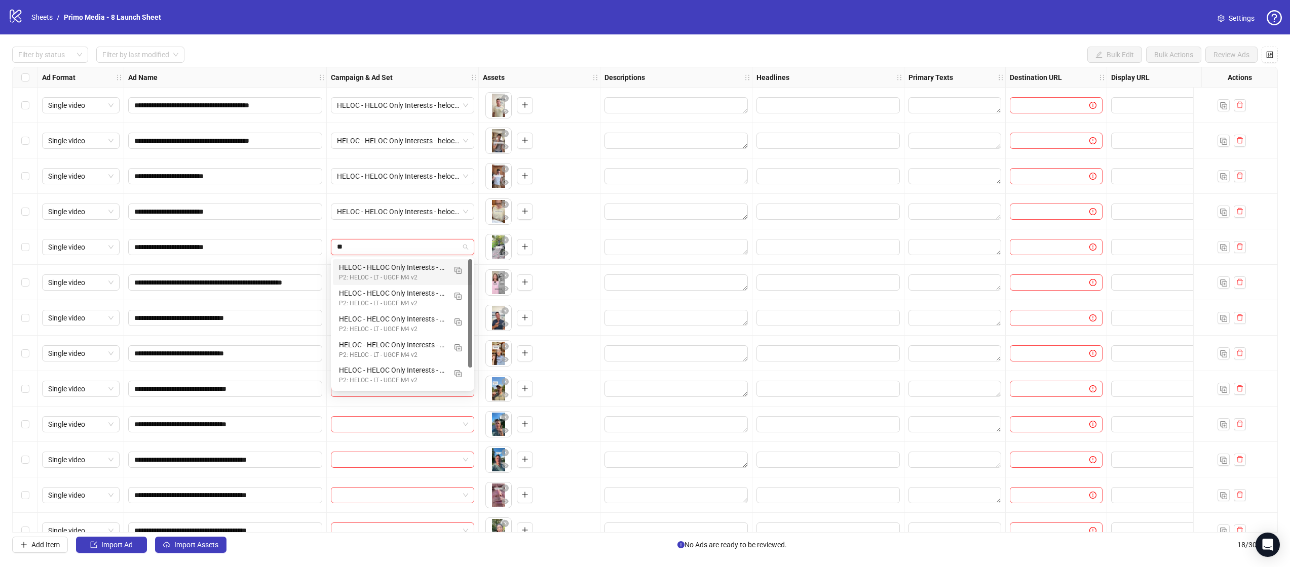
type input "***"
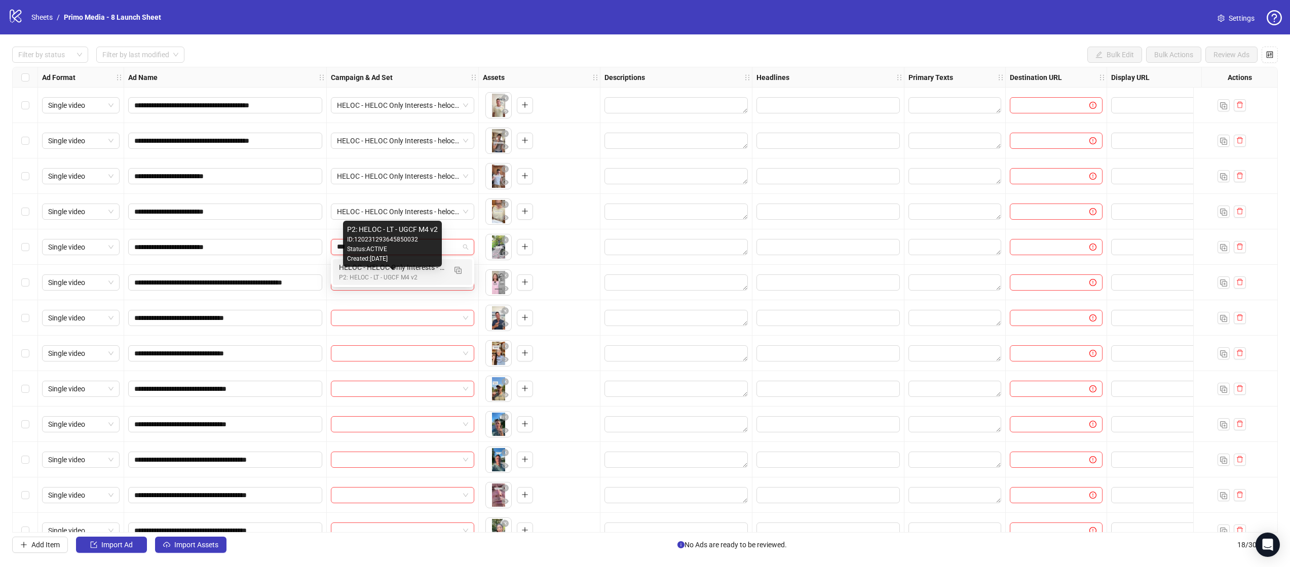
click at [386, 274] on div "P2: HELOC - LT - UGCF M4 v2" at bounding box center [392, 278] width 107 height 10
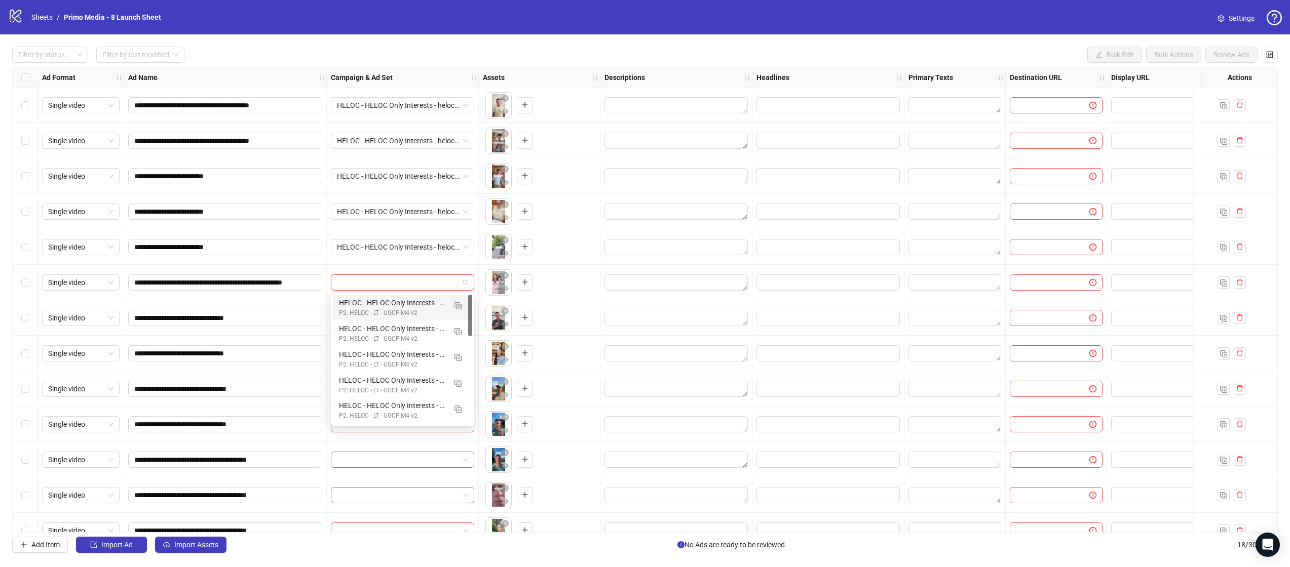
click at [370, 282] on input "search" at bounding box center [398, 282] width 122 height 15
type input "***"
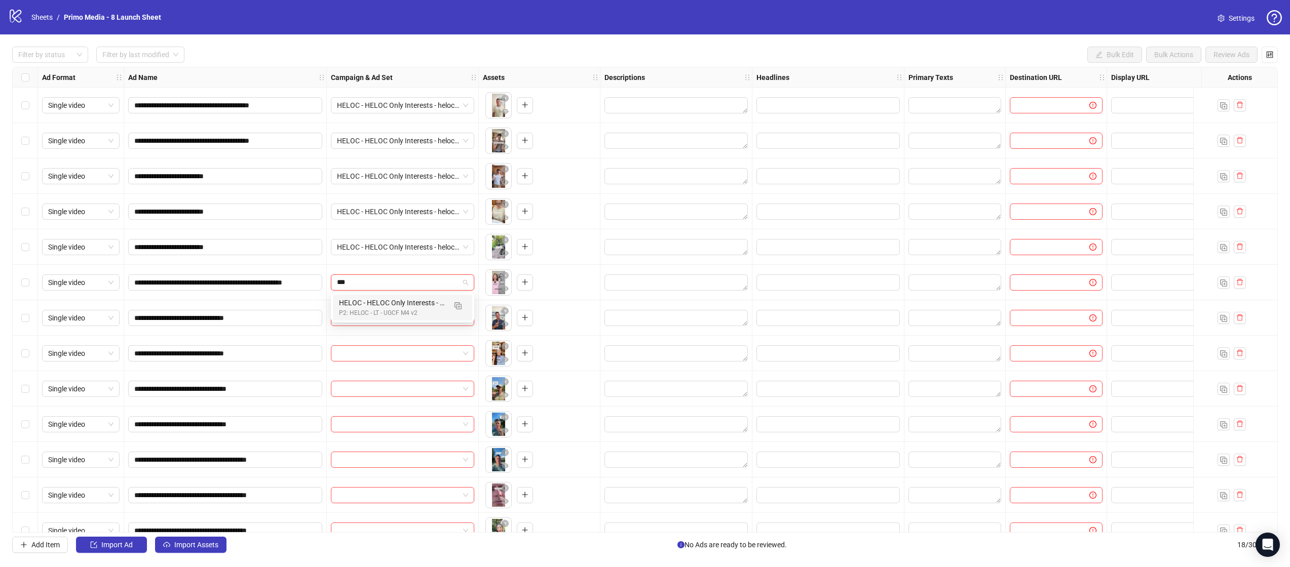
click at [361, 312] on div "P2: HELOC - LT - UGCF M4 v2" at bounding box center [392, 313] width 107 height 10
click at [355, 314] on input "search" at bounding box center [398, 317] width 122 height 15
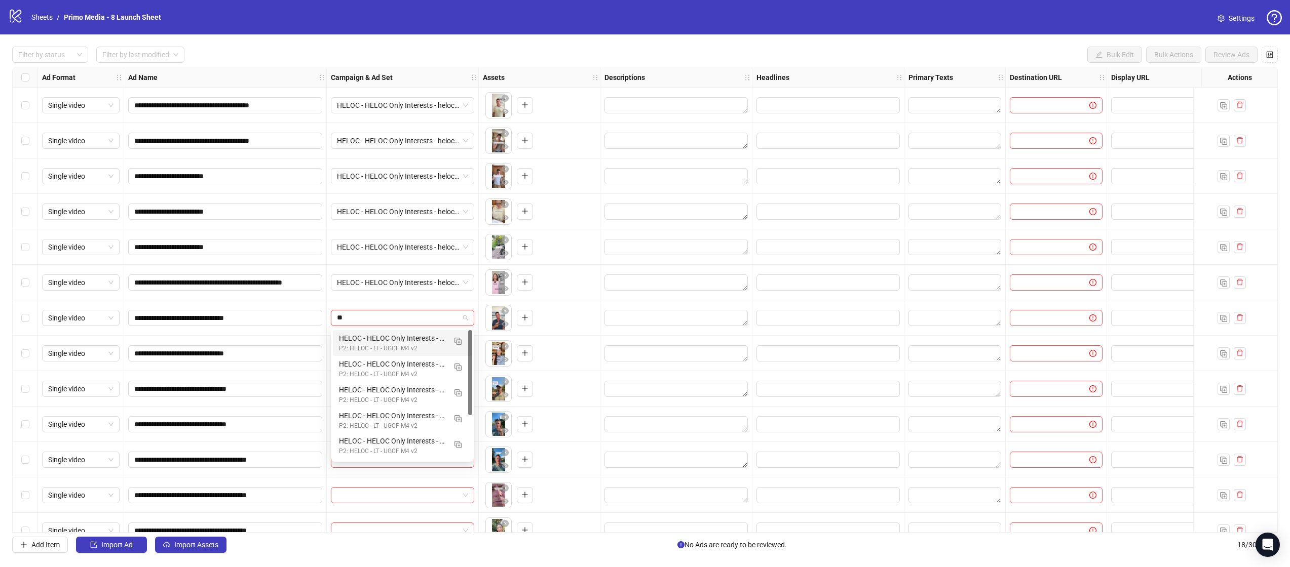
type input "***"
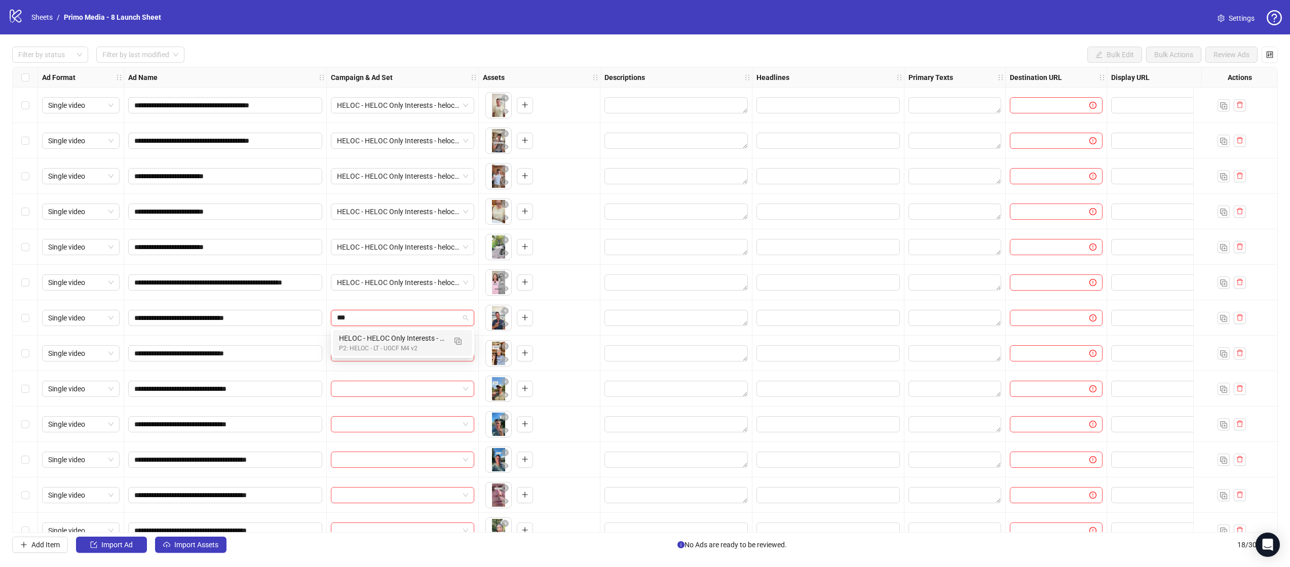
click at [354, 336] on div "HELOC - HELOC Only Interests - heloc-861-m4_Q&ABubble_Ad11_UGCF_c1" at bounding box center [392, 338] width 107 height 11
click at [364, 354] on input "search" at bounding box center [398, 353] width 122 height 15
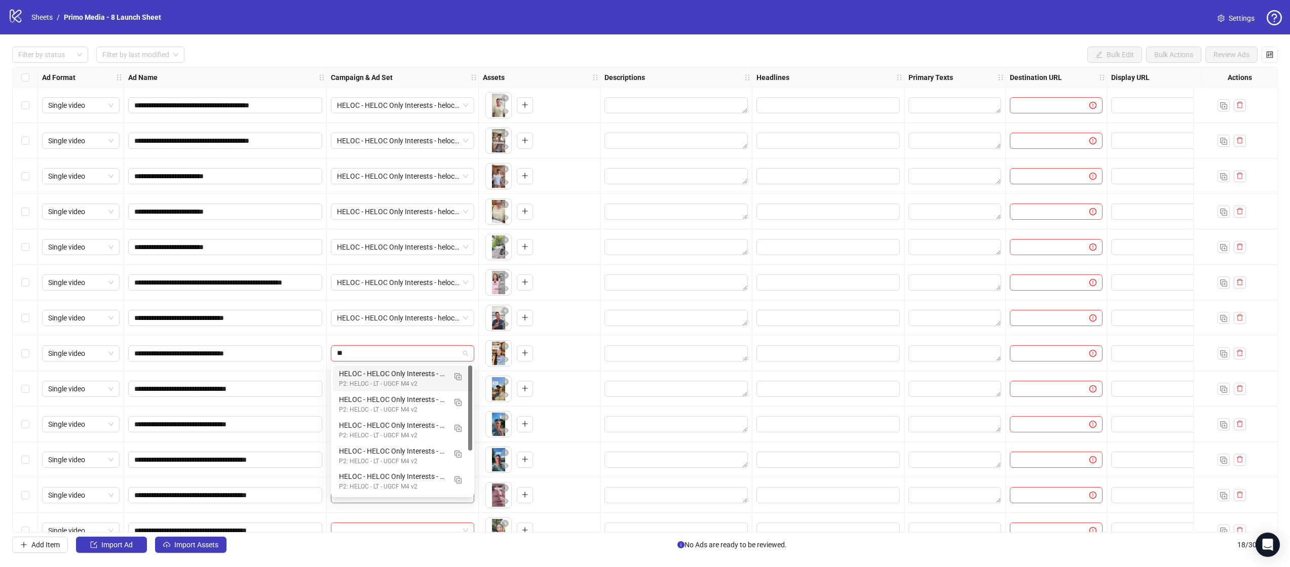
type input "***"
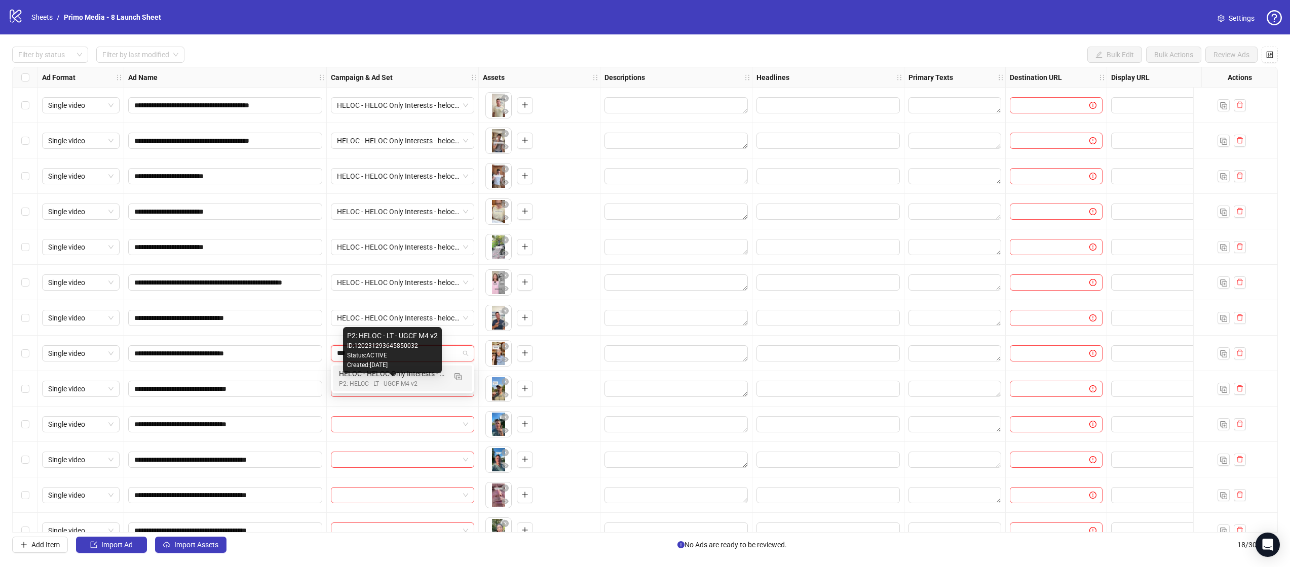
click at [361, 387] on div "P2: HELOC - LT - UGCF M4 v2" at bounding box center [392, 384] width 107 height 10
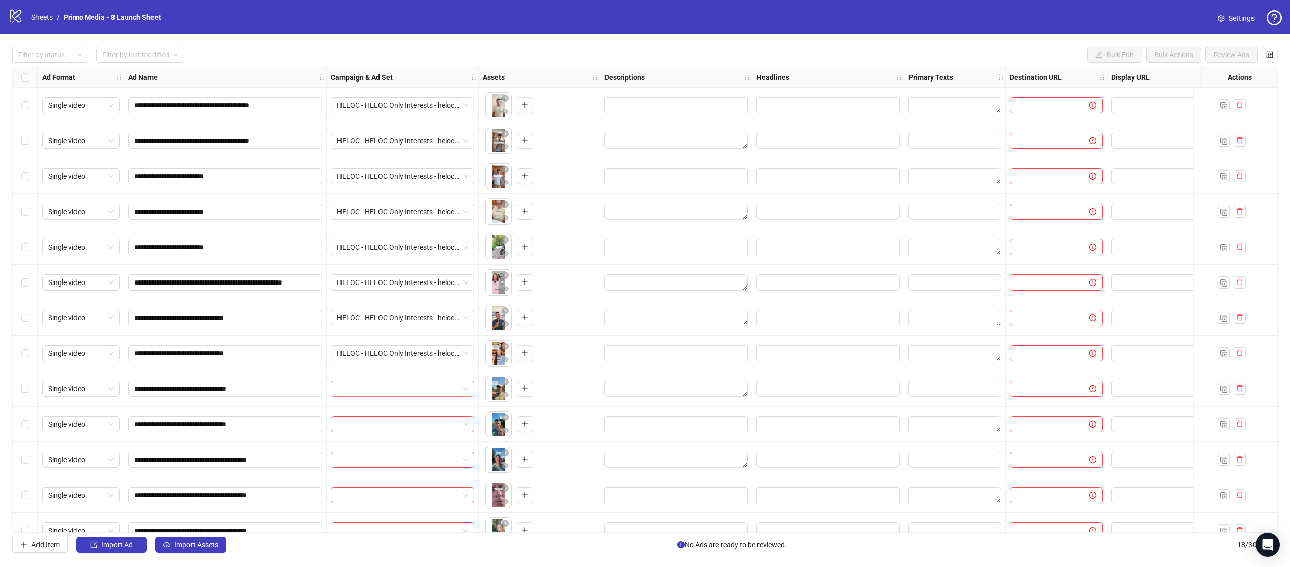
click at [361, 384] on input "search" at bounding box center [398, 388] width 122 height 15
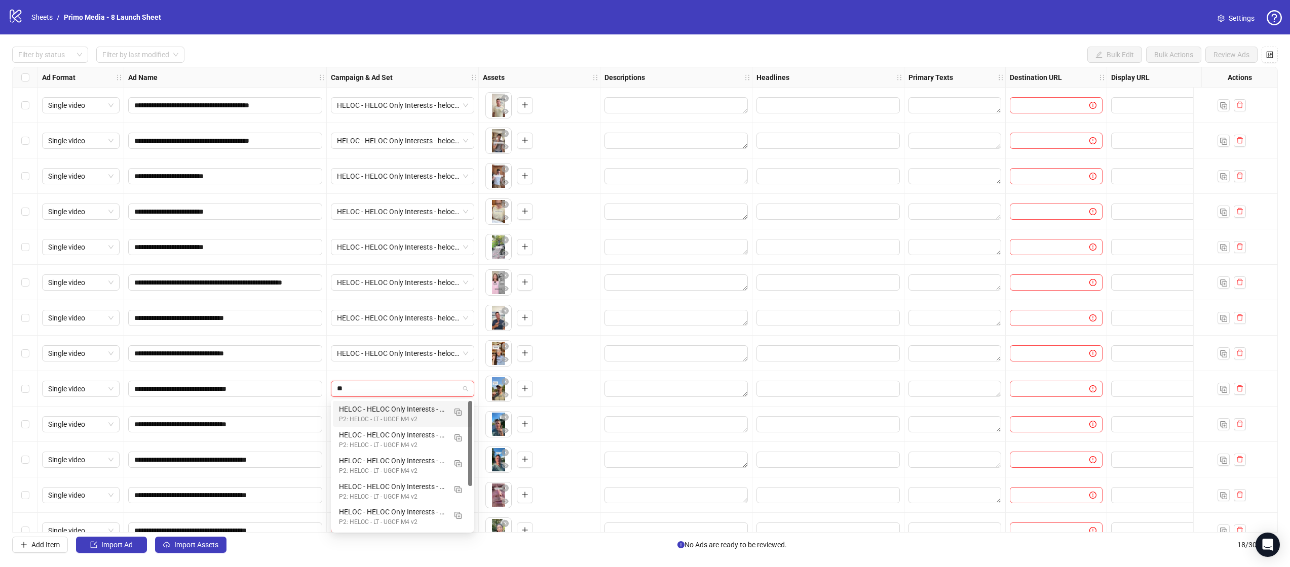
type input "***"
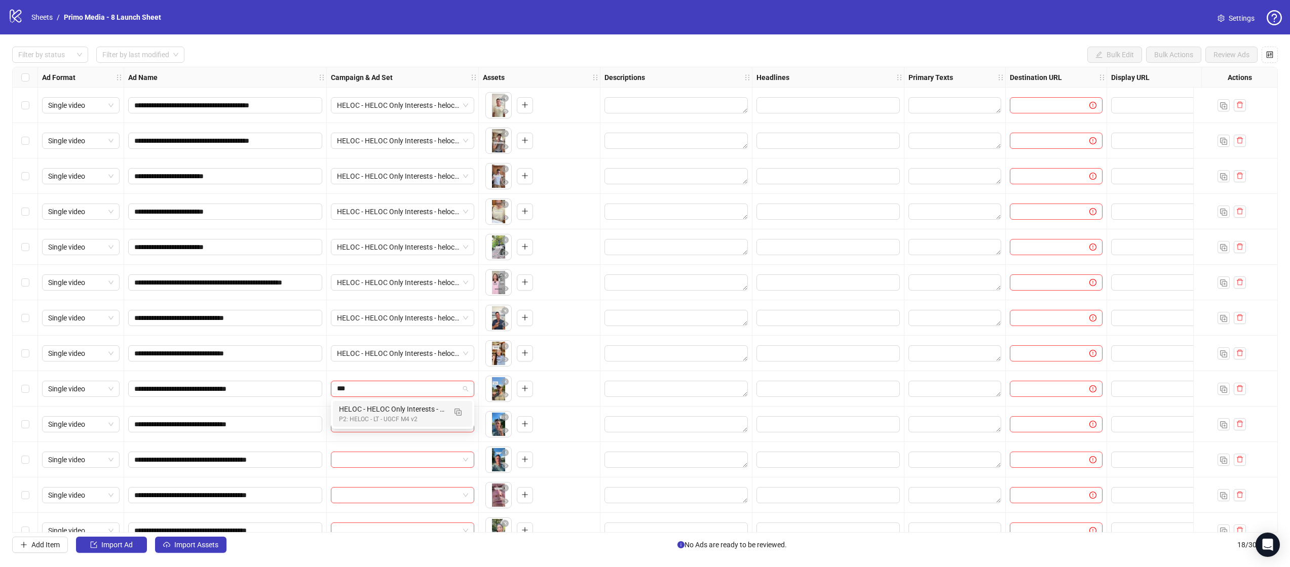
click at [360, 416] on div "P2: HELOC - LT - UGCF M4 v2" at bounding box center [392, 420] width 107 height 10
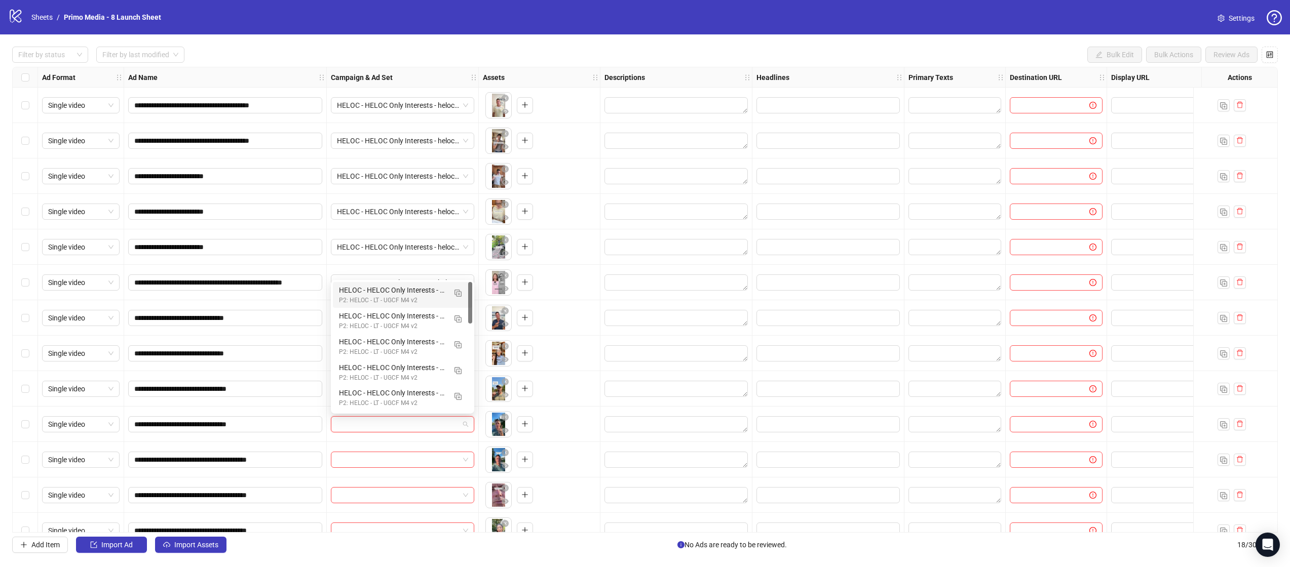
click at [360, 427] on input "search" at bounding box center [398, 424] width 122 height 15
type input "***"
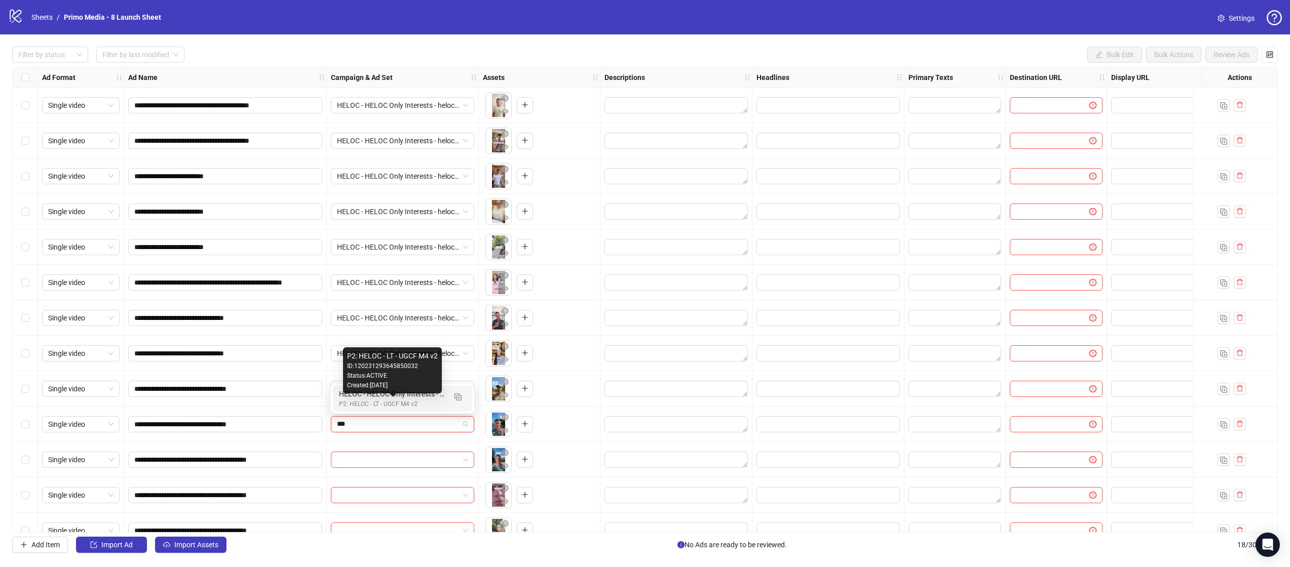
click at [369, 407] on div "P2: HELOC - LT - UGCF M4 v2" at bounding box center [392, 405] width 107 height 10
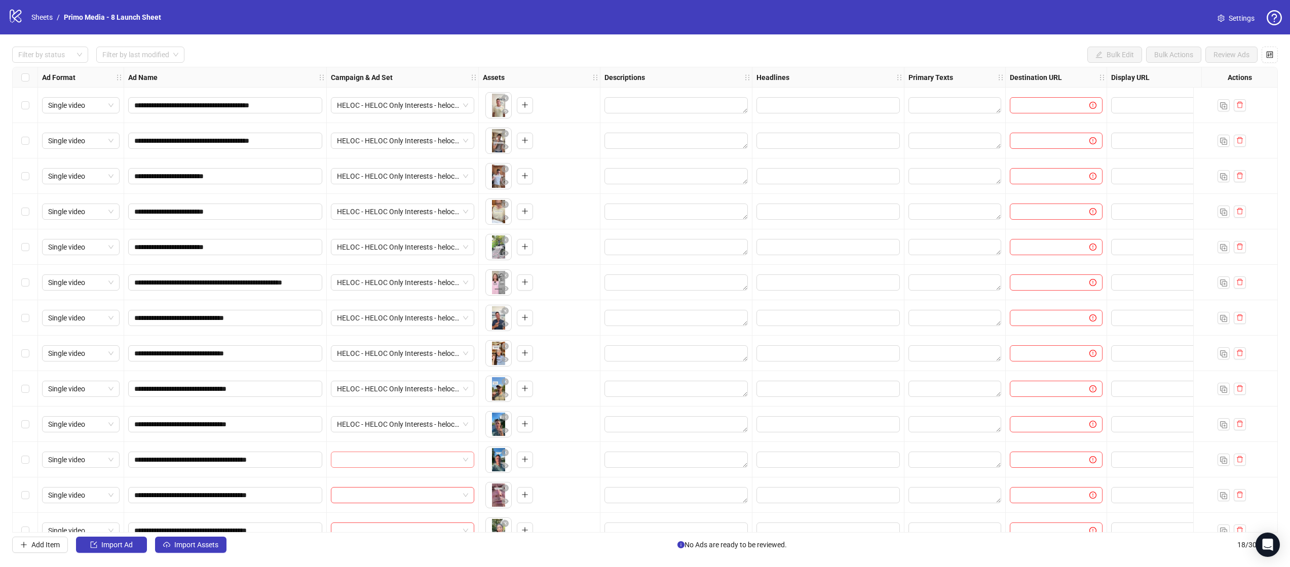
click at [368, 459] on input "search" at bounding box center [398, 459] width 122 height 15
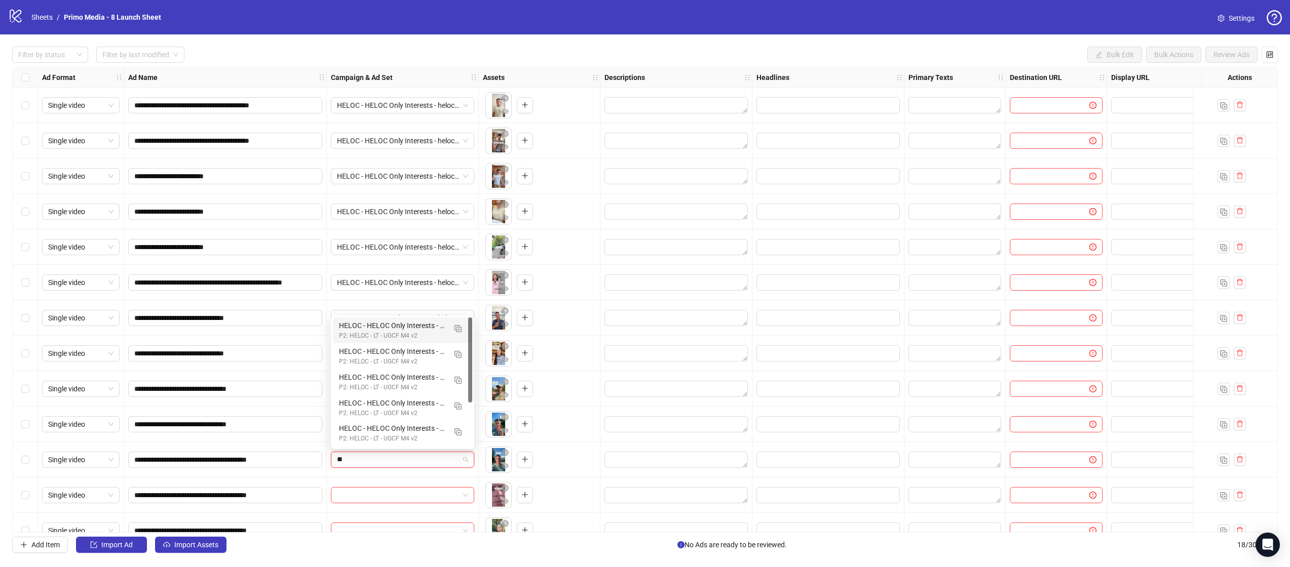
type input "***"
click at [360, 441] on div "P2: HELOC - LT - UGCF M4 v2" at bounding box center [392, 440] width 107 height 10
click at [353, 501] on input "search" at bounding box center [398, 495] width 122 height 15
type input "***"
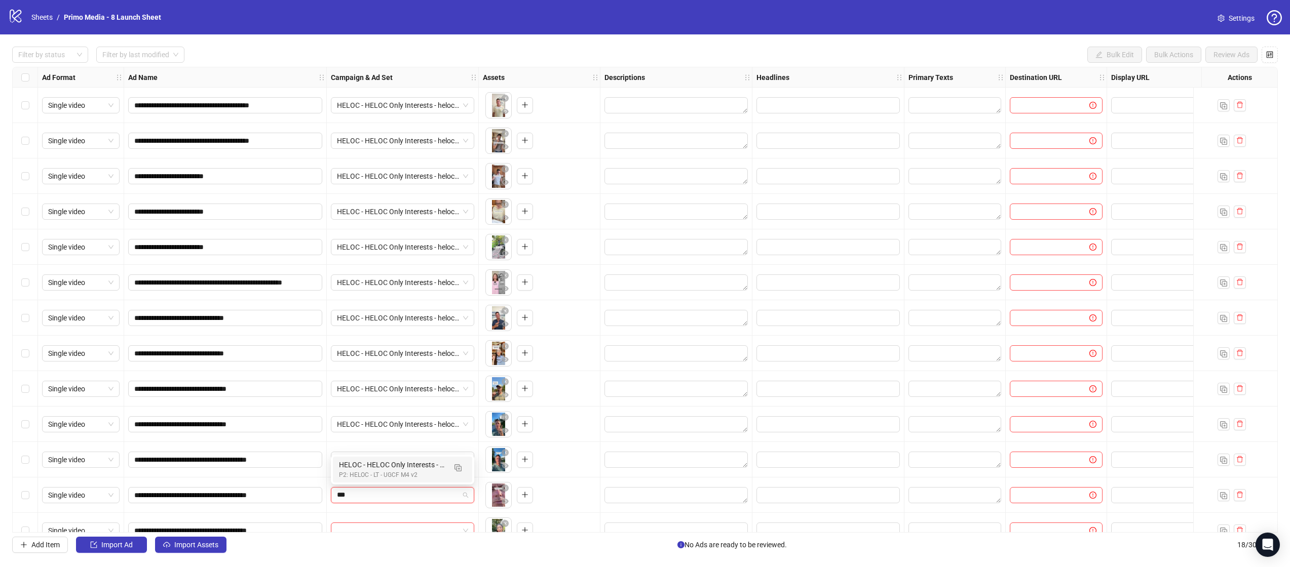
click at [371, 479] on div "P2: HELOC - LT - UGCF M4 v2" at bounding box center [392, 476] width 107 height 10
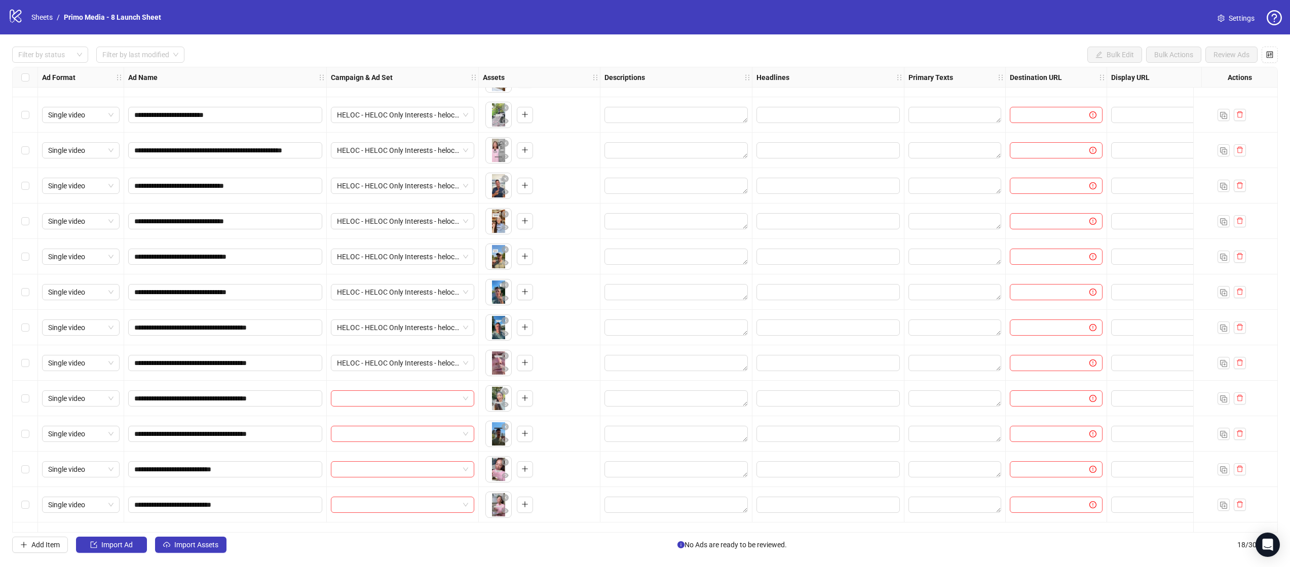
scroll to position [166, 0]
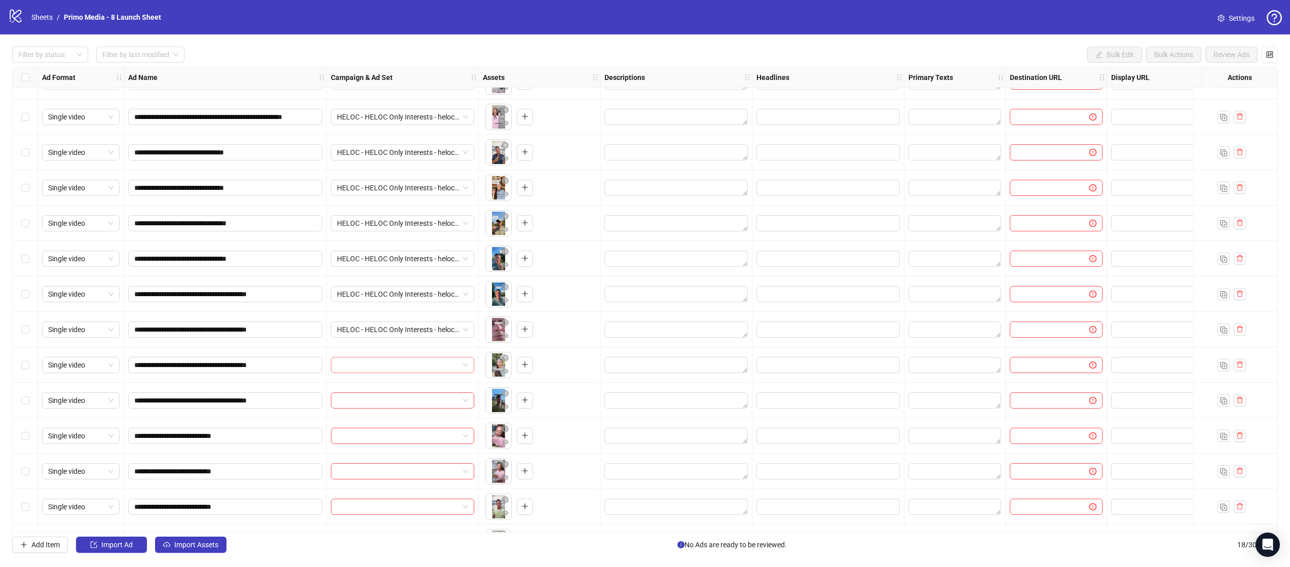
click at [357, 368] on input "search" at bounding box center [398, 365] width 122 height 15
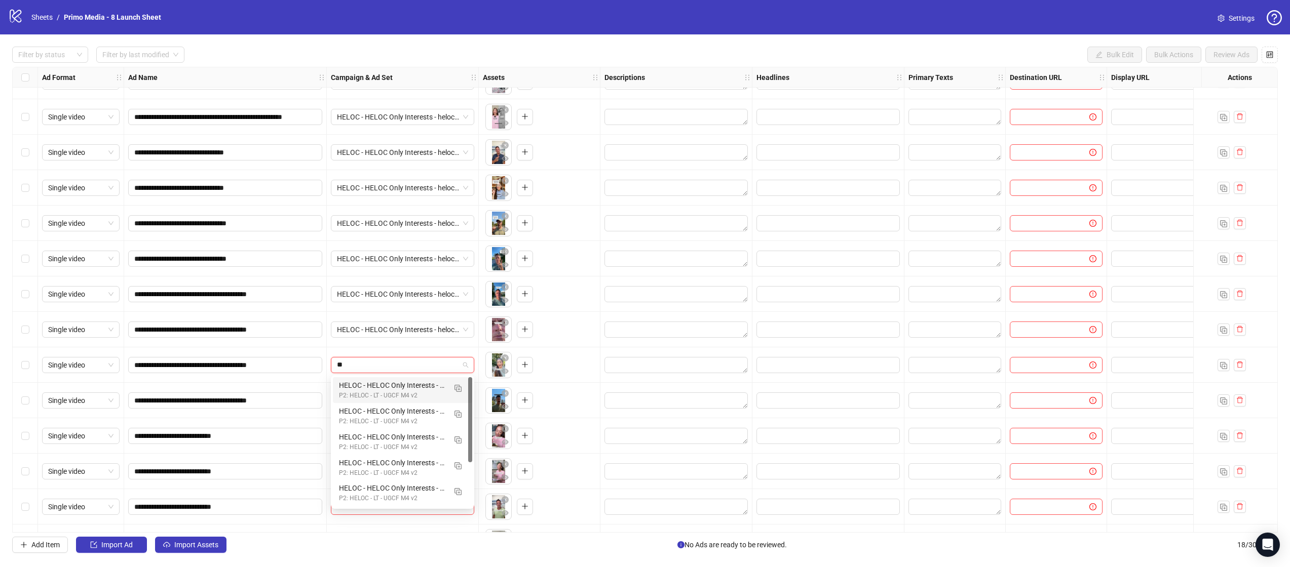
type input "***"
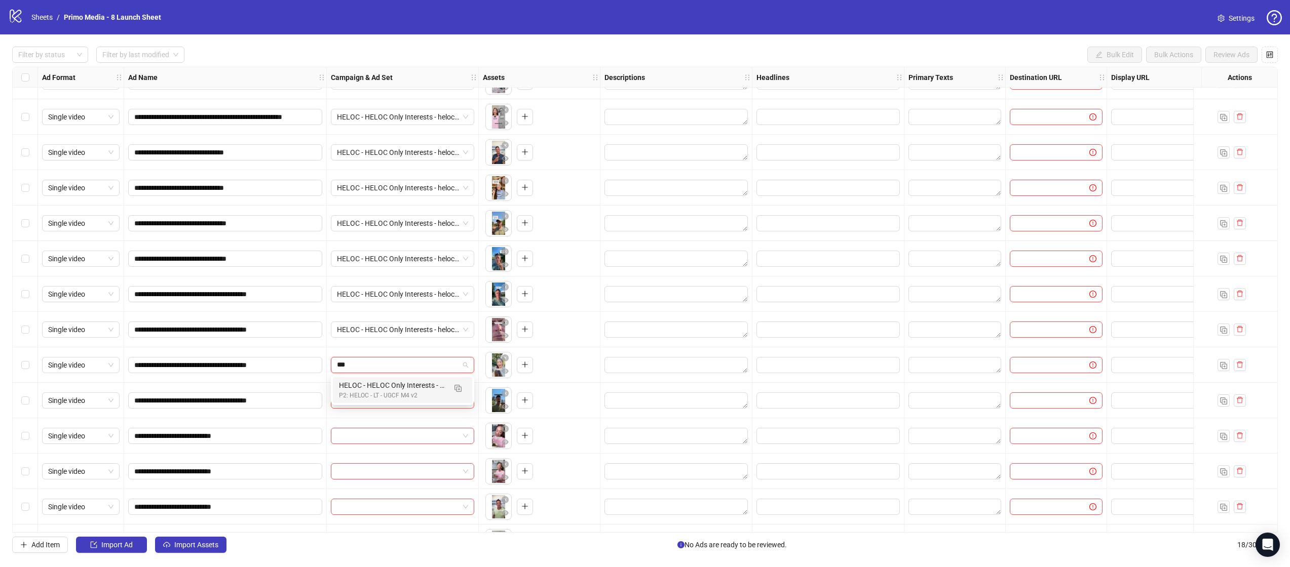
click at [361, 388] on div "HELOC - HELOC Only Interests - heloc-868-m4_WalkingTestimonial_Ad18_UGCF_c1" at bounding box center [392, 385] width 107 height 11
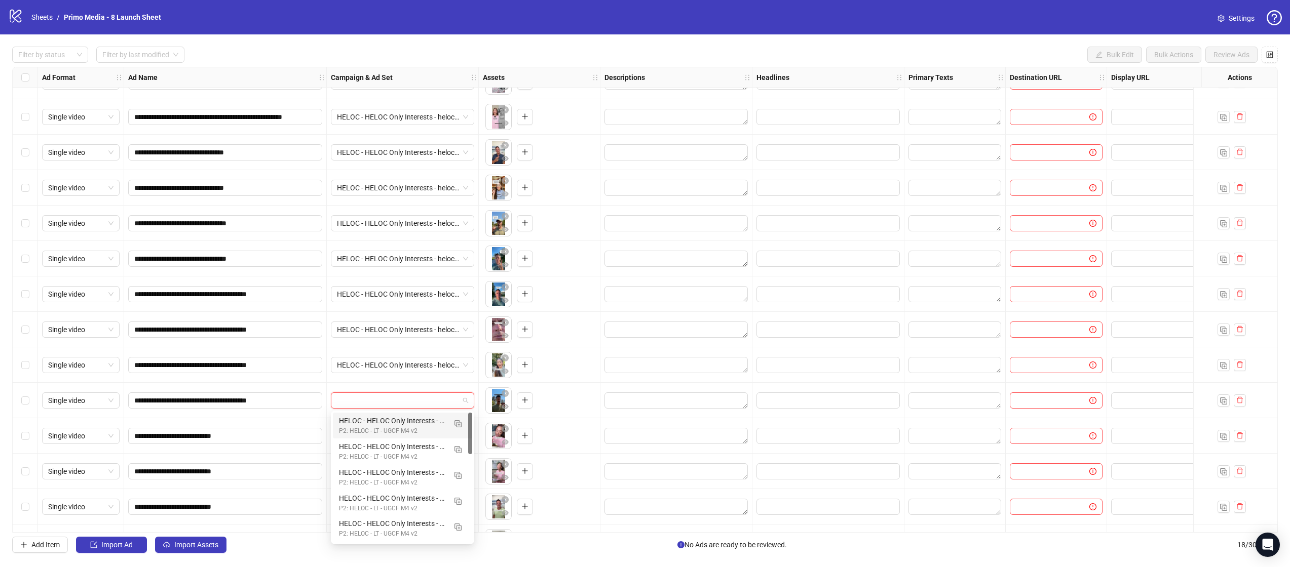
click at [366, 403] on input "search" at bounding box center [398, 400] width 122 height 15
type input "***"
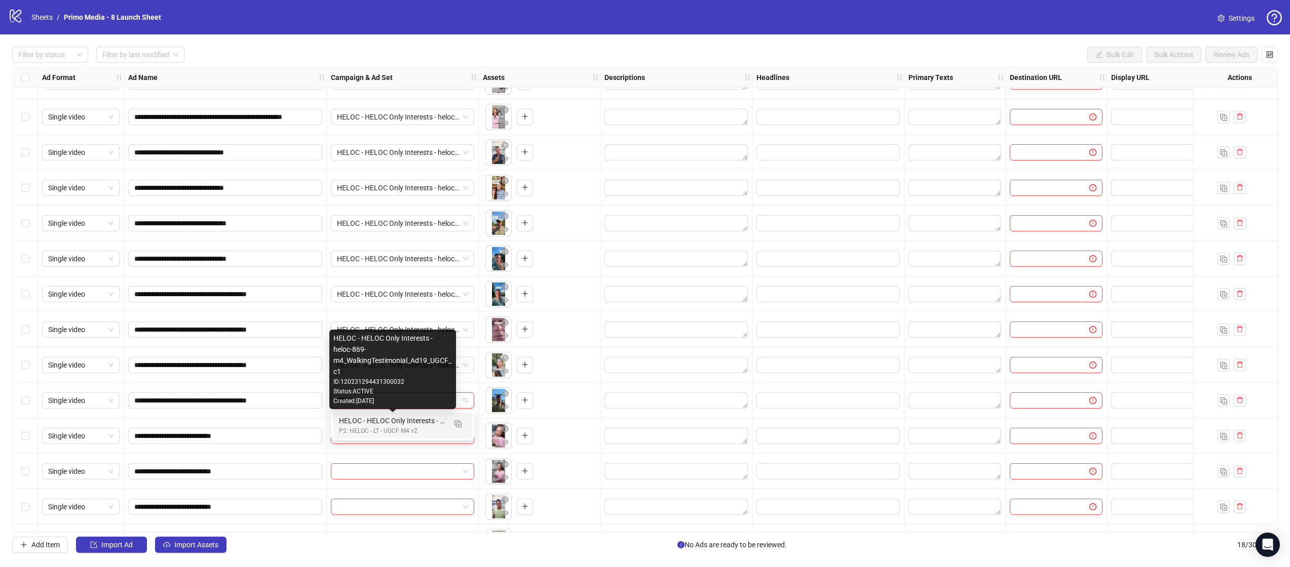
click at [363, 422] on div "HELOC - HELOC Only Interests - heloc-869-m4_WalkingTestimonial_Ad19_UGCF_c1" at bounding box center [392, 420] width 107 height 11
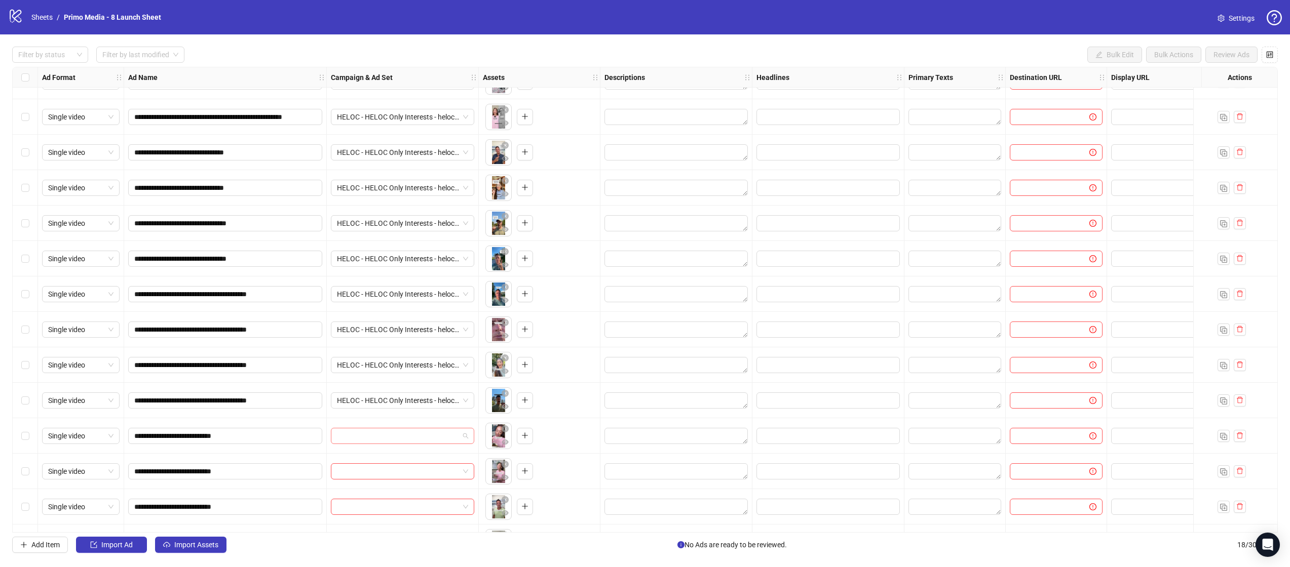
click at [365, 437] on input "search" at bounding box center [398, 435] width 122 height 15
type input "***"
click at [363, 415] on div "P2: HELOC - LT - UGCF M4 v2" at bounding box center [392, 416] width 107 height 10
click at [357, 468] on input "search" at bounding box center [398, 471] width 122 height 15
type input "***"
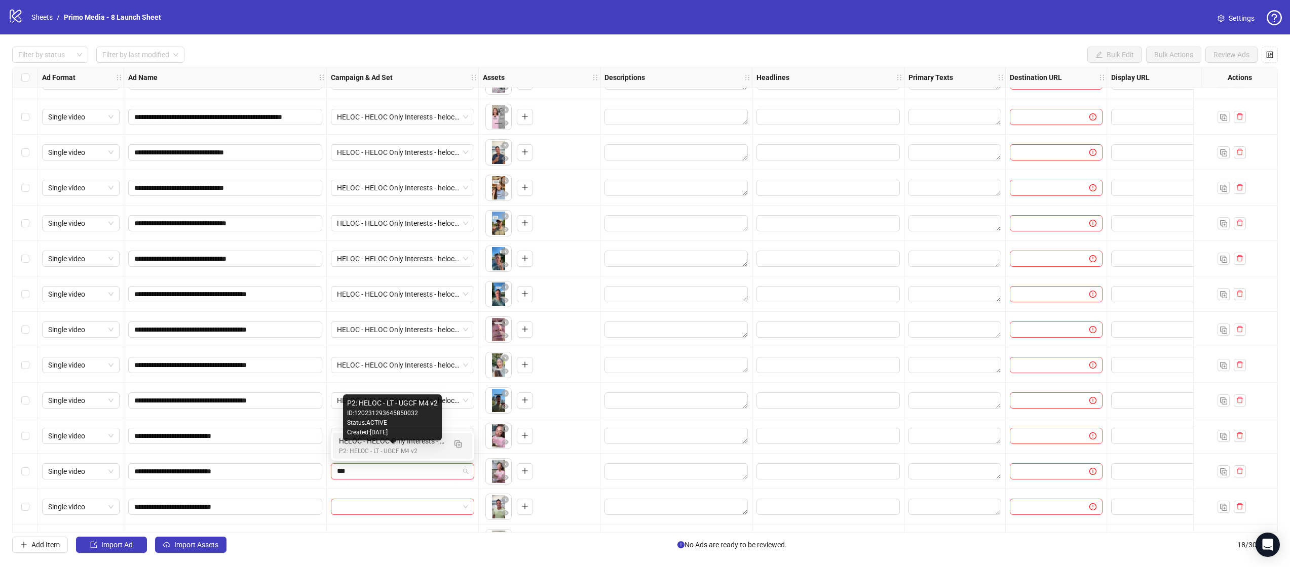
click at [378, 452] on div "P2: HELOC - LT - UGCF M4 v2" at bounding box center [392, 452] width 107 height 10
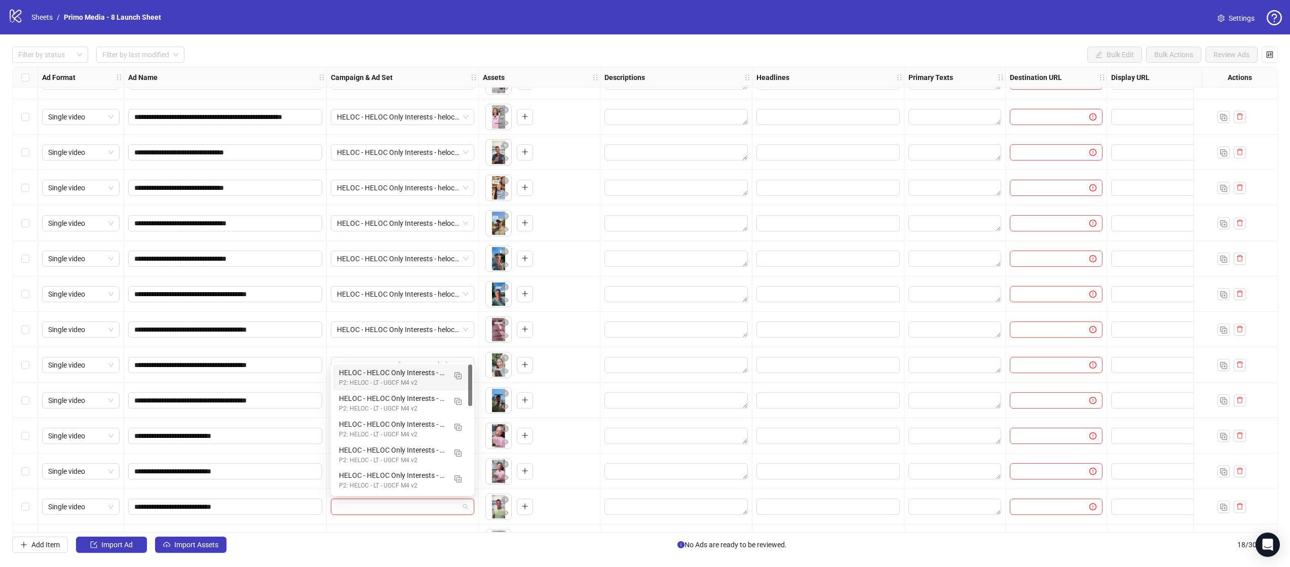
click at [366, 506] on input "search" at bounding box center [398, 506] width 122 height 15
type input "***"
click at [376, 487] on div "P2: HELOC - LT - UGCF M4 v2" at bounding box center [392, 487] width 107 height 10
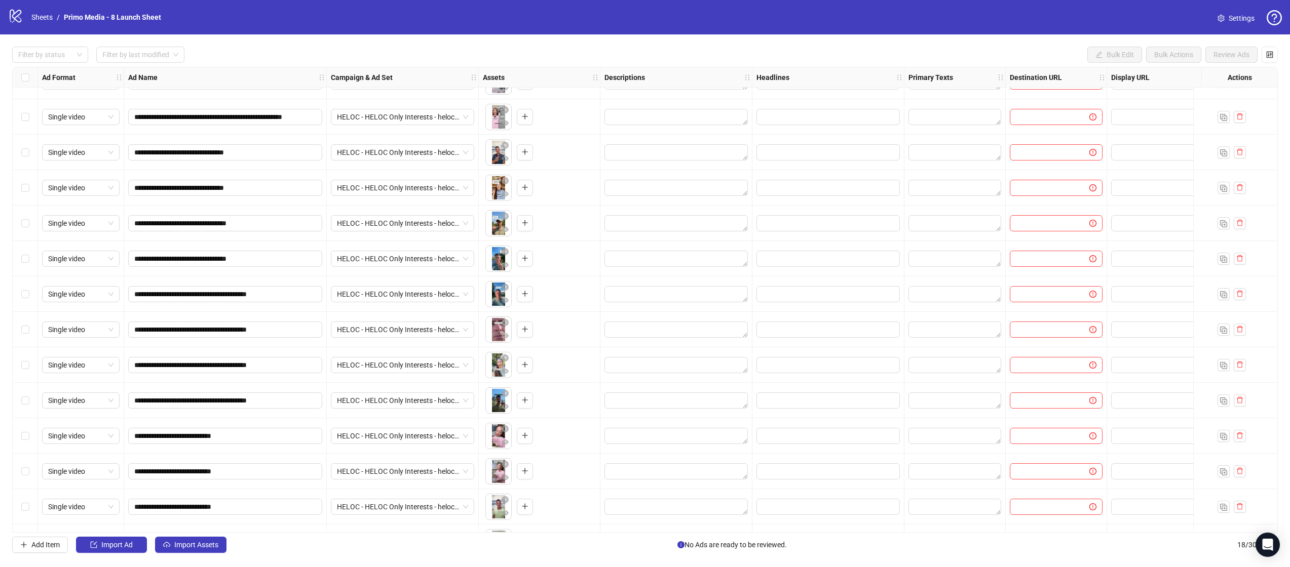
scroll to position [198, 0]
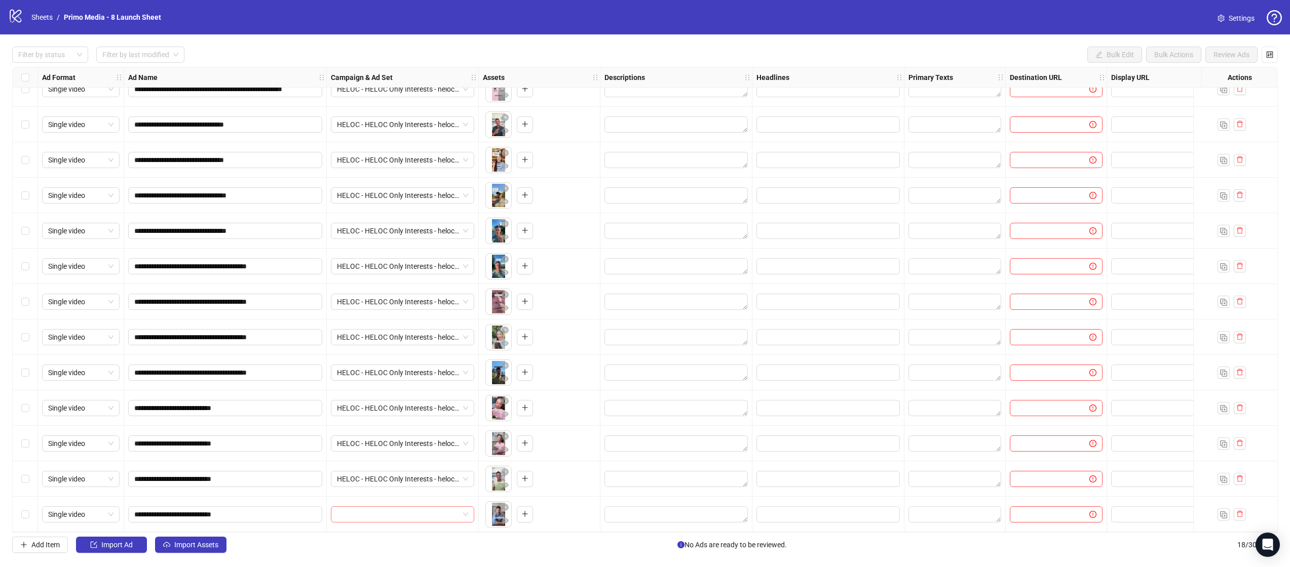
click at [347, 506] on div at bounding box center [402, 514] width 143 height 16
type input "***"
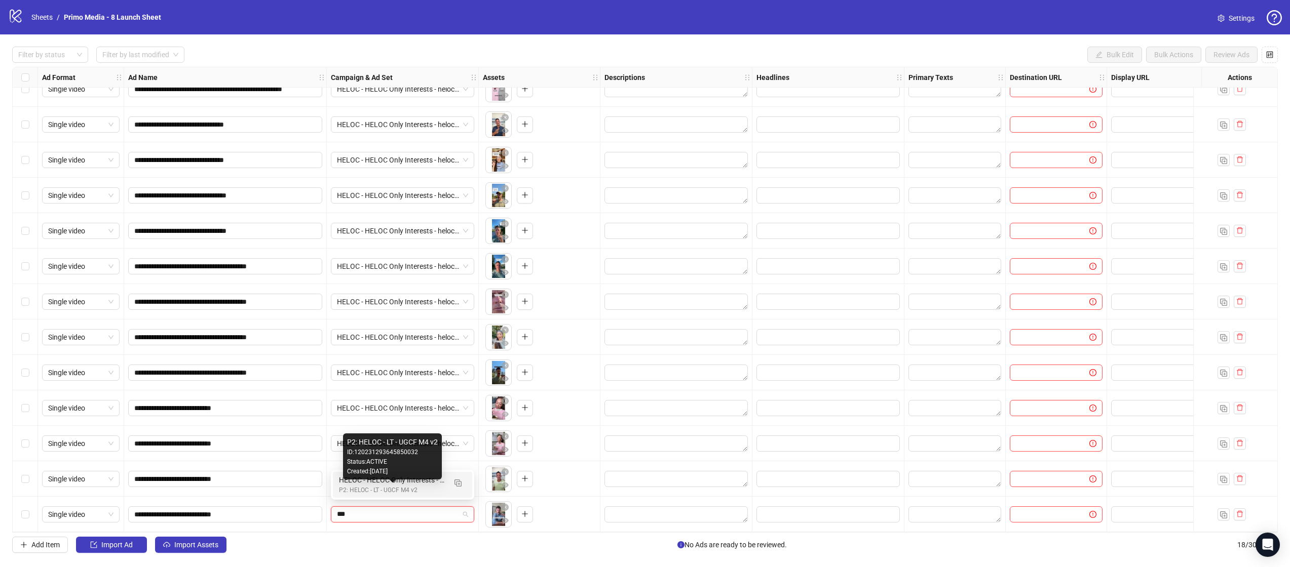
click at [377, 490] on div "P2: HELOC - LT - UGCF M4 v2" at bounding box center [392, 491] width 107 height 10
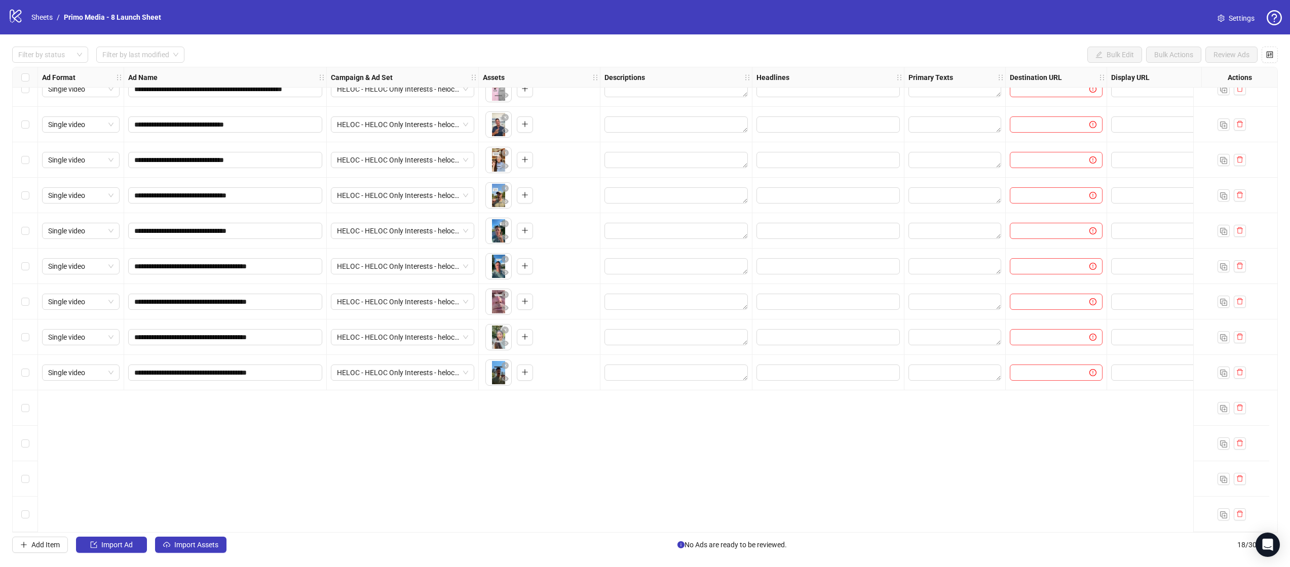
scroll to position [0, 0]
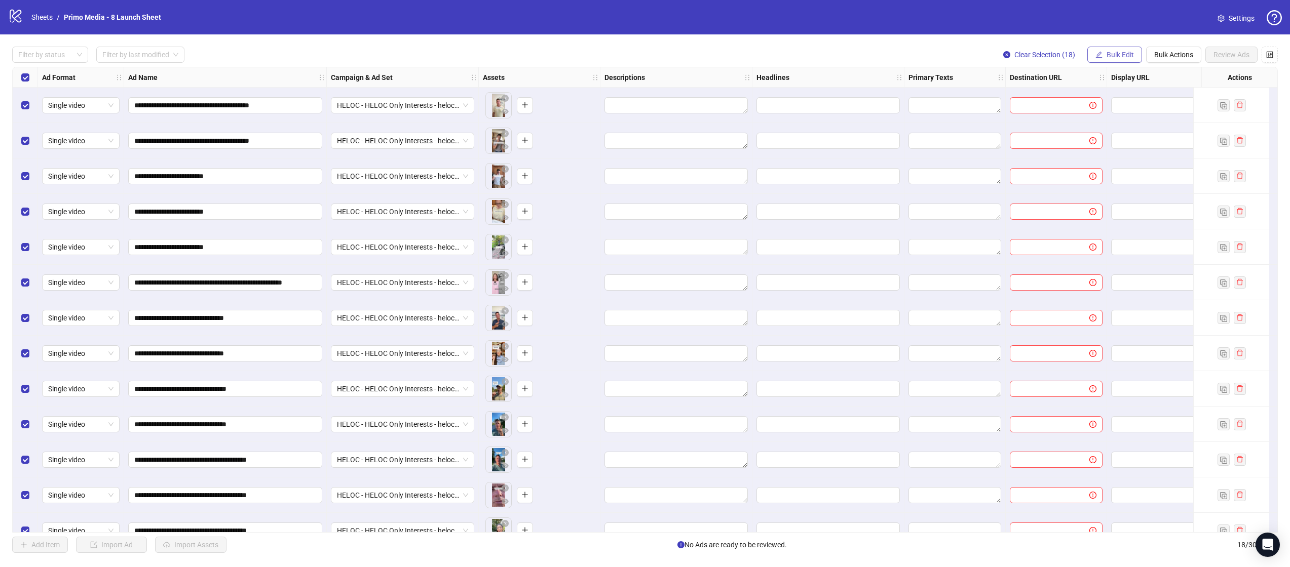
click at [1110, 57] on span "Bulk Edit" at bounding box center [1119, 55] width 27 height 8
click at [1164, 53] on span "Bulk Actions" at bounding box center [1173, 55] width 39 height 8
click at [1178, 112] on span "Duplicate with assets" at bounding box center [1187, 107] width 69 height 11
click at [1114, 57] on span "Bulk Edit" at bounding box center [1119, 55] width 27 height 8
click at [1109, 124] on span "Descriptions" at bounding box center [1124, 123] width 60 height 11
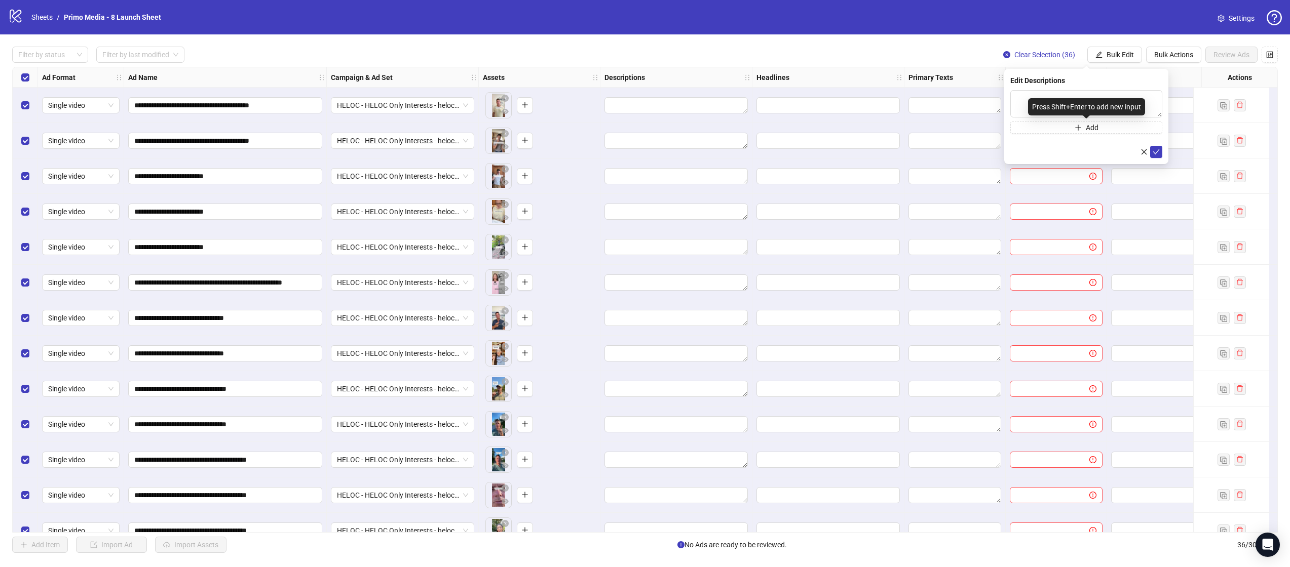
click at [1033, 104] on div "Press Shift+Enter to add new input" at bounding box center [1086, 106] width 117 height 17
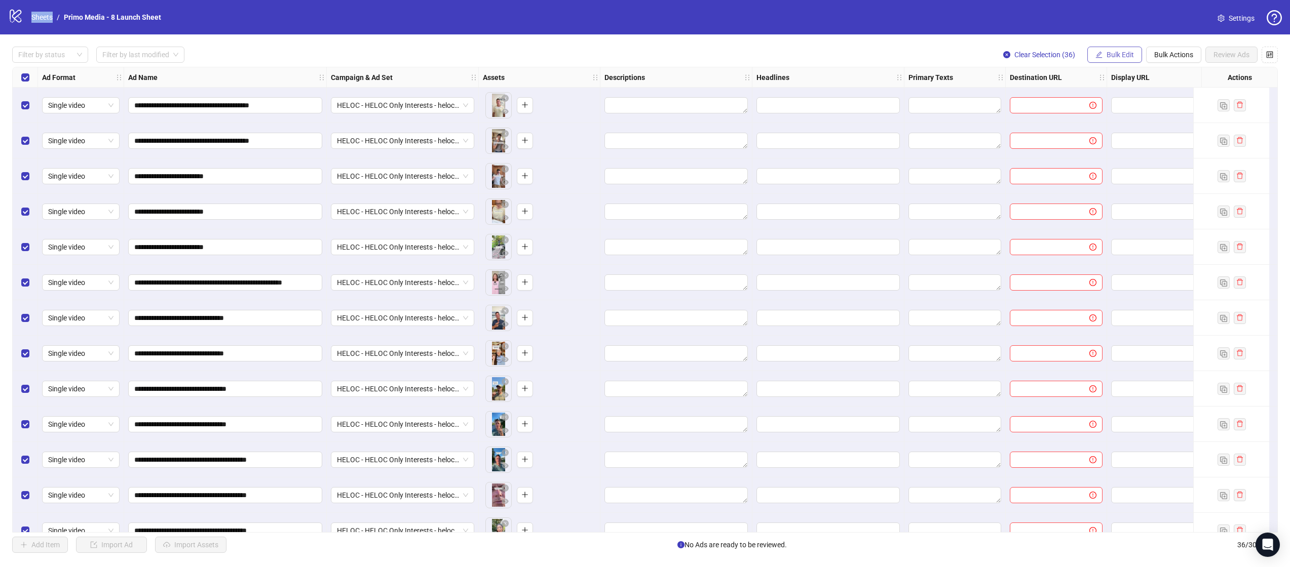
click at [1115, 59] on button "Bulk Edit" at bounding box center [1114, 55] width 55 height 16
click at [1116, 125] on span "Descriptions" at bounding box center [1124, 123] width 60 height 11
click at [1029, 97] on textarea at bounding box center [1086, 103] width 152 height 27
paste textarea "**********"
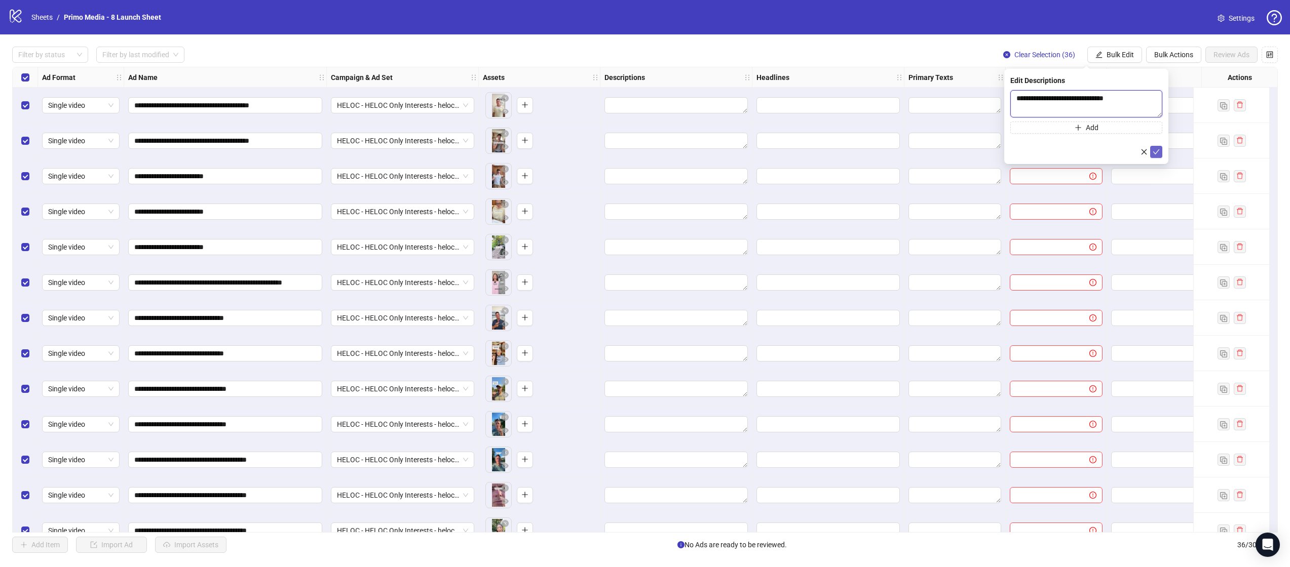
type textarea "**********"
click at [1157, 152] on icon "check" at bounding box center [1155, 151] width 7 height 7
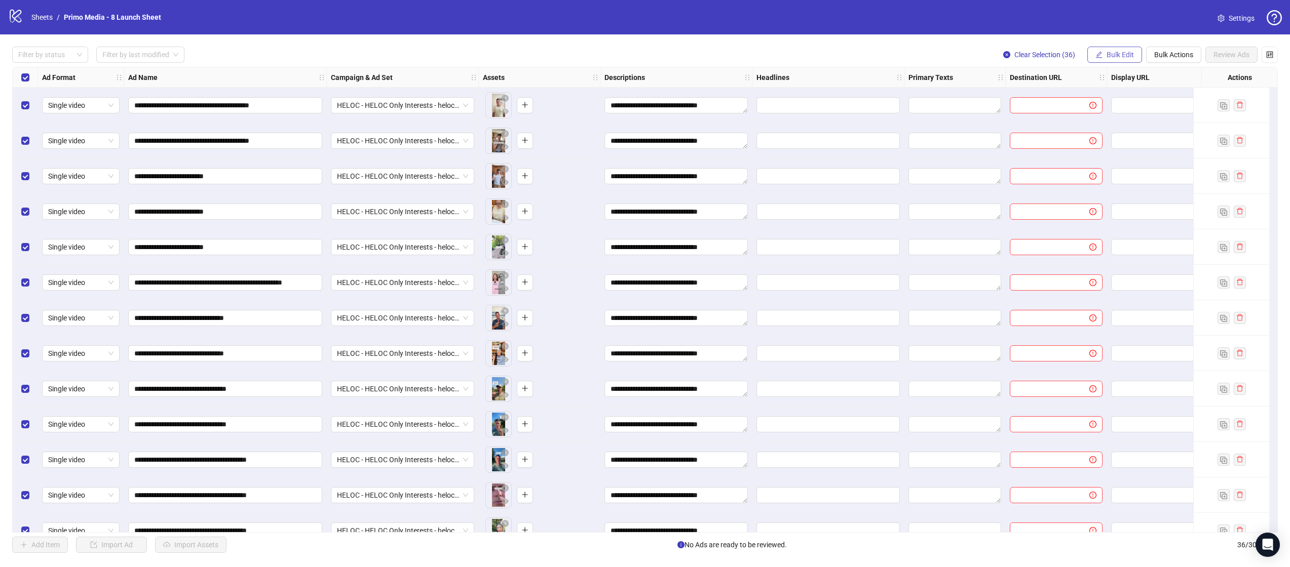
click at [1114, 58] on span "Bulk Edit" at bounding box center [1119, 55] width 27 height 8
click at [1132, 142] on span "Headlines" at bounding box center [1124, 139] width 60 height 11
click at [1040, 120] on button "Add" at bounding box center [1086, 116] width 152 height 12
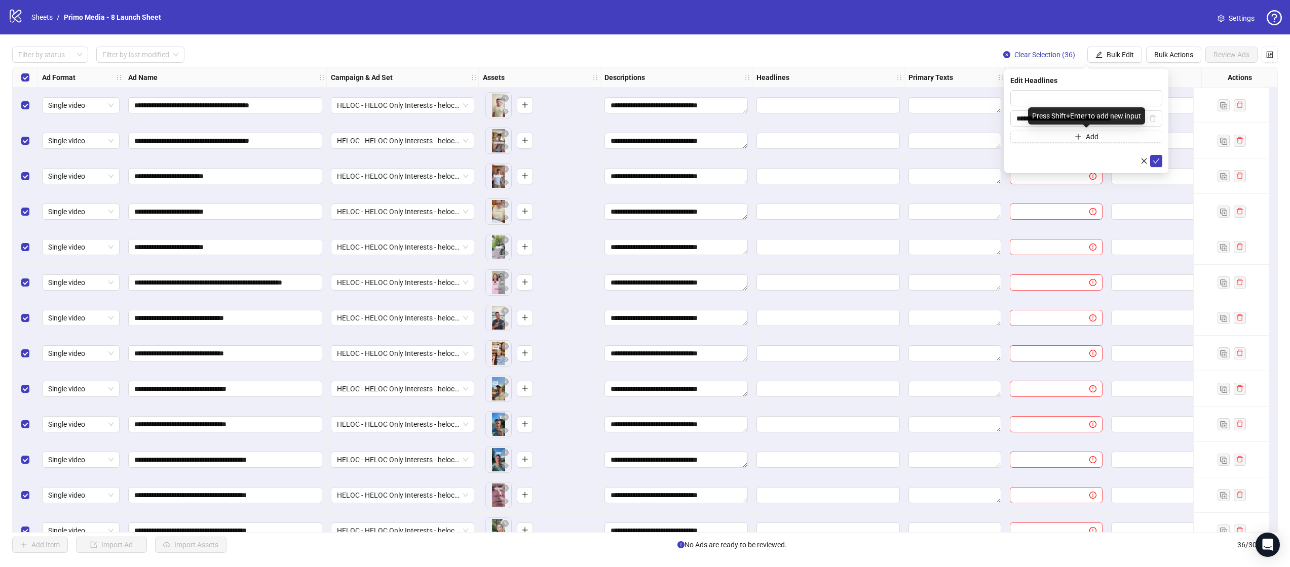
type input "**********"
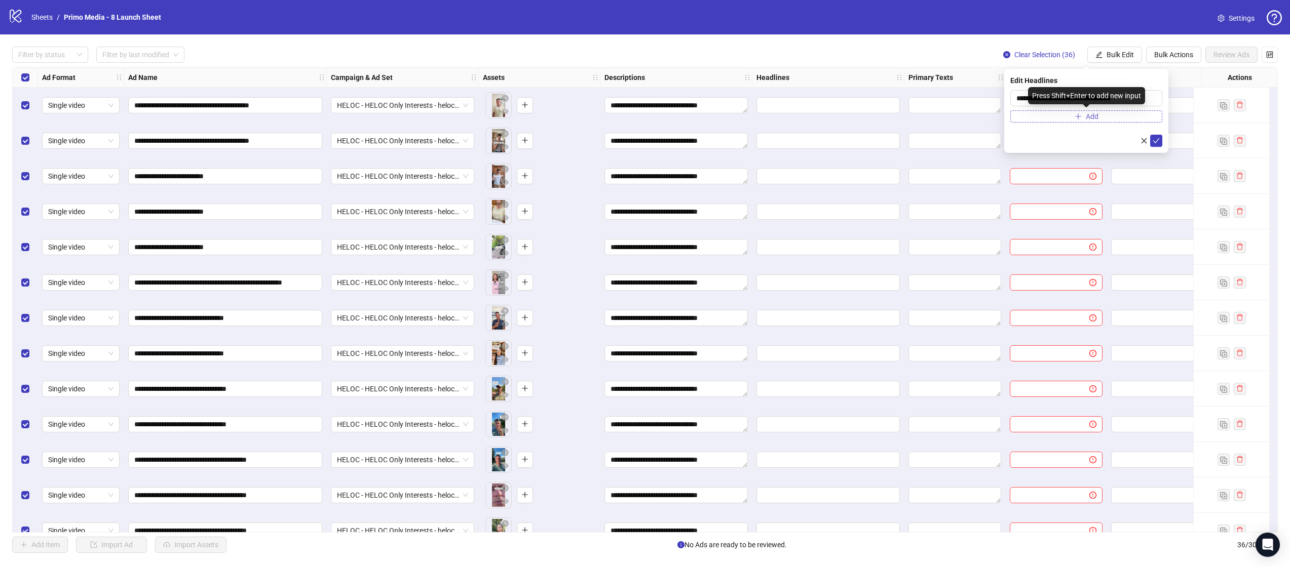
click at [1051, 114] on button "Add" at bounding box center [1086, 116] width 152 height 12
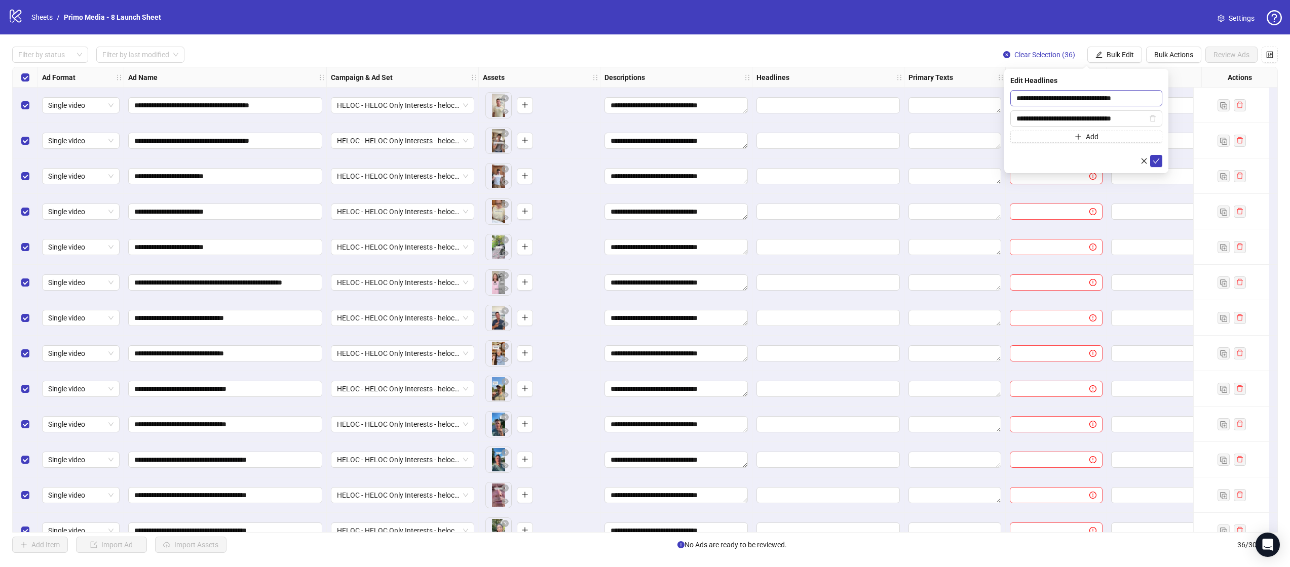
type input "**********"
click at [1131, 104] on input "**********" at bounding box center [1086, 98] width 152 height 16
paste input "text"
type input "**********"
click at [1158, 162] on icon "check" at bounding box center [1155, 161] width 7 height 7
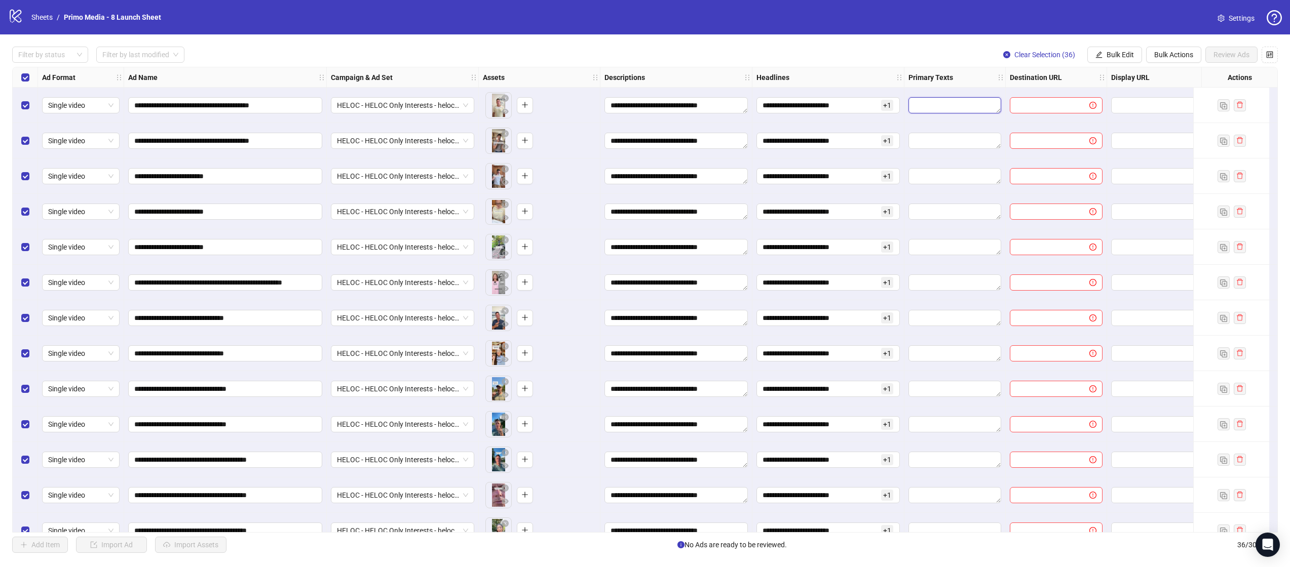
click at [959, 109] on textarea "Edit values" at bounding box center [954, 105] width 93 height 16
click at [1115, 55] on span "Bulk Edit" at bounding box center [1119, 55] width 27 height 8
click at [1134, 154] on span "Primary Texts" at bounding box center [1124, 155] width 60 height 11
click at [1054, 100] on textarea at bounding box center [1086, 103] width 152 height 27
paste textarea "**********"
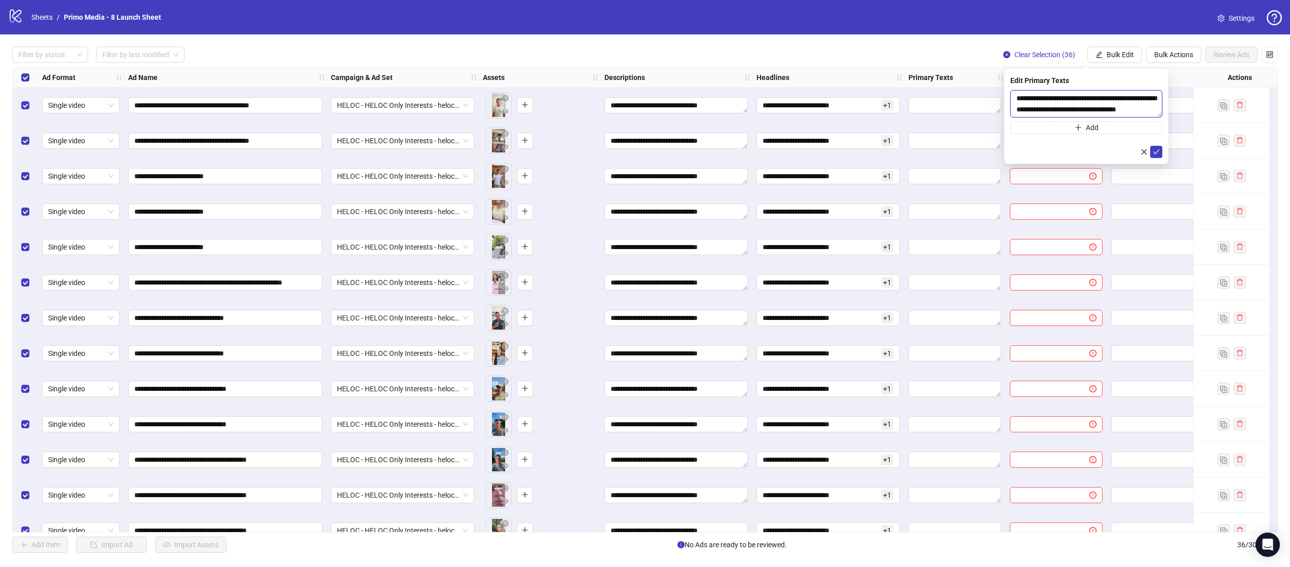
scroll to position [8, 0]
type textarea "**********"
click at [1060, 132] on button "Add" at bounding box center [1086, 128] width 152 height 12
type textarea "**********"
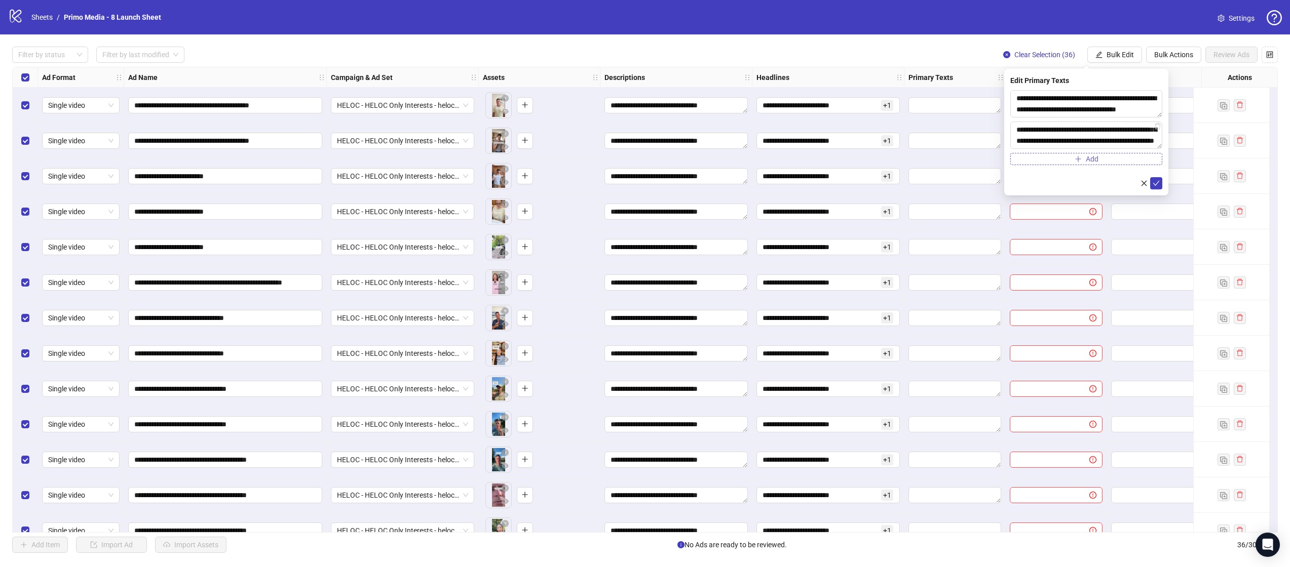
click at [1074, 161] on icon "plus" at bounding box center [1077, 158] width 7 height 7
click at [1061, 162] on textarea at bounding box center [1086, 166] width 152 height 27
type textarea "**********"
click at [1051, 190] on button "Add" at bounding box center [1086, 190] width 152 height 12
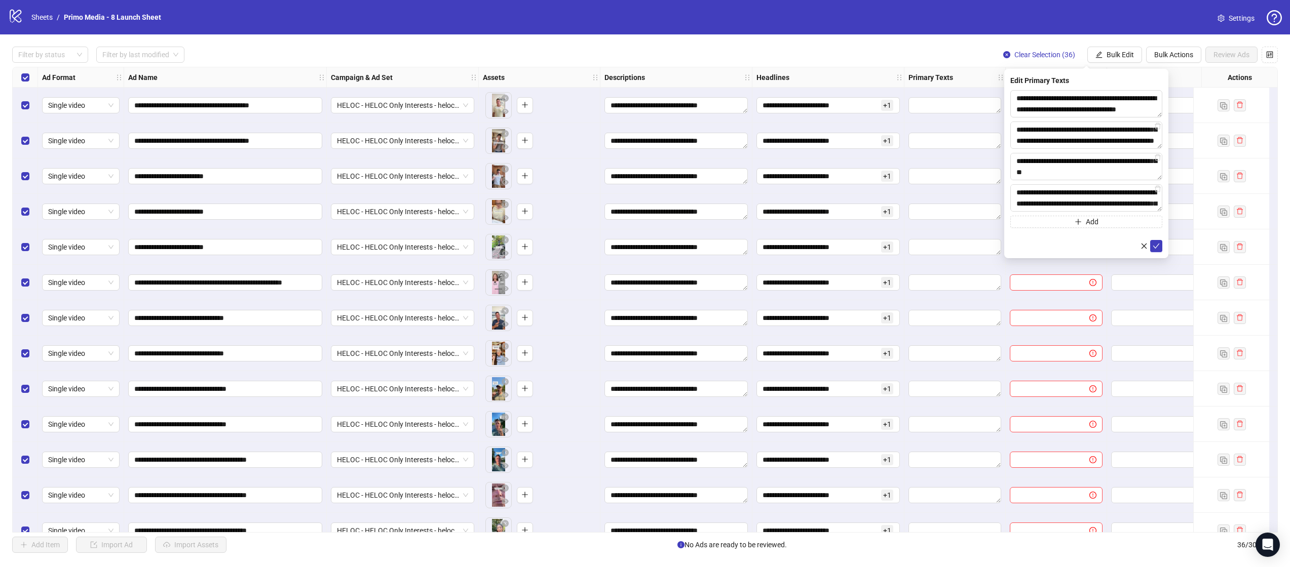
scroll to position [30, 0]
type textarea "**********"
click at [1034, 224] on button "Add" at bounding box center [1086, 222] width 152 height 12
click at [1062, 216] on textarea at bounding box center [1086, 229] width 152 height 27
click at [1061, 222] on textarea at bounding box center [1086, 229] width 152 height 27
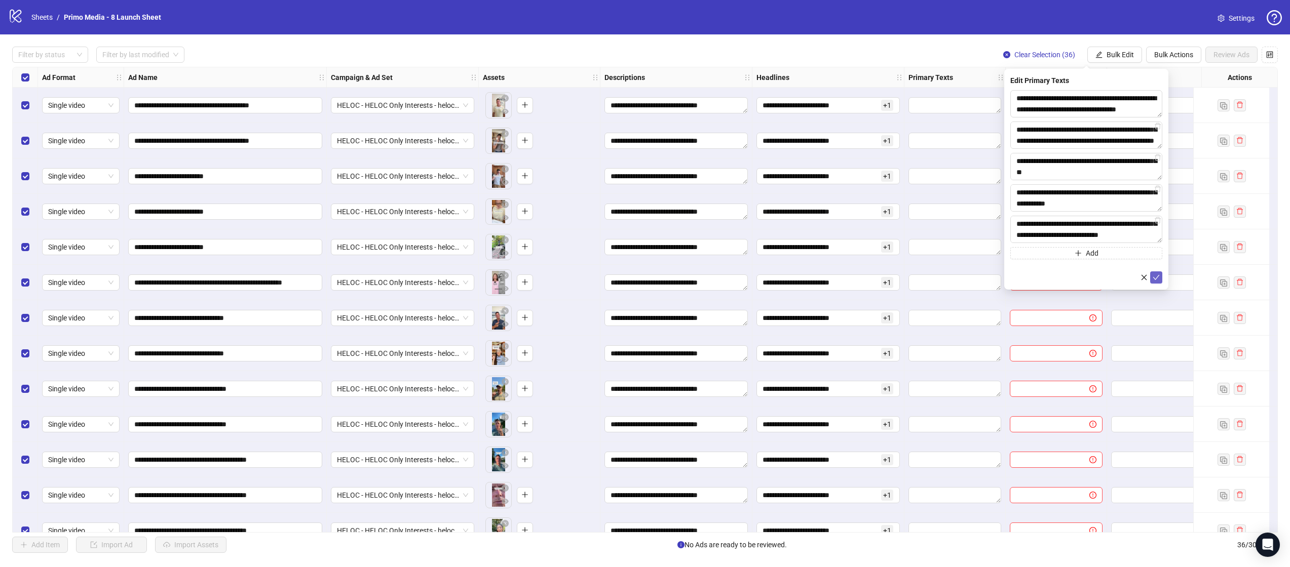
type textarea "**********"
click at [1156, 274] on icon "check" at bounding box center [1155, 277] width 7 height 7
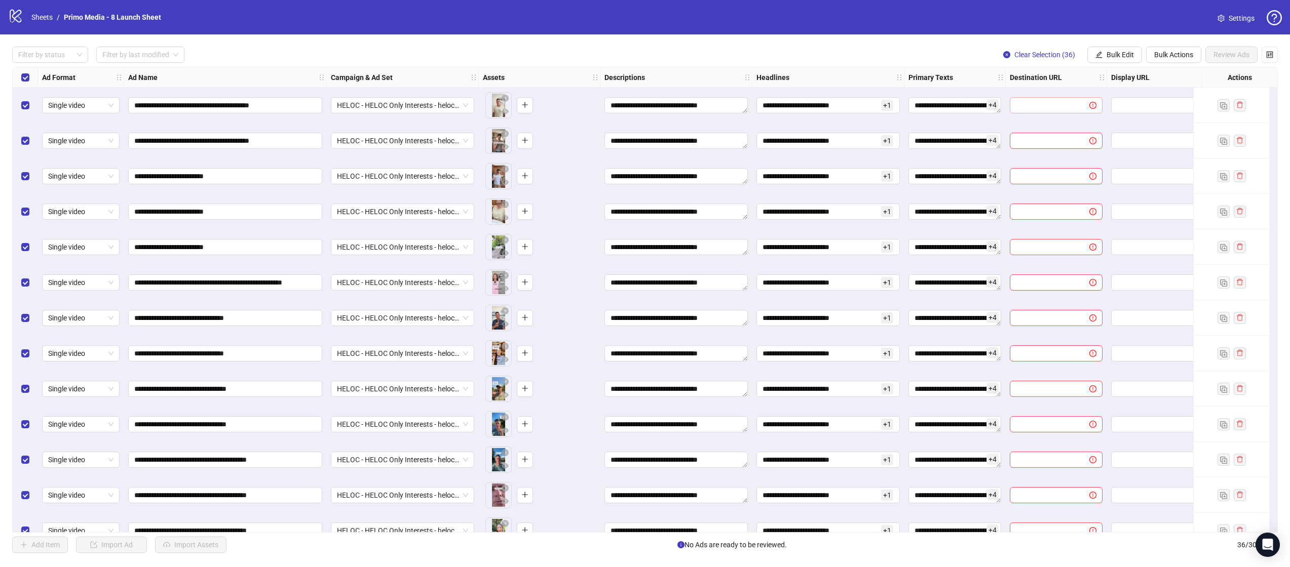
click at [1038, 112] on div at bounding box center [1055, 105] width 101 height 35
click at [1037, 109] on input "text" at bounding box center [1045, 105] width 59 height 11
paste input "**********"
type input "**********"
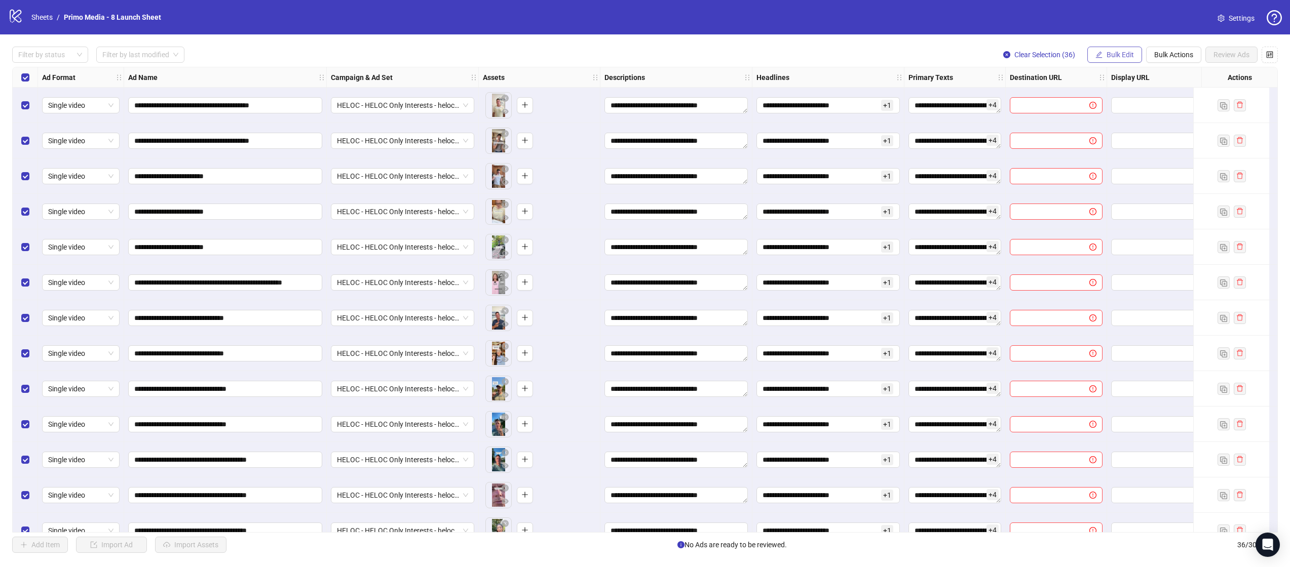
click at [1106, 54] on span "Bulk Edit" at bounding box center [1119, 55] width 27 height 8
click at [1114, 173] on span "Destination URL" at bounding box center [1124, 172] width 60 height 11
click at [1066, 98] on input "text" at bounding box center [1082, 98] width 132 height 11
paste input "**********"
type input "**********"
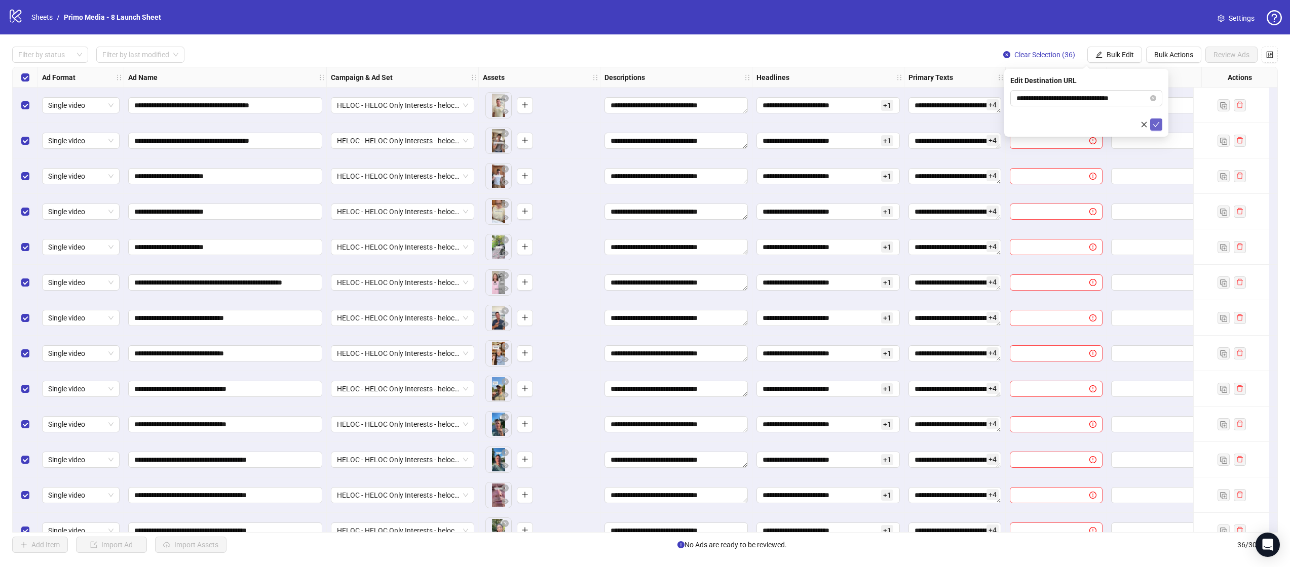
click at [1159, 126] on icon "check" at bounding box center [1155, 124] width 7 height 7
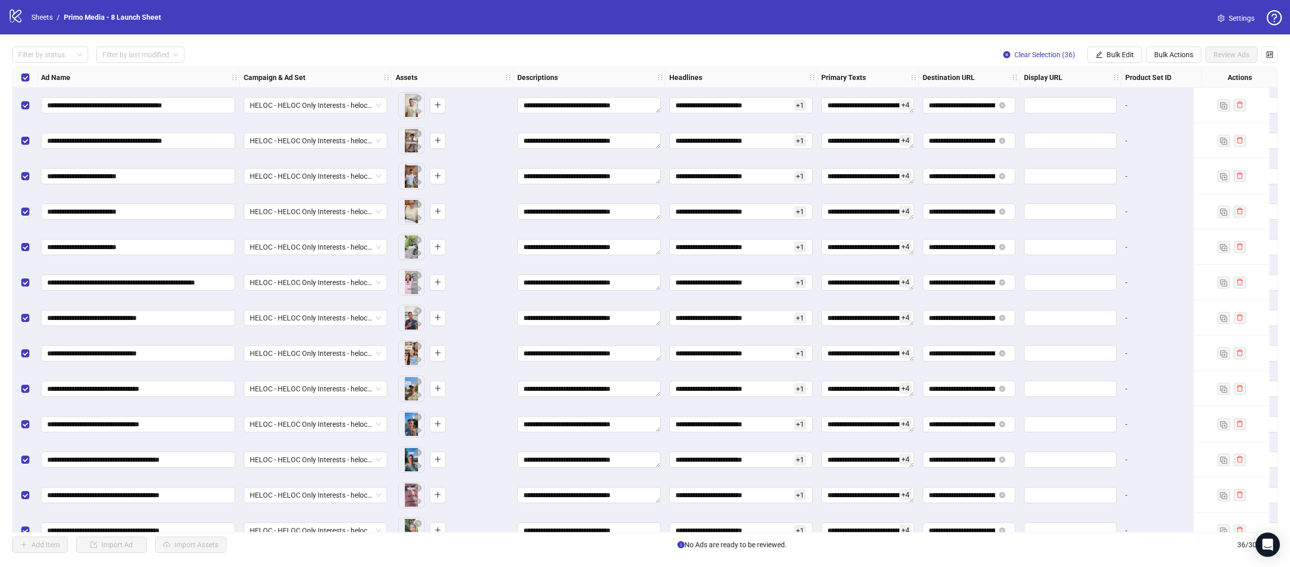
scroll to position [0, 400]
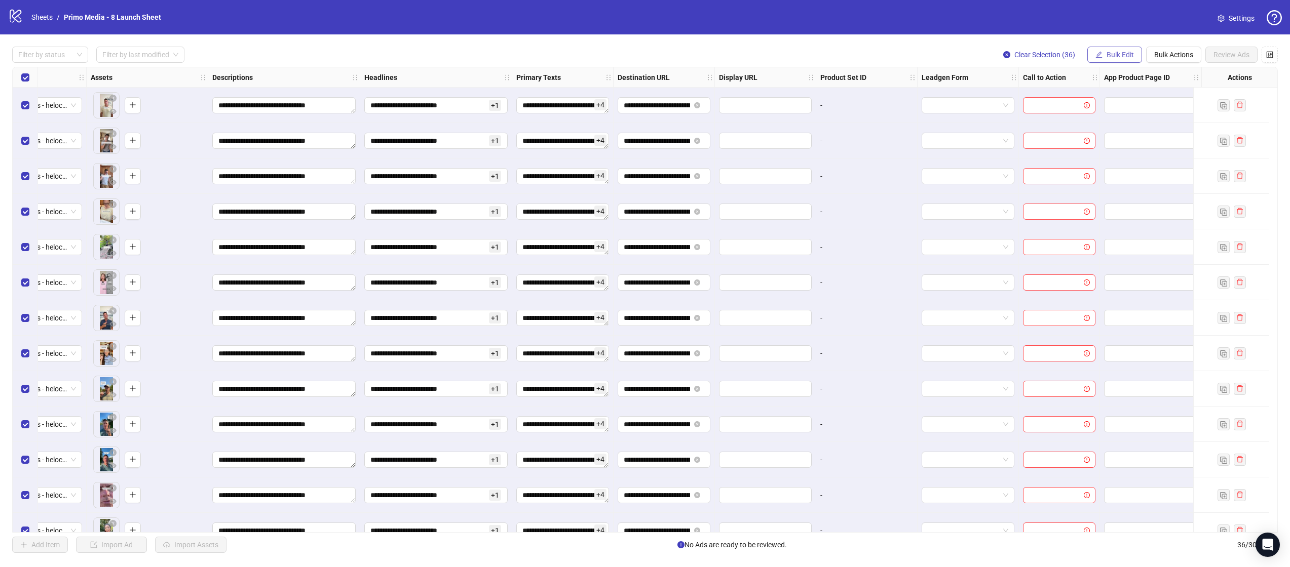
click at [1122, 54] on span "Bulk Edit" at bounding box center [1119, 55] width 27 height 8
click at [1127, 221] on span "Call to Action" at bounding box center [1124, 220] width 60 height 11
click at [1065, 99] on input "search" at bounding box center [1081, 98] width 131 height 15
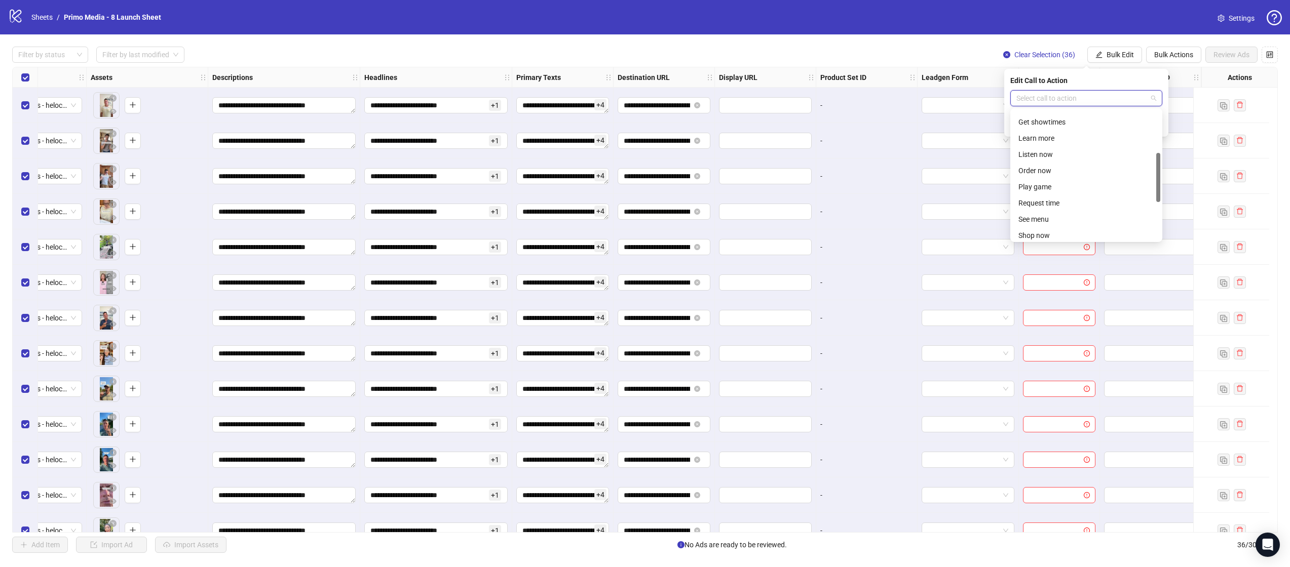
scroll to position [135, 0]
click at [1060, 132] on div "Learn more" at bounding box center [1086, 129] width 136 height 11
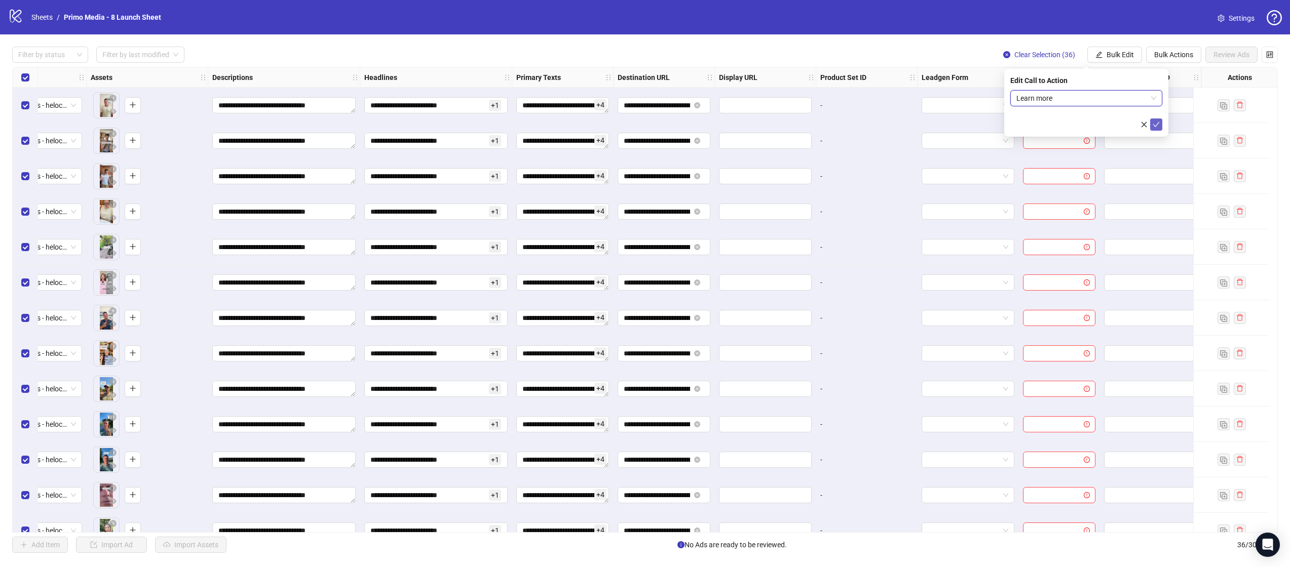
click at [1156, 126] on icon "check" at bounding box center [1155, 124] width 7 height 7
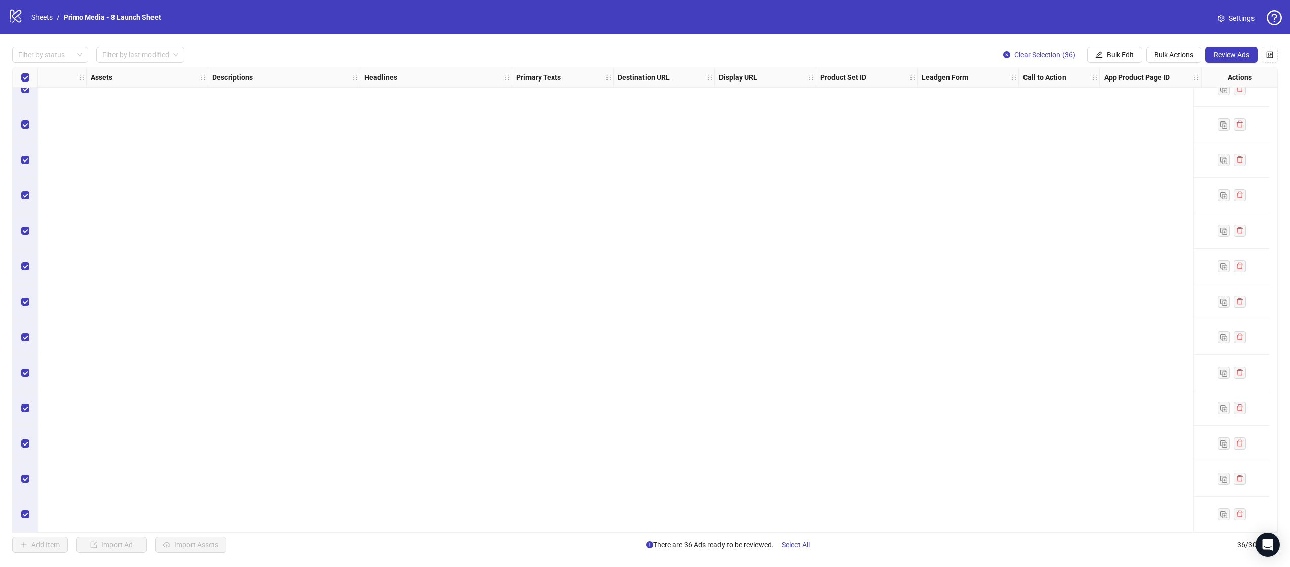
scroll to position [0, 400]
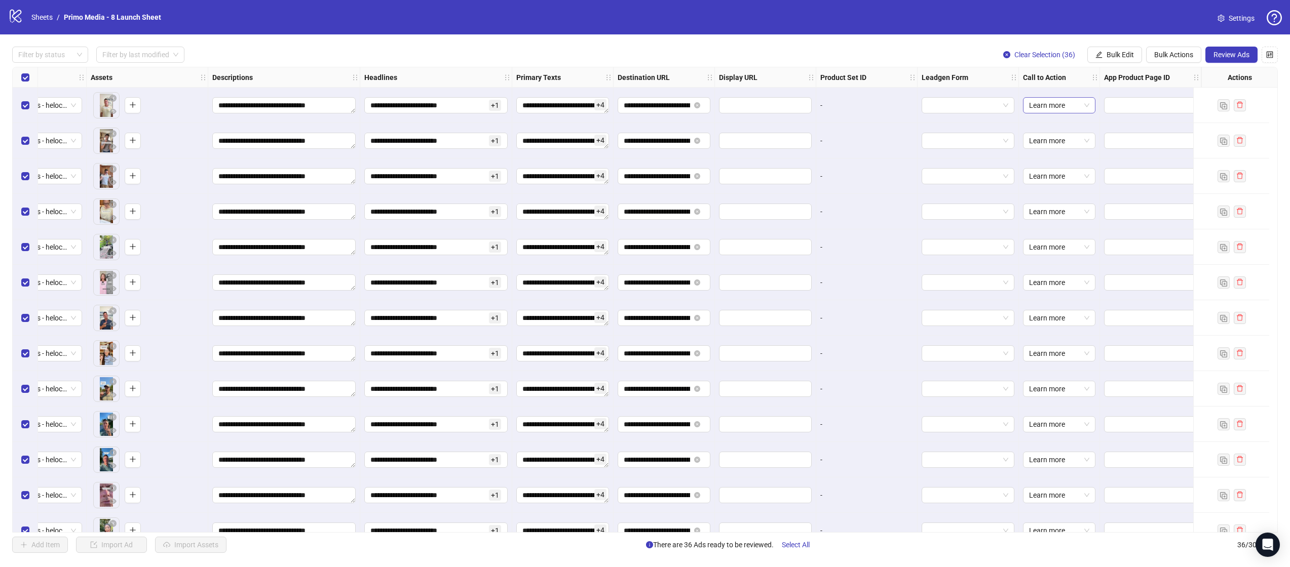
click at [1068, 103] on span "Learn more" at bounding box center [1059, 105] width 60 height 15
click at [867, 213] on div "-" at bounding box center [866, 211] width 93 height 11
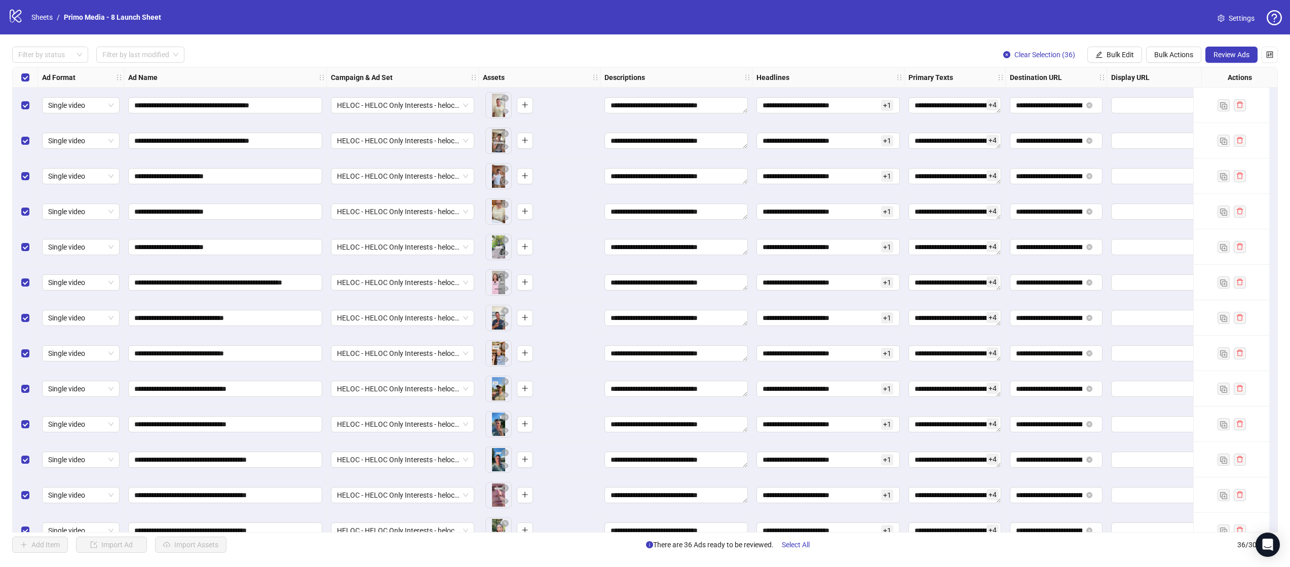
scroll to position [0, 400]
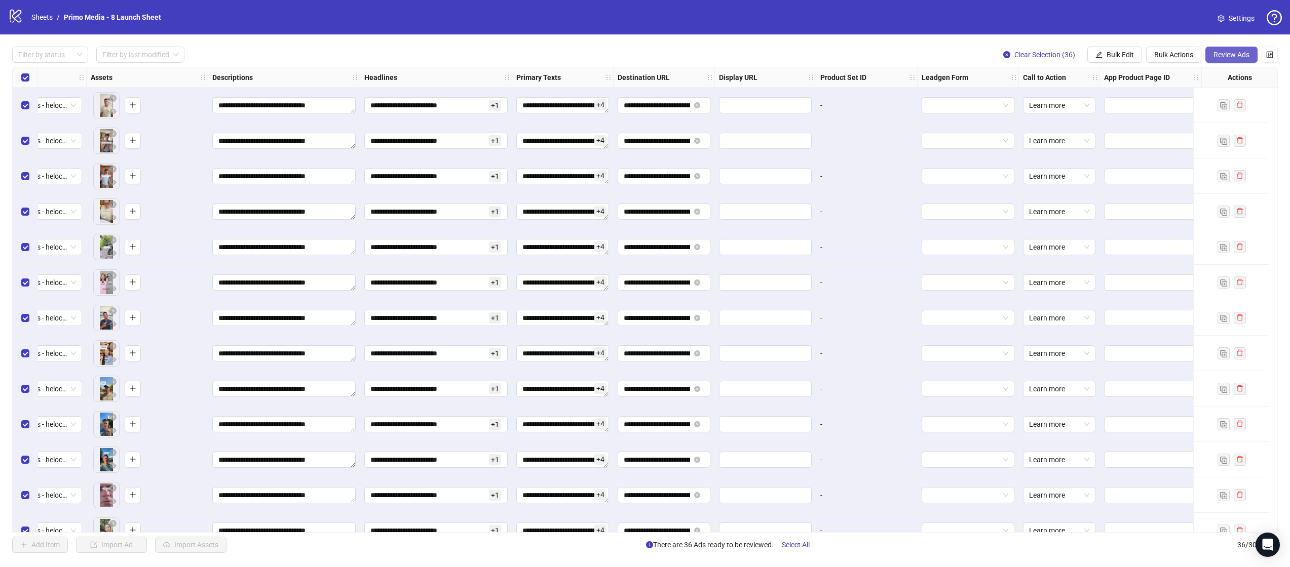
click at [1231, 52] on span "Review Ads" at bounding box center [1231, 55] width 36 height 8
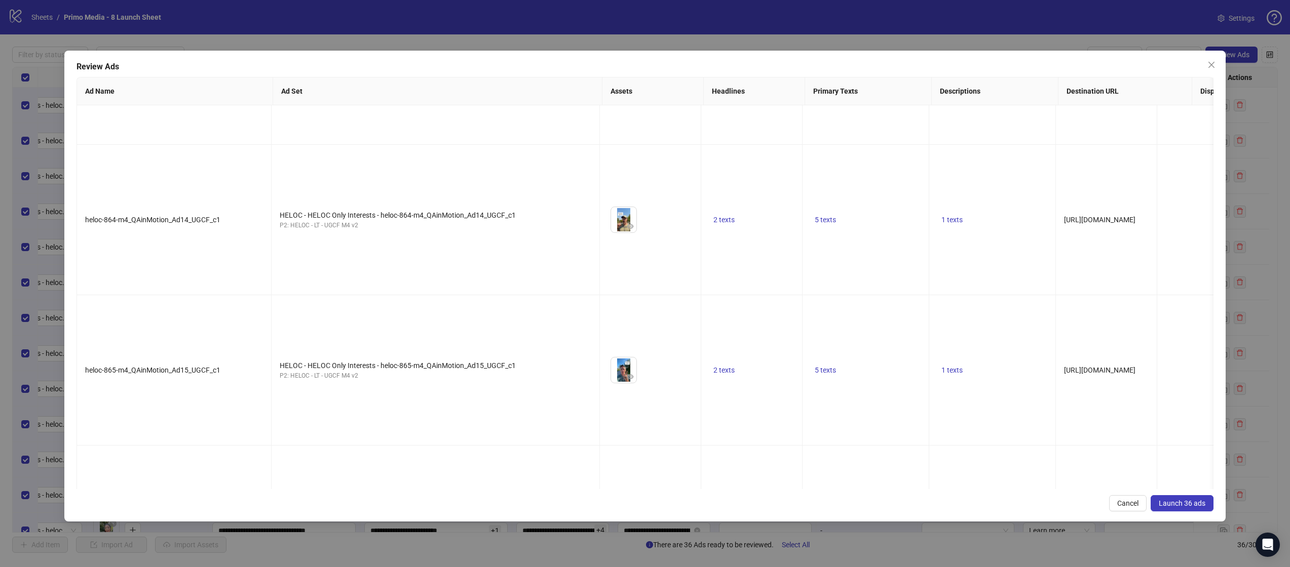
scroll to position [3664, 0]
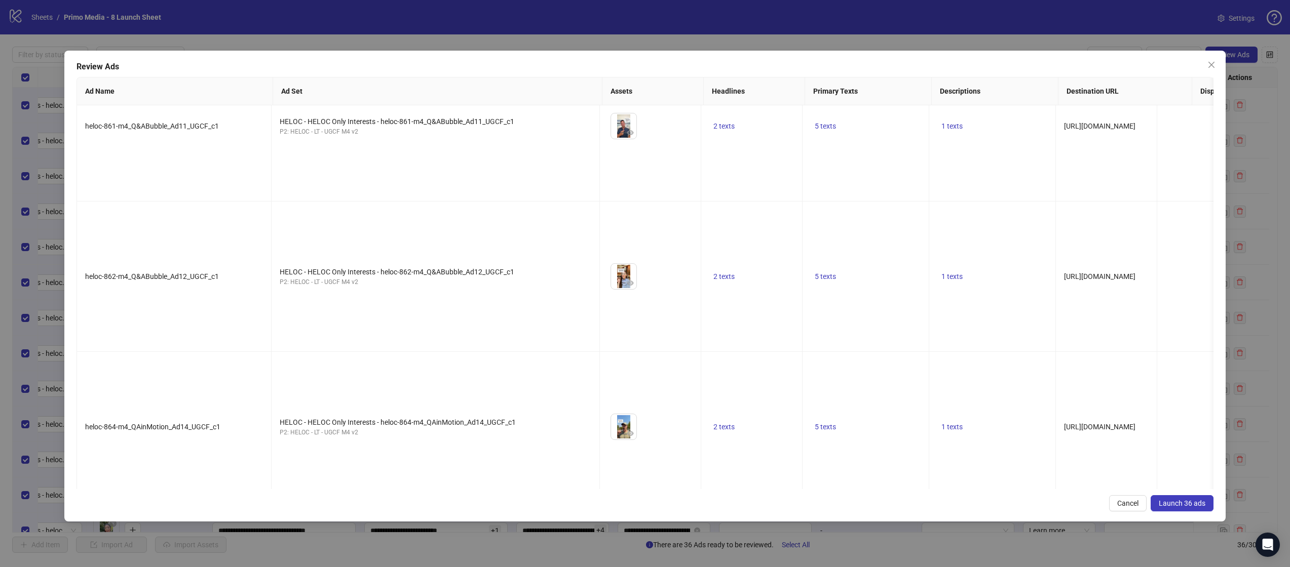
click at [1184, 504] on span "Launch 36 ads" at bounding box center [1181, 503] width 47 height 8
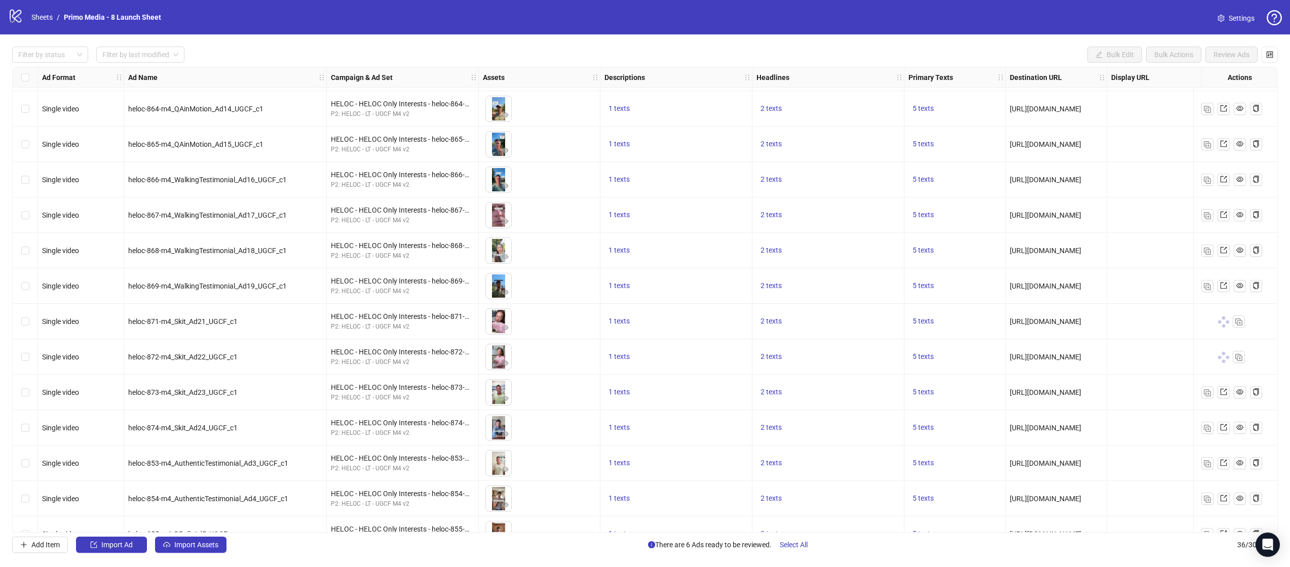
scroll to position [0, 0]
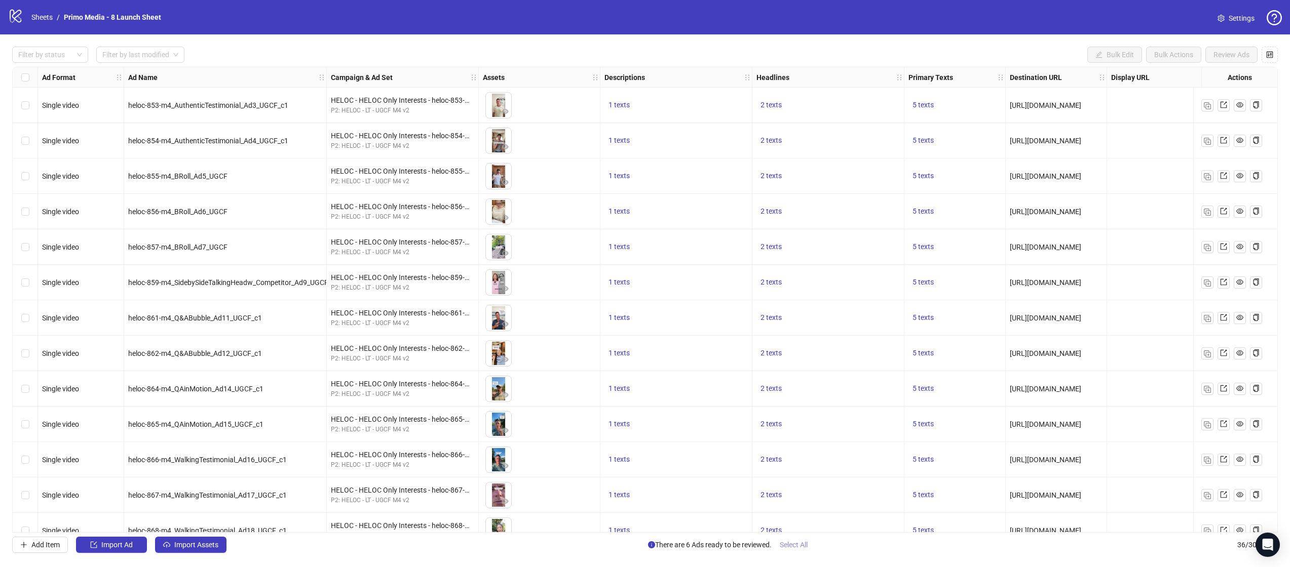
click at [797, 544] on span "Select All" at bounding box center [793, 545] width 28 height 8
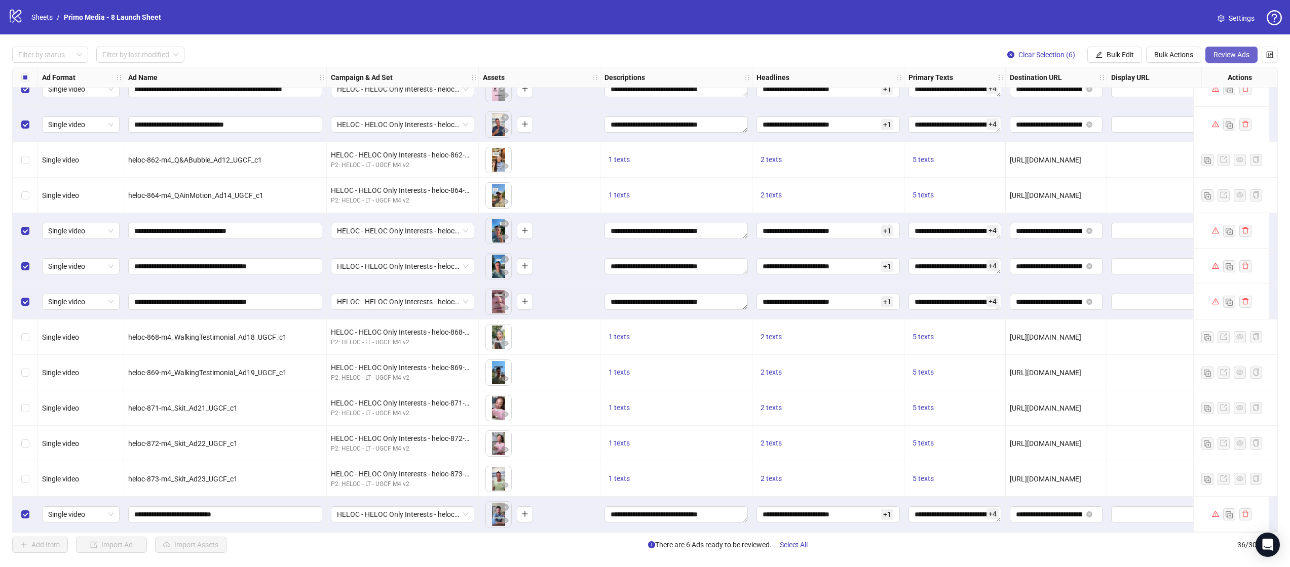
click at [1234, 53] on span "Review Ads" at bounding box center [1231, 55] width 36 height 8
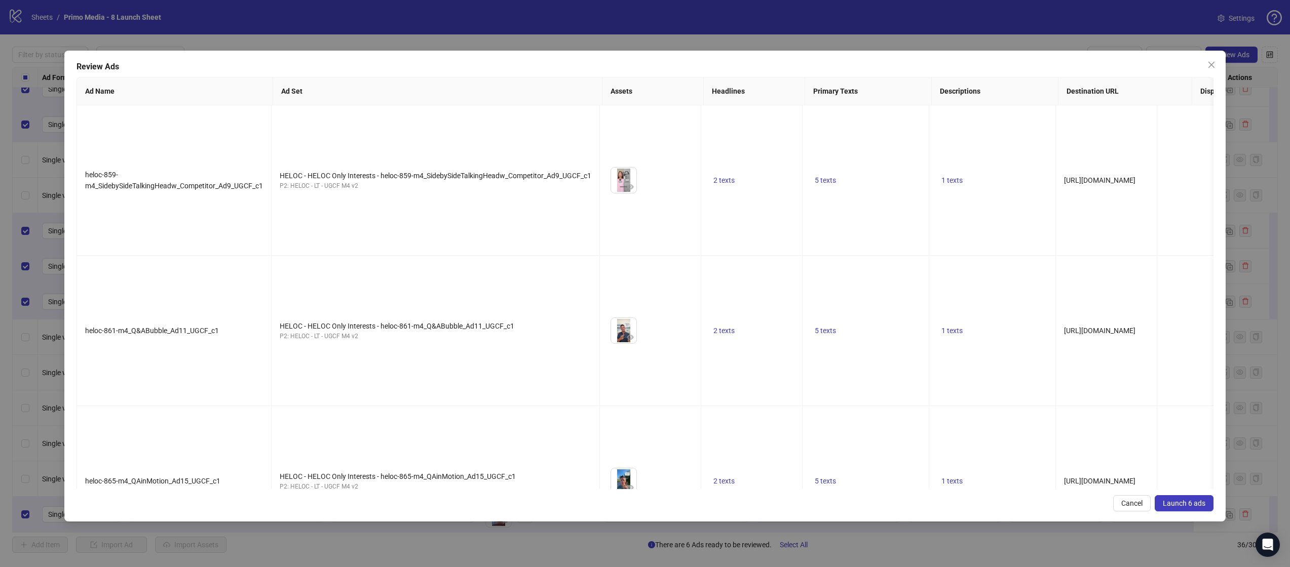
click at [1178, 505] on span "Launch 6 ads" at bounding box center [1183, 503] width 43 height 8
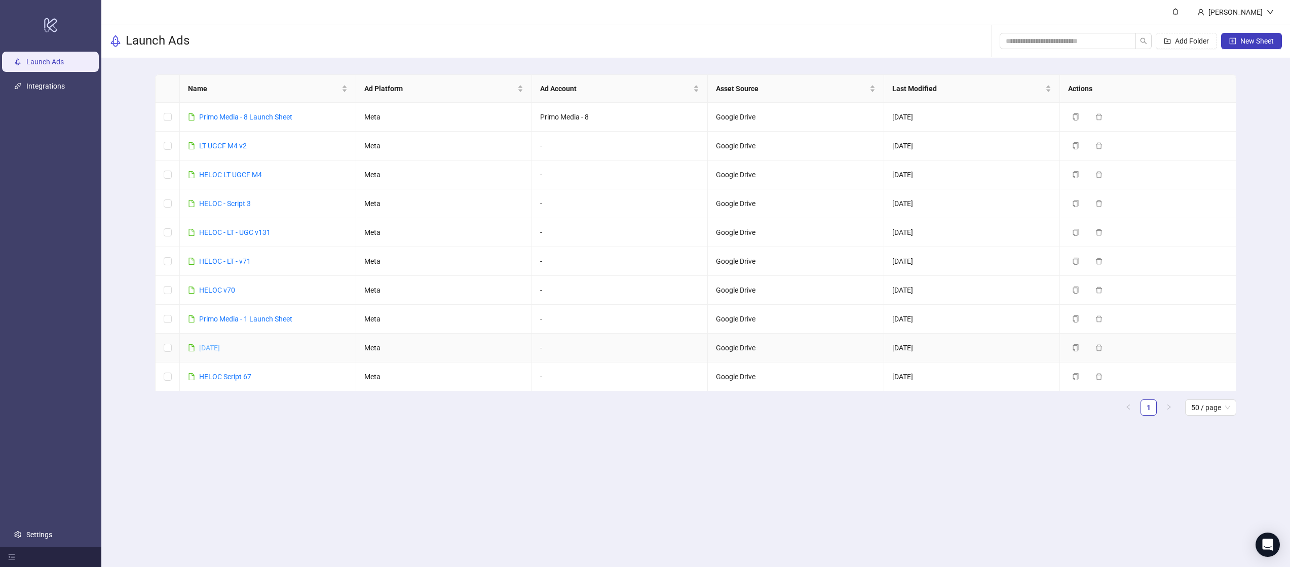
click at [217, 348] on link "[DATE]" at bounding box center [209, 348] width 21 height 8
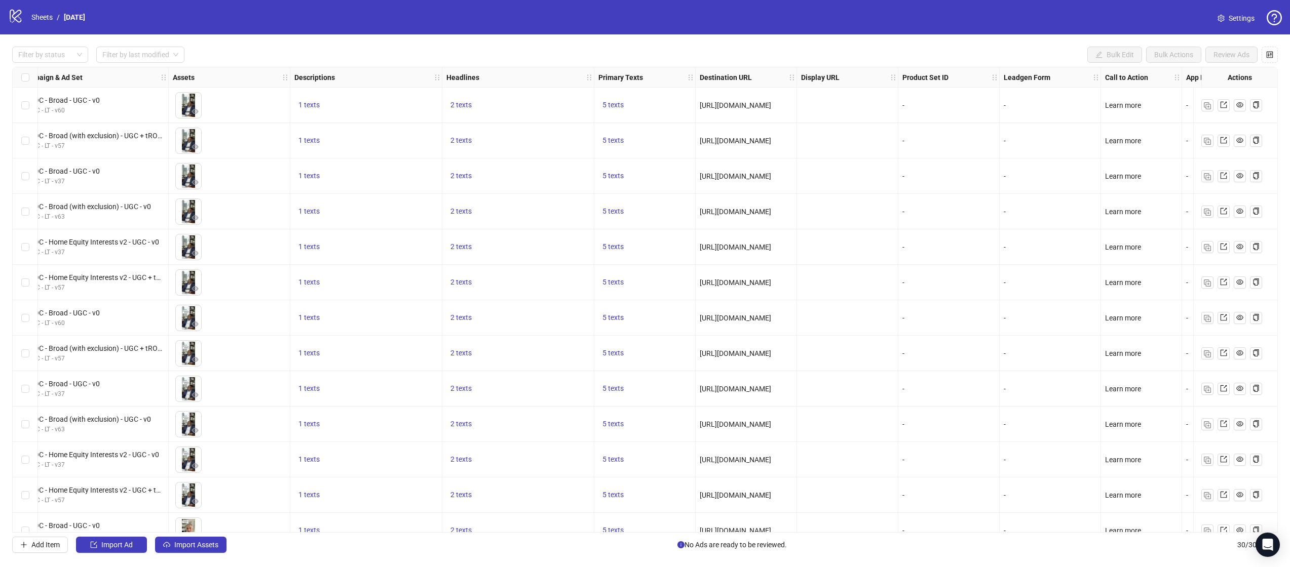
scroll to position [0, 333]
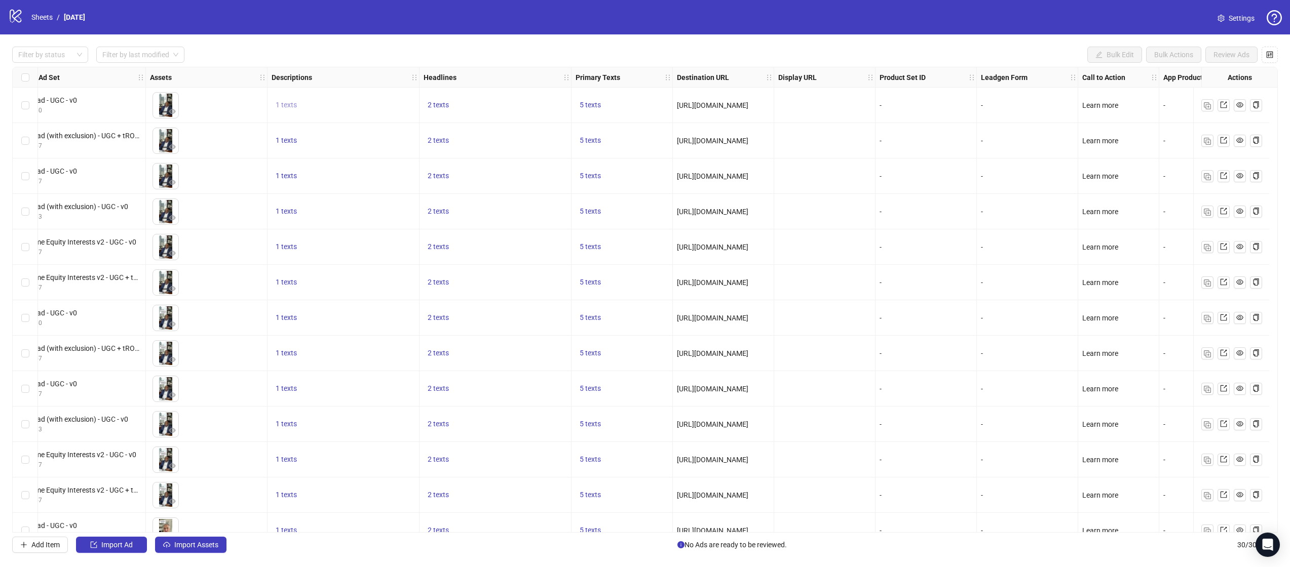
click at [286, 106] on span "1 texts" at bounding box center [286, 105] width 21 height 8
drag, startPoint x: 413, startPoint y: 102, endPoint x: 350, endPoint y: 90, distance: 63.4
click at [350, 90] on div "See how much value is in your home" at bounding box center [389, 97] width 84 height 22
copy div "See how much value is in your home"
click at [540, 102] on div "2 texts" at bounding box center [494, 105] width 143 height 12
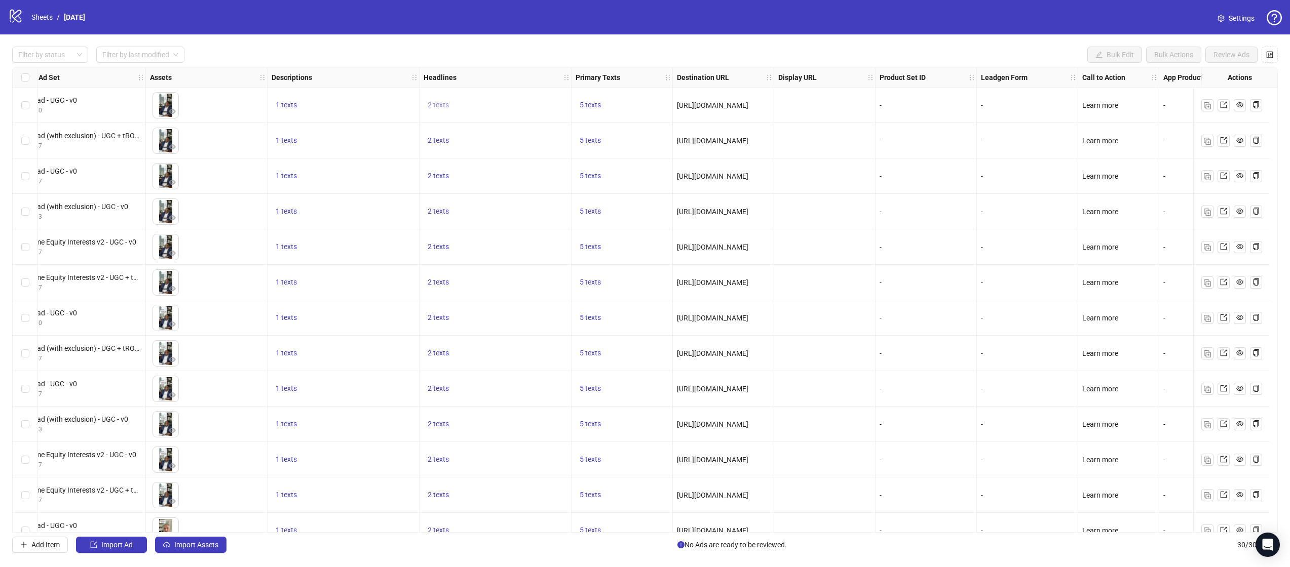
click at [436, 104] on span "2 texts" at bounding box center [437, 105] width 21 height 8
drag, startPoint x: 553, startPoint y: 103, endPoint x: 508, endPoint y: 93, distance: 46.7
click at [508, 93] on div "Calculate Your Home Equity" at bounding box center [541, 97] width 84 height 22
copy div "Calculate Your Home Equity"
click at [602, 92] on button "button" at bounding box center [596, 97] width 16 height 16
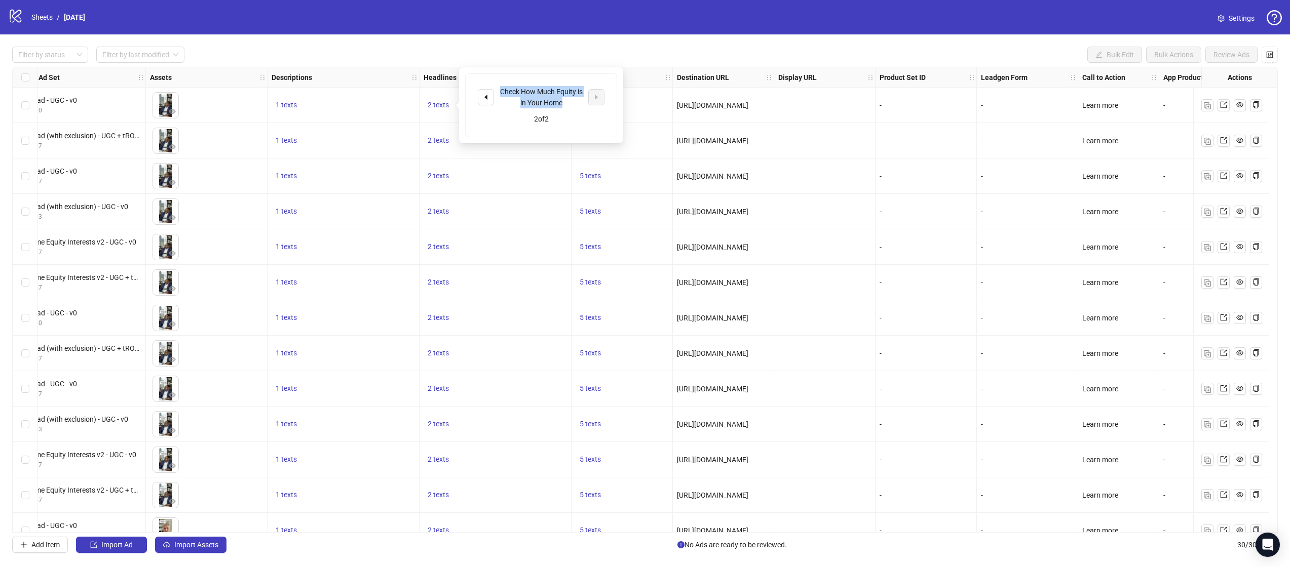
drag, startPoint x: 562, startPoint y: 105, endPoint x: 499, endPoint y: 91, distance: 64.5
click at [499, 91] on div "Check How Much Equity is in Your Home" at bounding box center [541, 97] width 84 height 22
copy div "Check How Much Equity is in Your Home"
click at [934, 164] on div "-" at bounding box center [925, 176] width 101 height 35
click at [593, 105] on span "5 texts" at bounding box center [589, 105] width 21 height 8
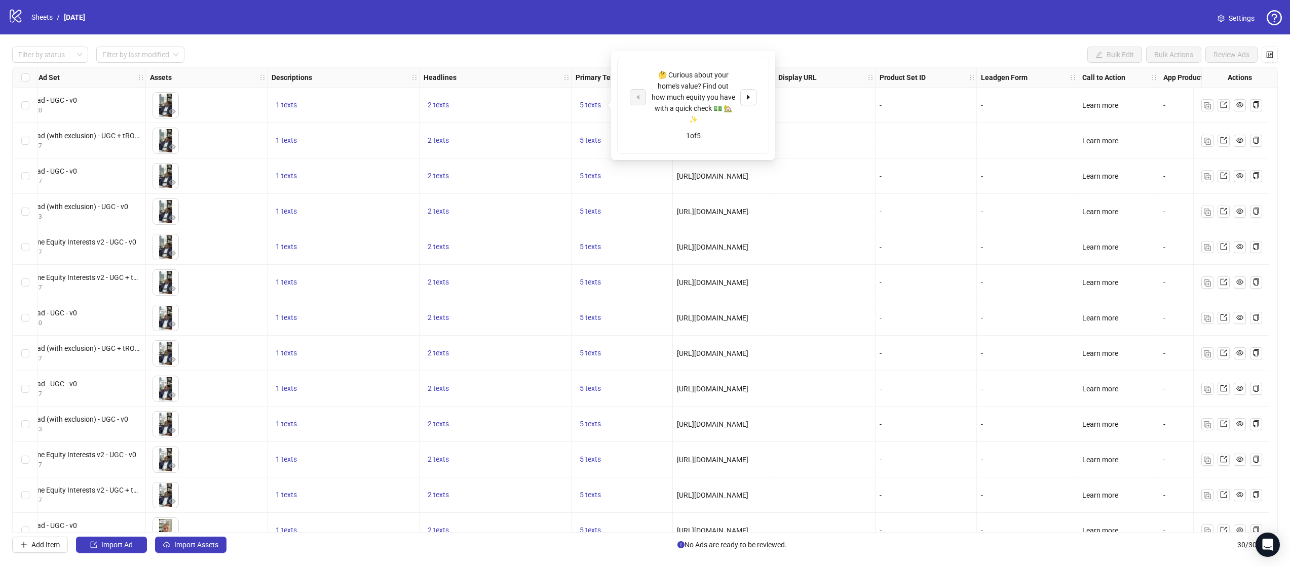
click at [683, 79] on div "🤔 Curious about your home's value? Find out how much equity you have with a qui…" at bounding box center [693, 97] width 84 height 56
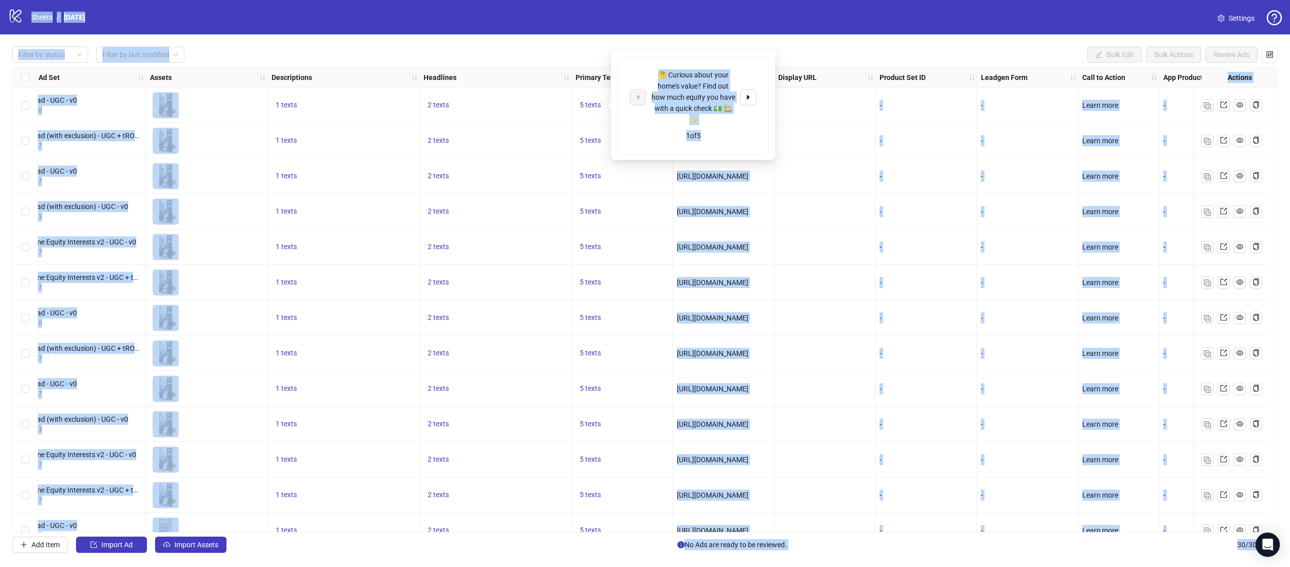
click at [683, 79] on div "🤔 Curious about your home's value? Find out how much equity you have with a qui…" at bounding box center [693, 97] width 84 height 56
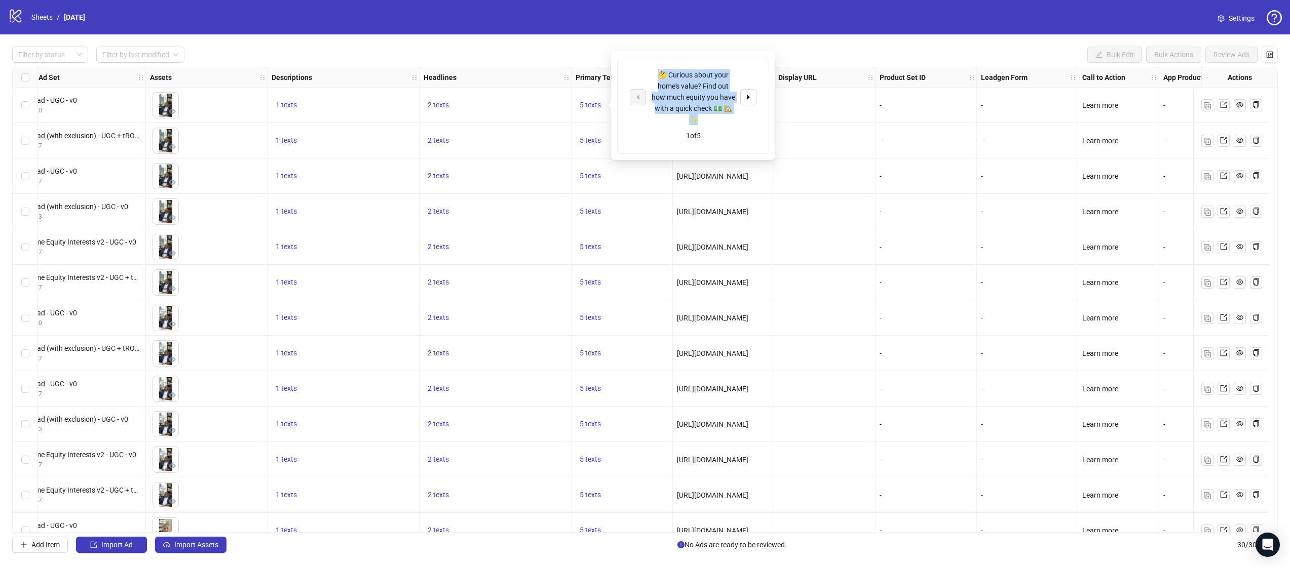
drag, startPoint x: 706, startPoint y: 119, endPoint x: 660, endPoint y: 76, distance: 62.7
click at [660, 76] on div "🤔 Curious about your home's value? Find out how much equity you have with a qui…" at bounding box center [693, 97] width 84 height 56
click at [744, 95] on button "button" at bounding box center [748, 97] width 16 height 16
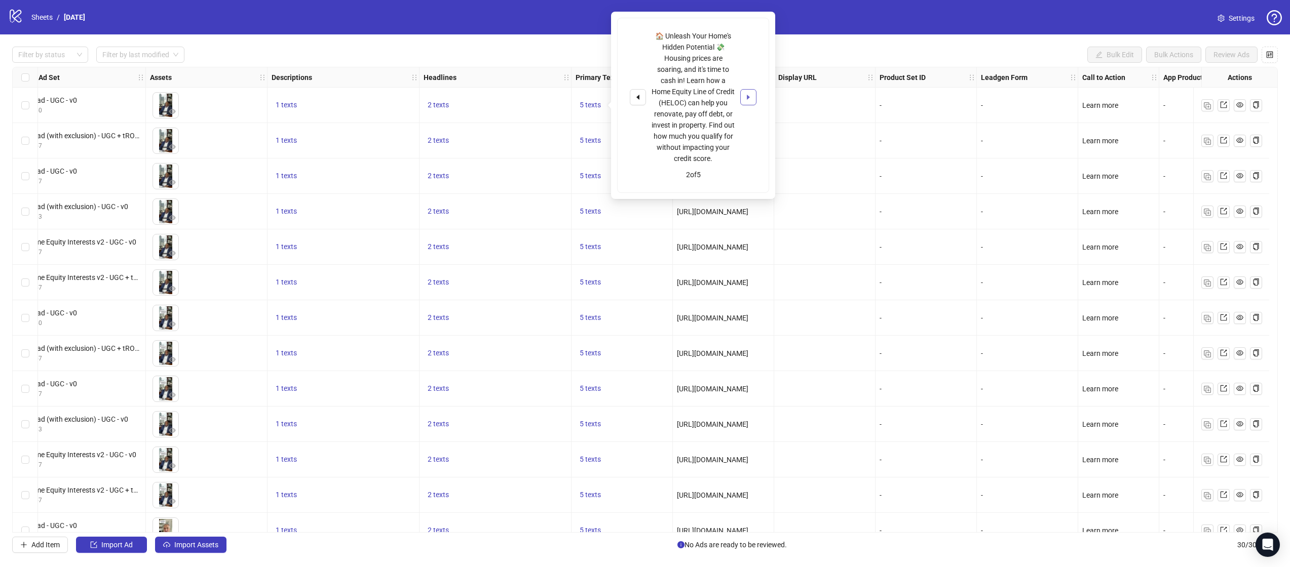
click at [749, 97] on icon "caret-right" at bounding box center [748, 97] width 3 height 5
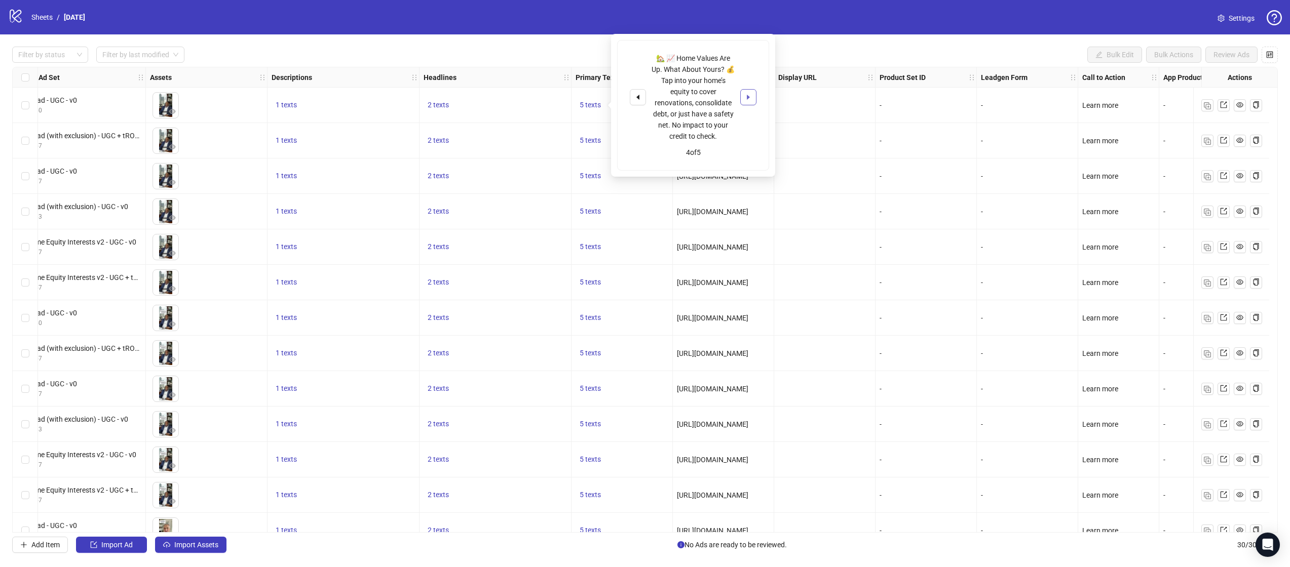
click at [749, 97] on icon "caret-right" at bounding box center [748, 97] width 3 height 5
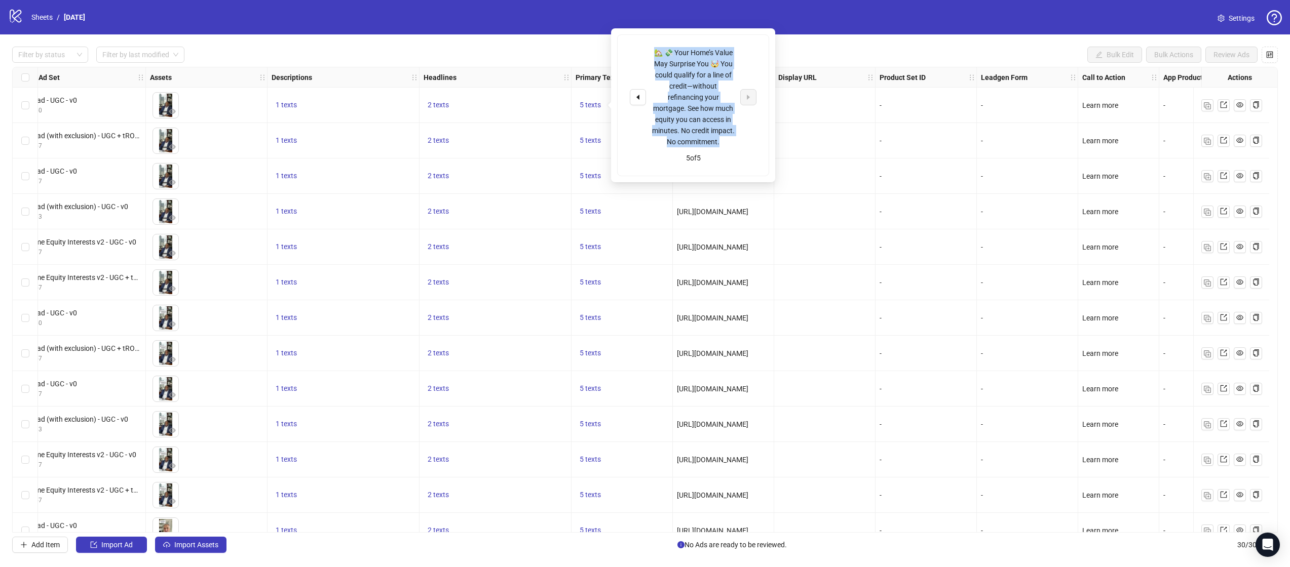
drag, startPoint x: 725, startPoint y: 142, endPoint x: 650, endPoint y: 55, distance: 115.3
click at [650, 55] on div "🏡 💸 Your Home’s Value May Surprise You 🤯 You could qualify for a line of credit…" at bounding box center [693, 97] width 127 height 100
copy div "🏡 💸 Your Home’s Value May Surprise You 🤯 You could qualify for a line of credit…"
click at [639, 96] on icon "caret-left" at bounding box center [637, 97] width 7 height 7
drag, startPoint x: 723, startPoint y: 137, endPoint x: 653, endPoint y: 49, distance: 112.1
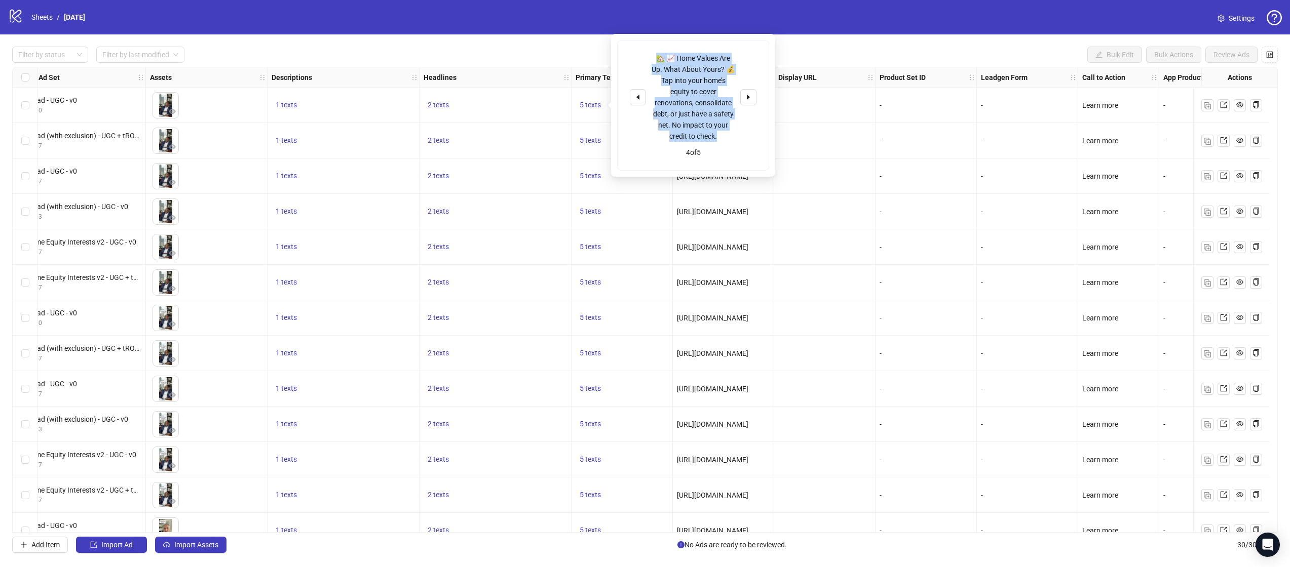
click at [653, 49] on div "🏡 📈 Home Values Are Up. What About Yours? 💰 Tap into your home’s equity to cove…" at bounding box center [692, 106] width 151 height 130
copy div "🏡 📈 Home Values Are Up. What About Yours? 💰 Tap into your home’s equity to cove…"
click at [637, 94] on icon "caret-left" at bounding box center [637, 97] width 7 height 7
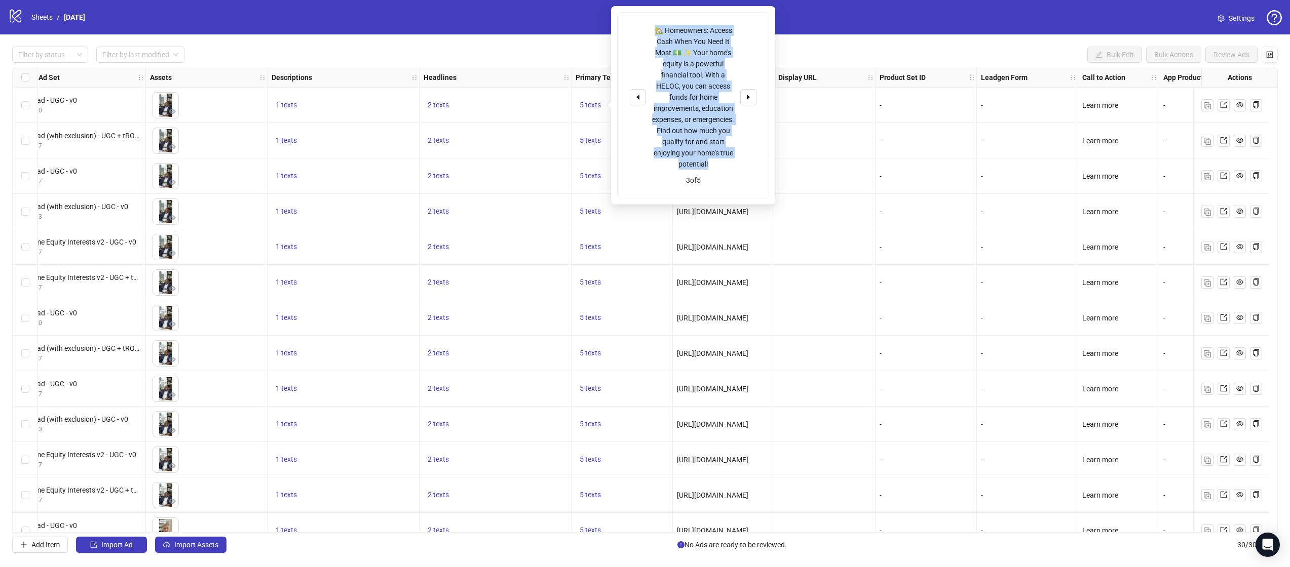
drag, startPoint x: 728, startPoint y: 166, endPoint x: 654, endPoint y: 30, distance: 154.6
click at [654, 30] on div "🏡 Homeowners: Access Cash When You Need It Most 💵 ✨ Your home's equity is a pow…" at bounding box center [693, 97] width 84 height 145
copy div "🏡 Homeowners: Access Cash When You Need It Most 💵 ✨ Your home's equity is a pow…"
click at [640, 90] on button "button" at bounding box center [638, 97] width 16 height 16
drag, startPoint x: 717, startPoint y: 160, endPoint x: 648, endPoint y: 37, distance: 141.3
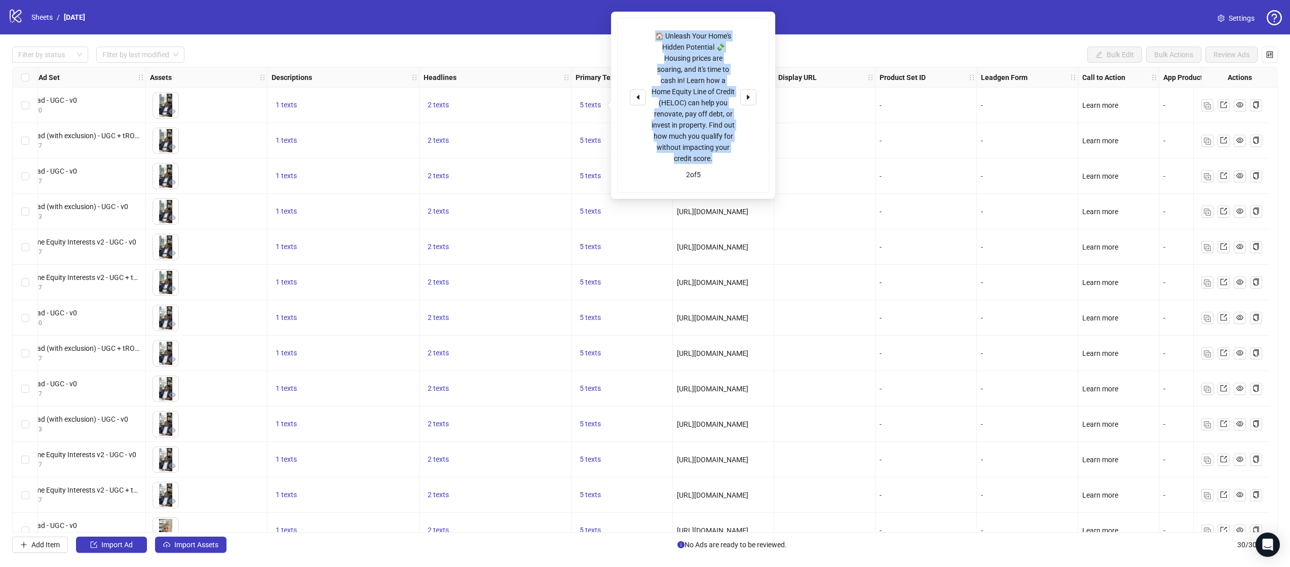
click at [648, 37] on div "🏠 Unleash Your Home's Hidden Potential 💸 Housing prices are soaring, and it's t…" at bounding box center [693, 97] width 127 height 134
copy div "🏠 Unleash Your Home's Hidden Potential 💸 Housing prices are soaring, and it's t…"
click at [636, 96] on icon "caret-left" at bounding box center [637, 97] width 7 height 7
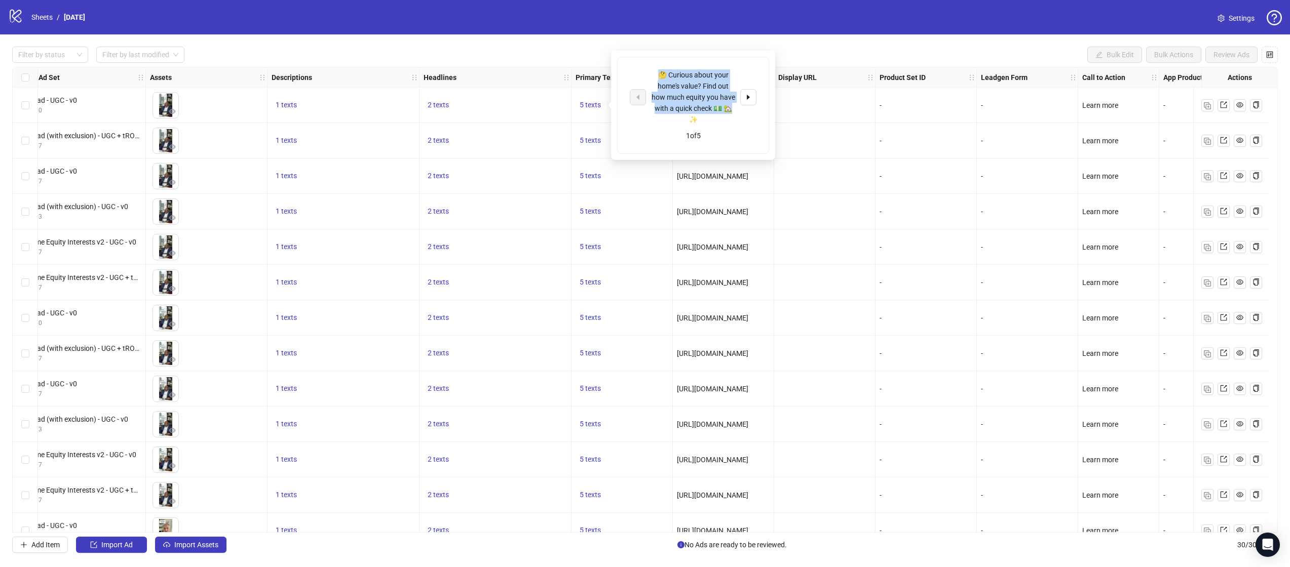
drag, startPoint x: 732, startPoint y: 111, endPoint x: 654, endPoint y: 74, distance: 86.3
click at [655, 74] on div "🤔 Curious about your home's value? Find out how much equity you have with a qui…" at bounding box center [693, 97] width 84 height 56
copy div "🤔 Curious about your home's value? Find out how much equity you have with a qui…"
click at [1005, 169] on div "-" at bounding box center [1027, 176] width 101 height 35
